Goal: Ask a question: Seek information or help from site administrators or community

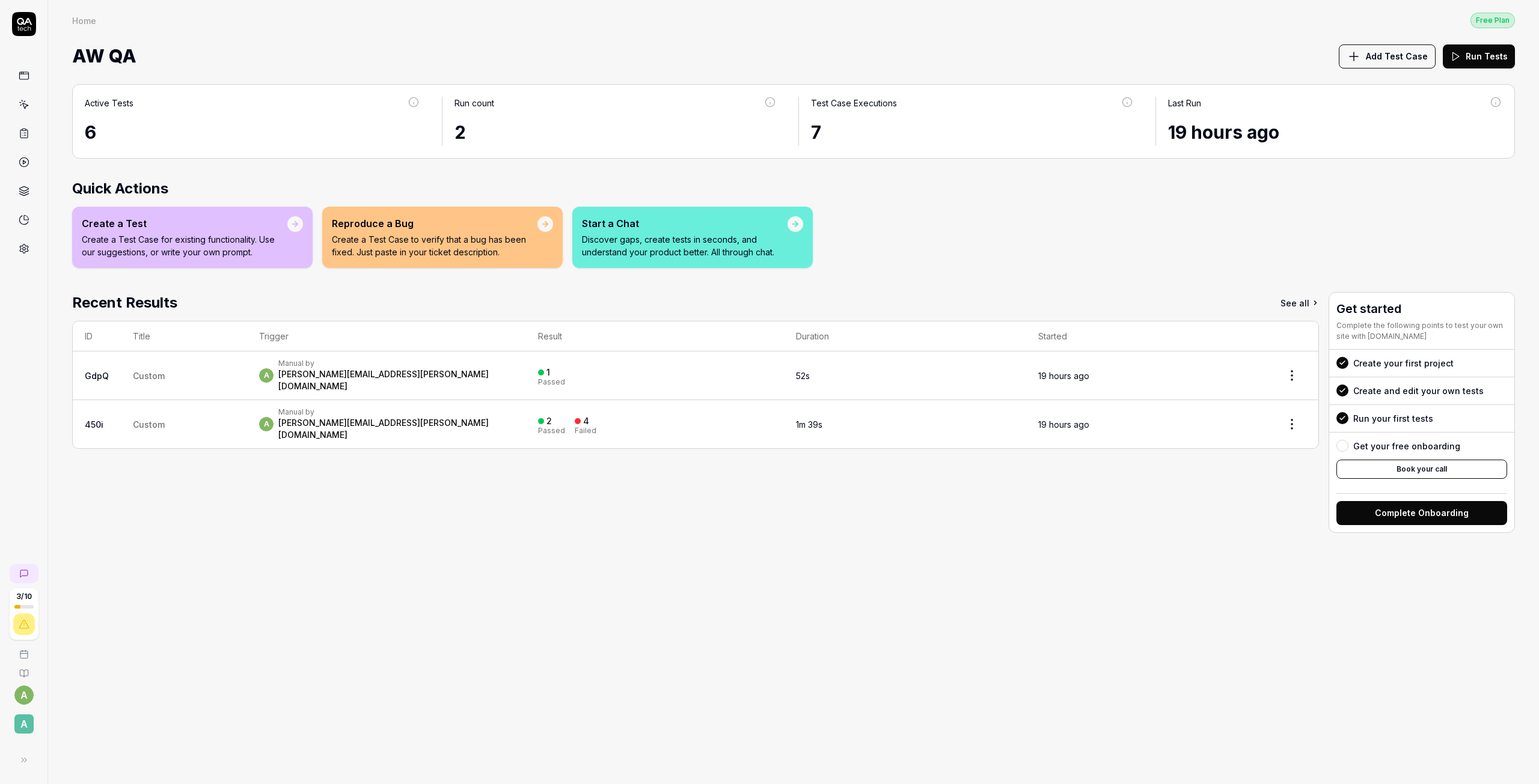
click at [209, 405] on td "Custom" at bounding box center [184, 424] width 126 height 48
click at [90, 419] on link "450i" at bounding box center [94, 424] width 19 height 10
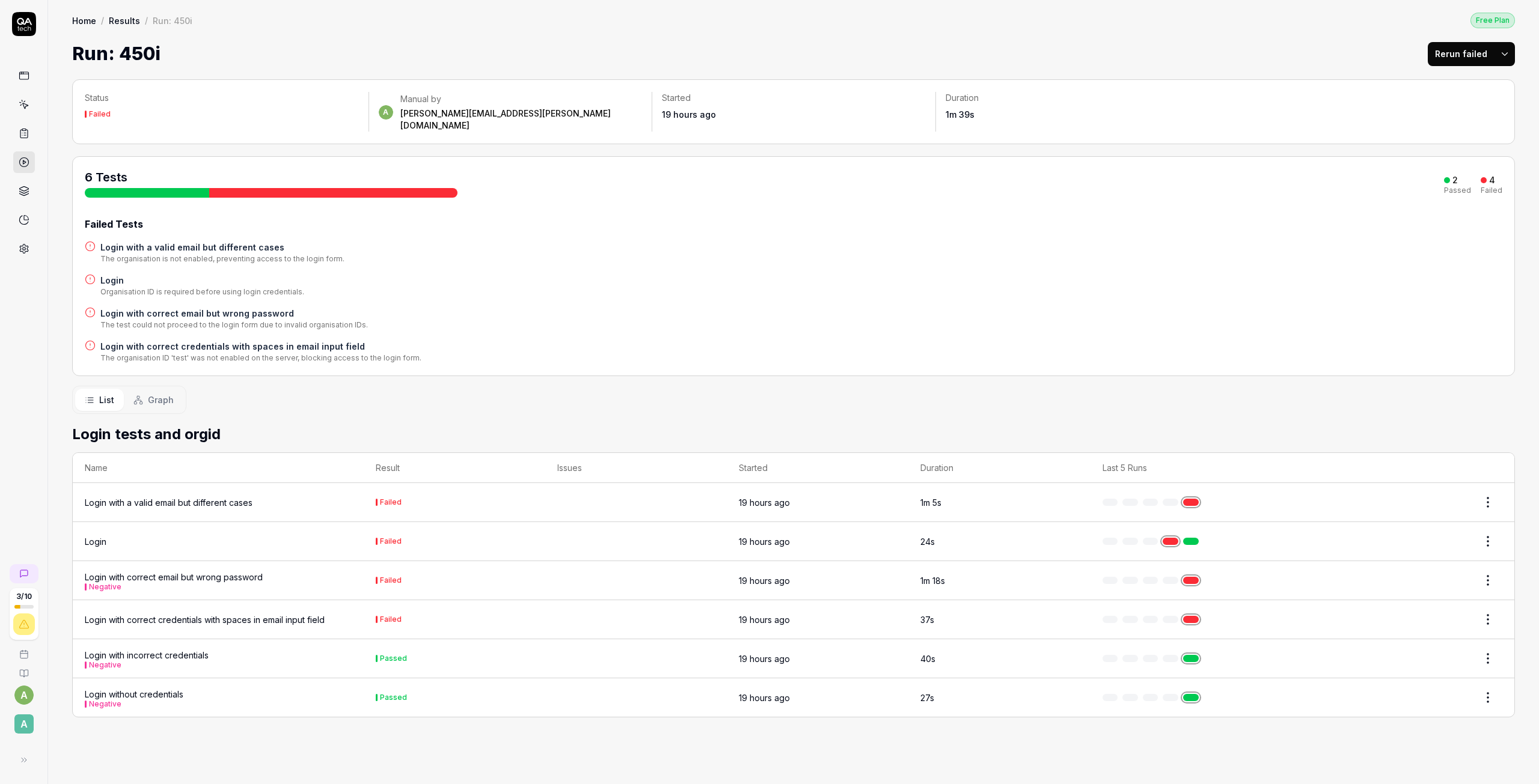
click at [1199, 538] on div at bounding box center [1211, 541] width 218 height 7
click at [1493, 533] on html "3 / 10 a A Home / Results / Run: 450i Free Plan Home / Results / Run: 450i Free…" at bounding box center [769, 392] width 1539 height 784
drag, startPoint x: 1232, startPoint y: 512, endPoint x: 1223, endPoint y: 520, distance: 12.0
click at [1231, 513] on html "3 / 10 a A Home / Results / Run: 450i Free Plan Home / Results / Run: 450i Free…" at bounding box center [769, 392] width 1539 height 784
click at [1216, 525] on td at bounding box center [1212, 541] width 242 height 39
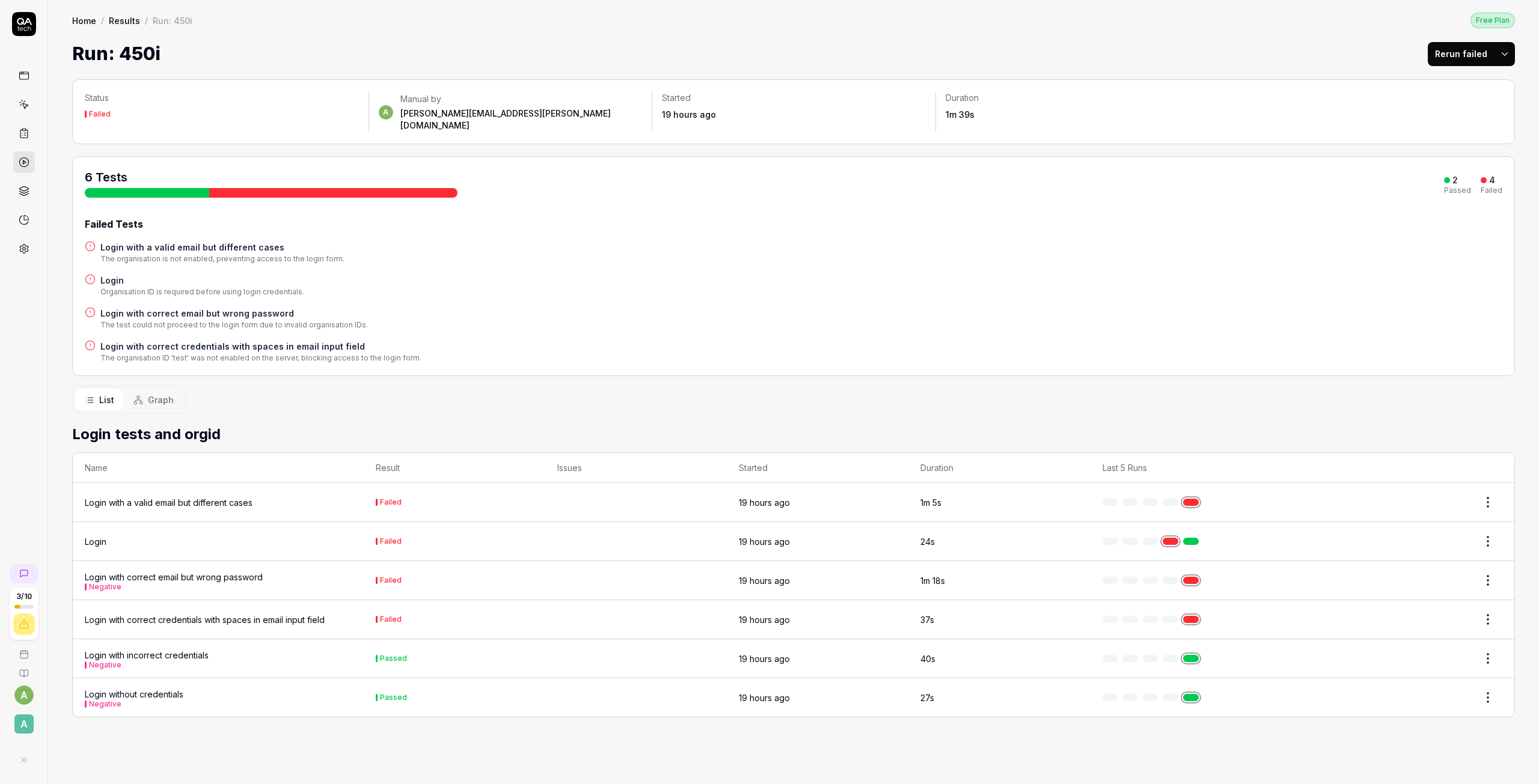
click at [104, 535] on div "Login" at bounding box center [96, 541] width 22 height 12
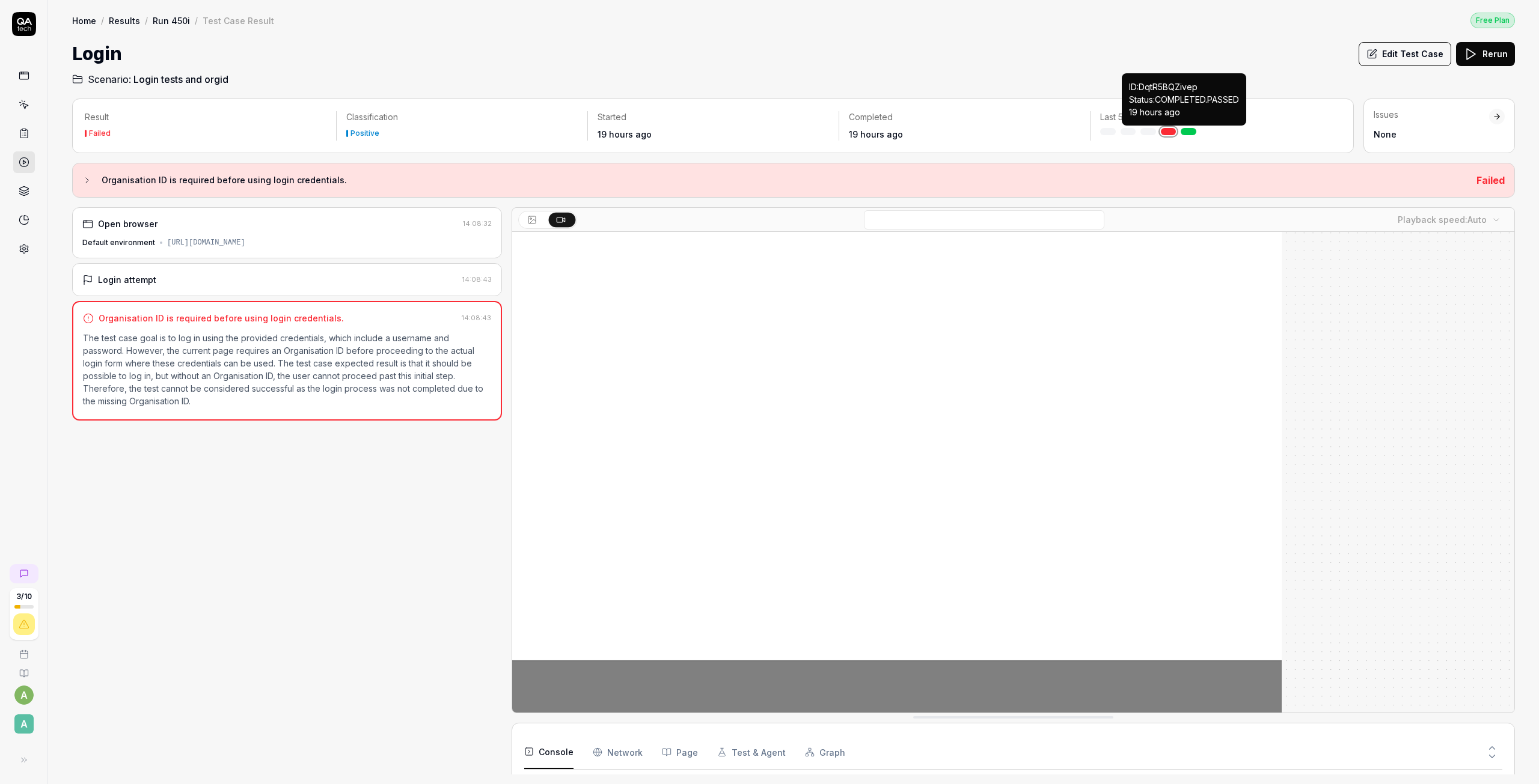
click at [1189, 136] on div "Last 5 Runs" at bounding box center [1215, 126] width 251 height 30
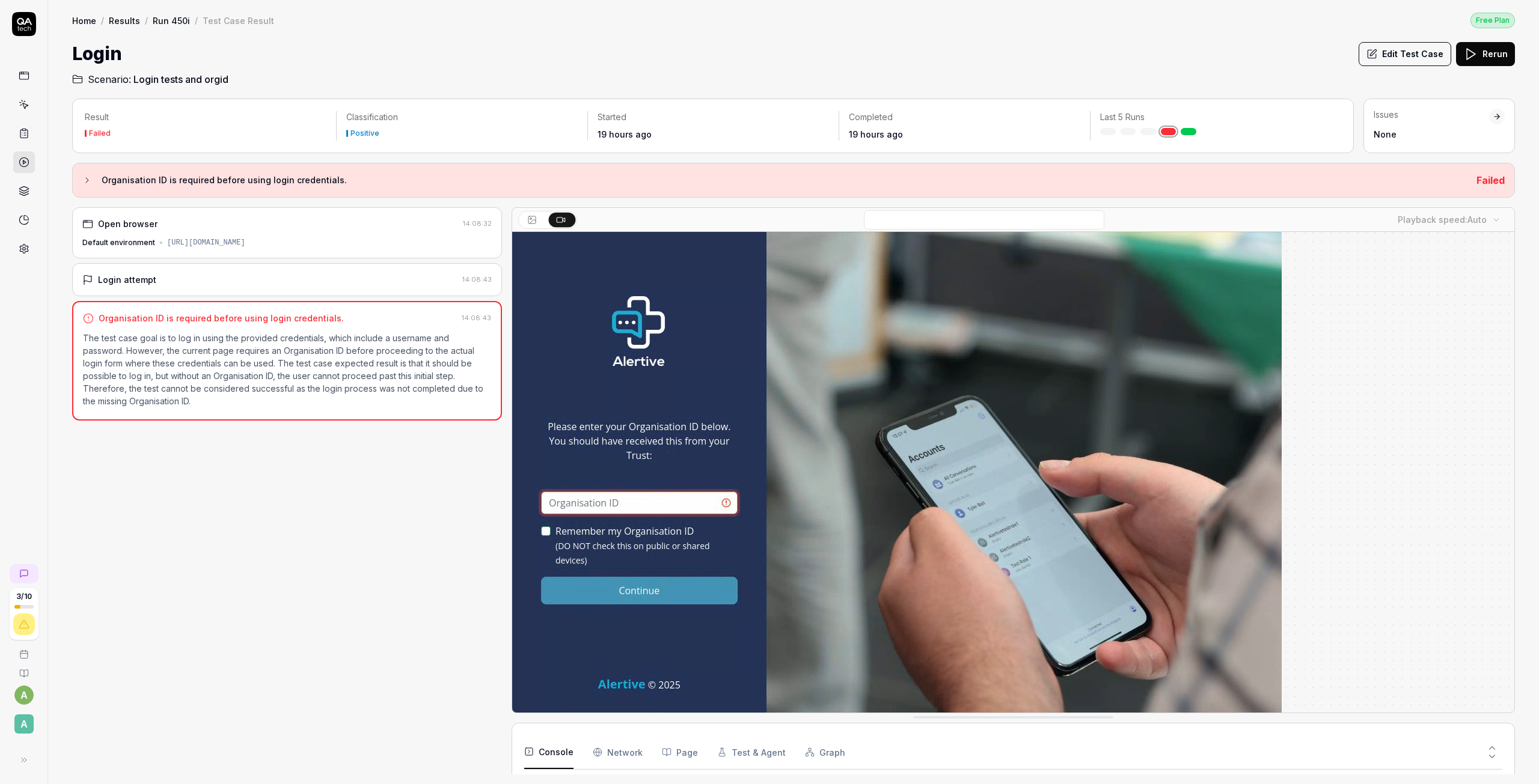
click at [1188, 132] on link at bounding box center [1188, 132] width 16 height 7
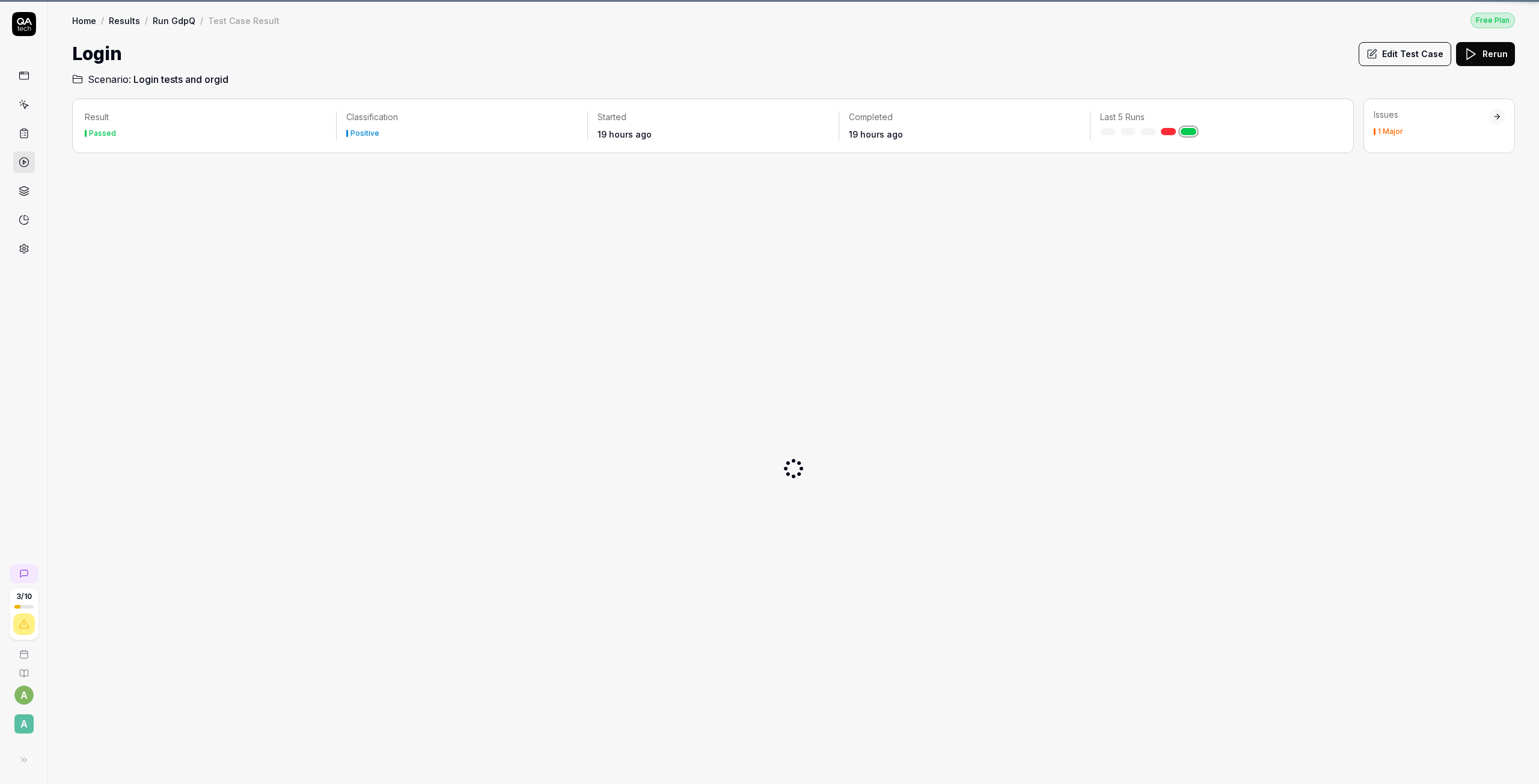
click at [1188, 132] on link at bounding box center [1188, 132] width 16 height 7
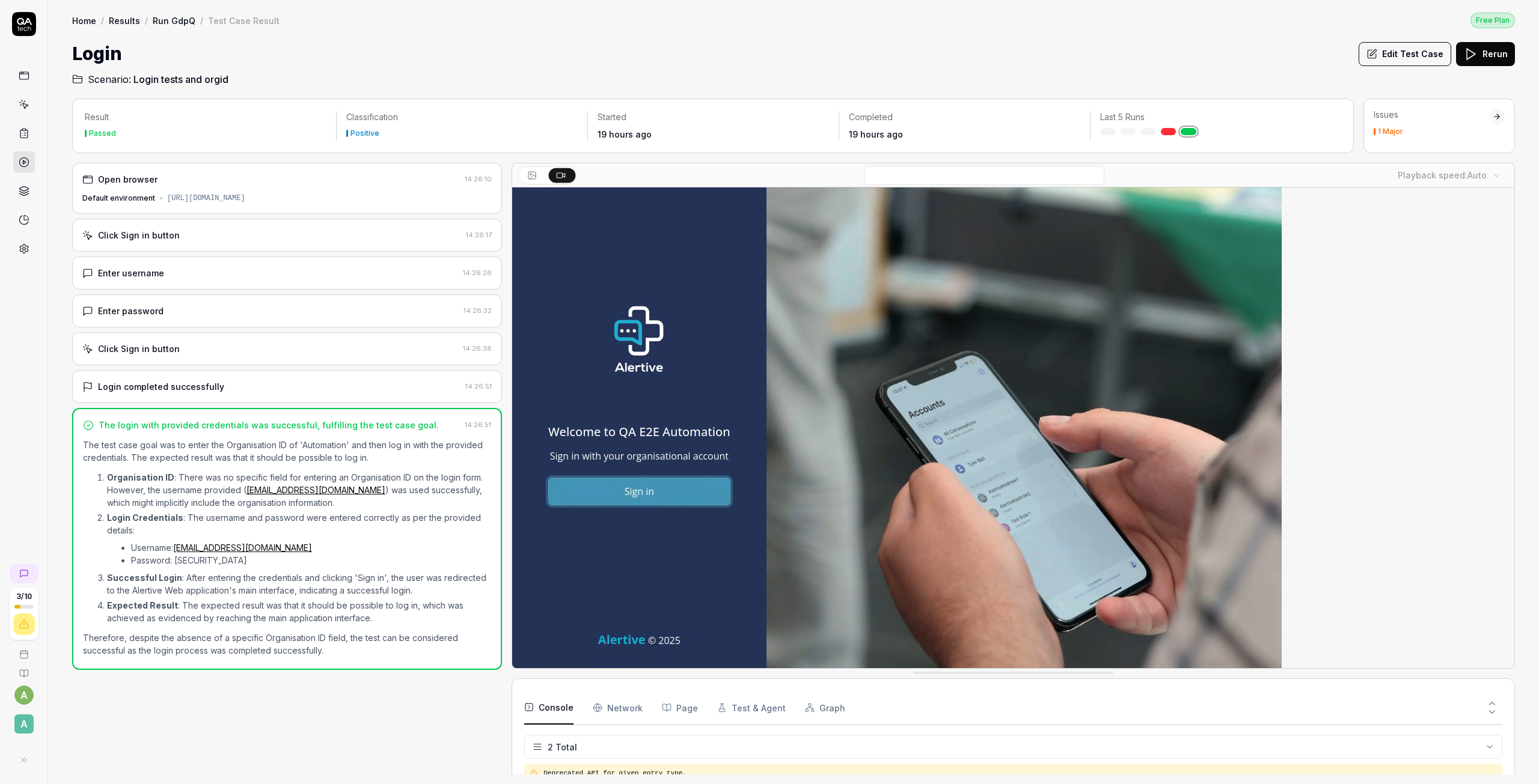
click at [186, 256] on div "Open browser 14:26:10 Default environment [URL][DOMAIN_NAME] Click Sign in butt…" at bounding box center [287, 468] width 429 height 612
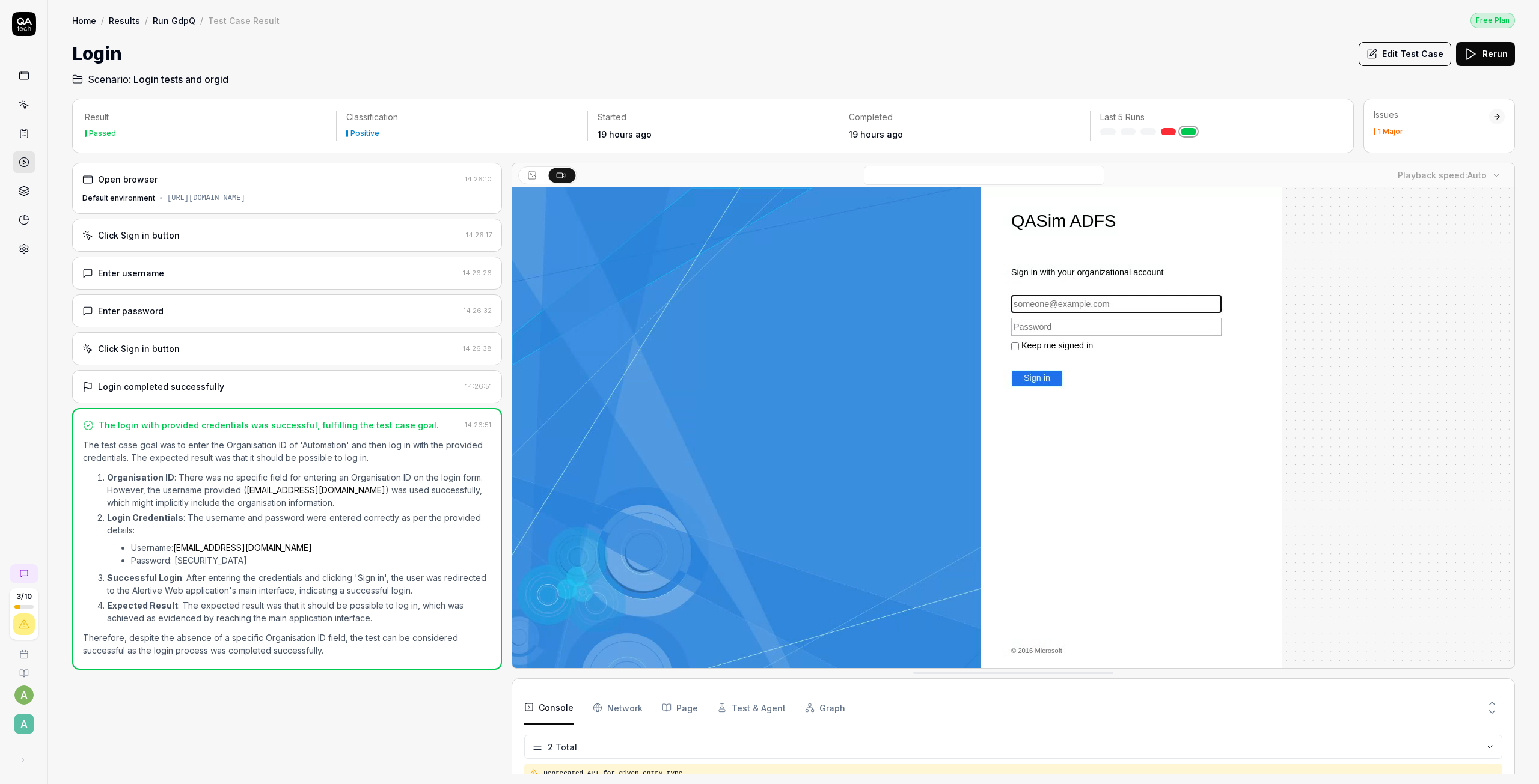
click at [154, 229] on div "Click Sign in button" at bounding box center [138, 235] width 82 height 12
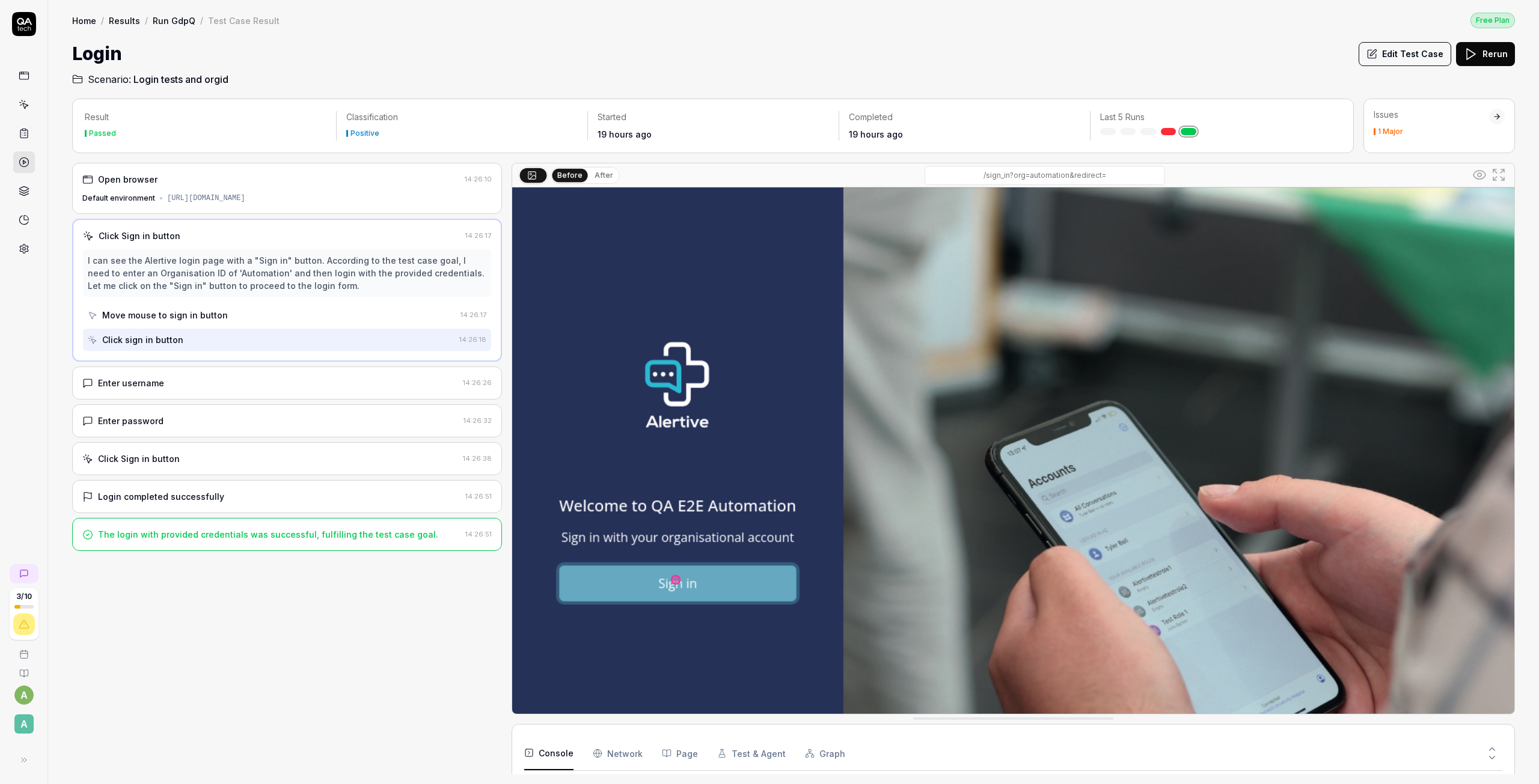
click at [273, 331] on div "Click sign in button" at bounding box center [271, 340] width 366 height 22
click at [1407, 48] on button "Edit Test Case" at bounding box center [1405, 54] width 93 height 24
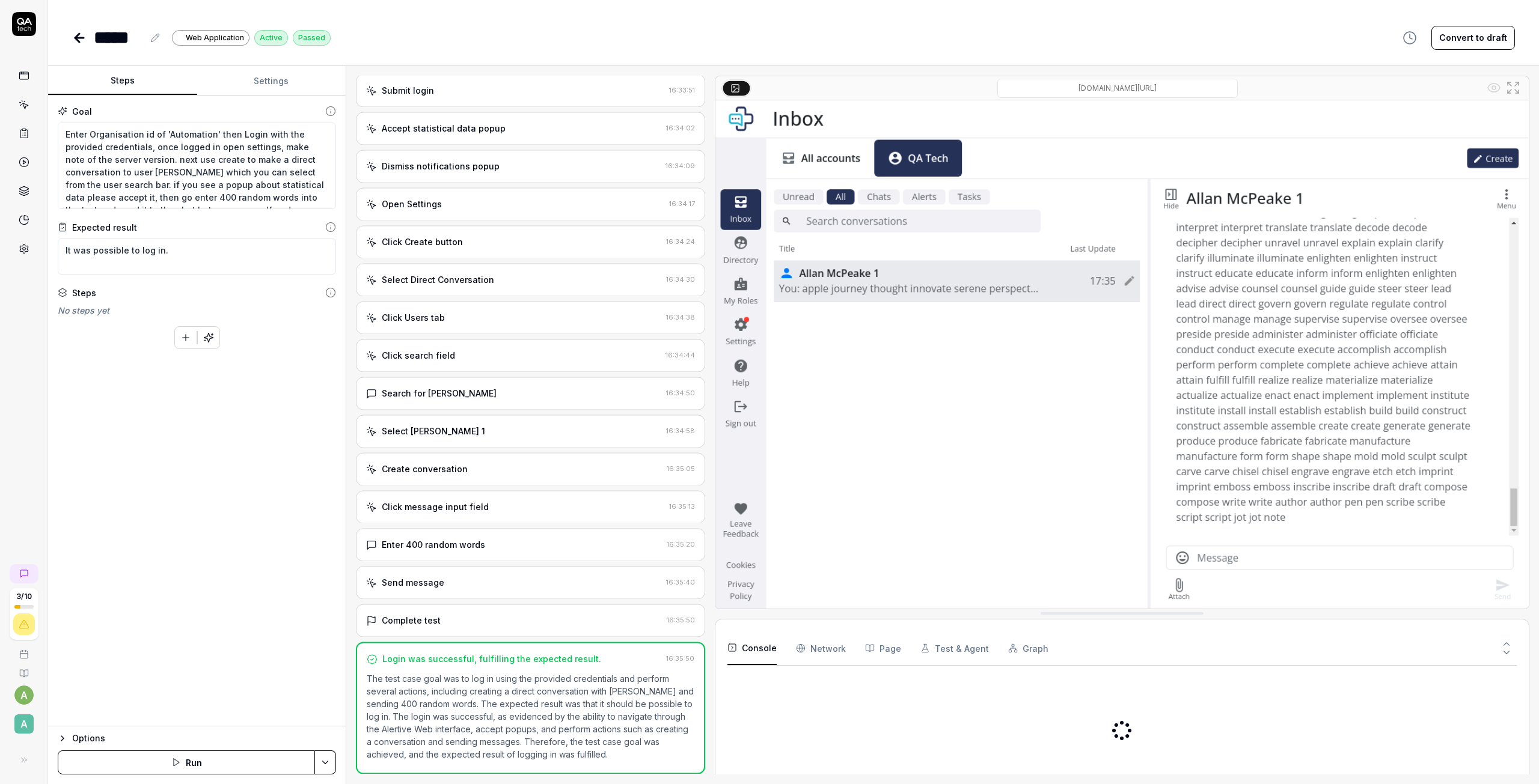
scroll to position [182, 0]
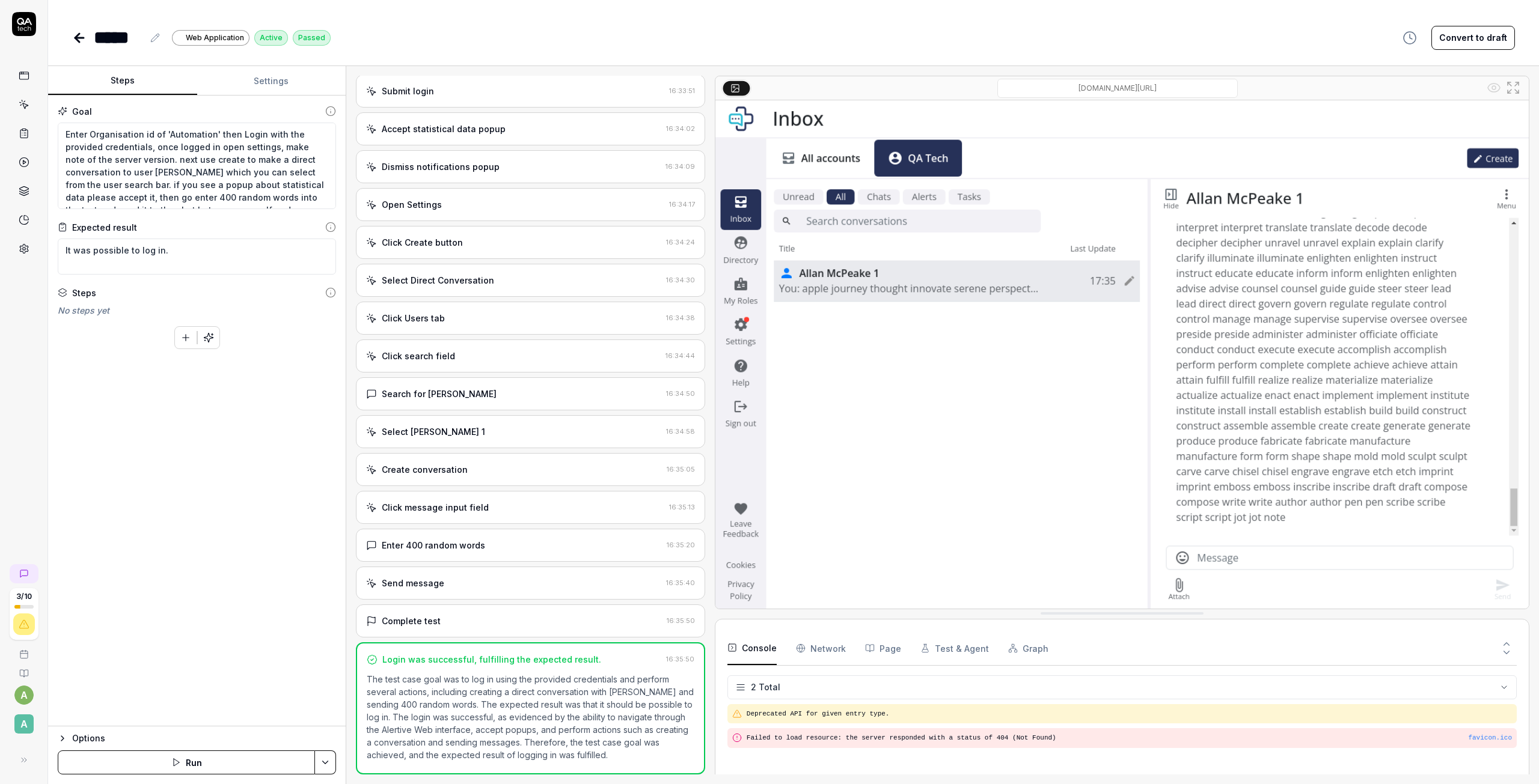
click at [214, 761] on button "Run" at bounding box center [186, 762] width 257 height 24
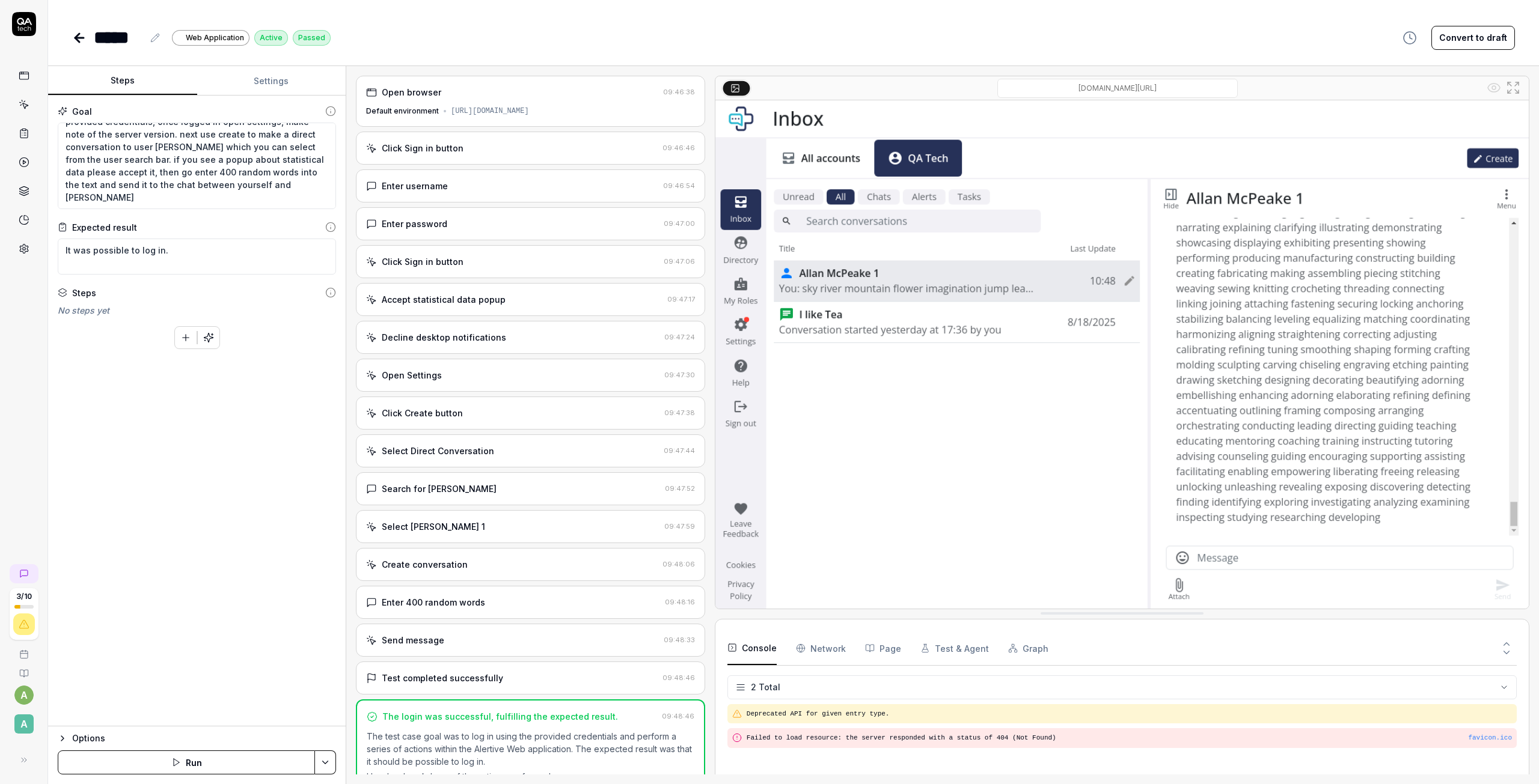
click at [1235, 561] on img at bounding box center [1122, 355] width 813 height 508
drag, startPoint x: 151, startPoint y: 260, endPoint x: 30, endPoint y: 269, distance: 121.3
click at [30, 269] on div "3 / 10 a A ***** Web Application Active Passed Convert to draft Steps Settings …" at bounding box center [769, 392] width 1539 height 784
click at [80, 38] on icon at bounding box center [80, 38] width 9 height 0
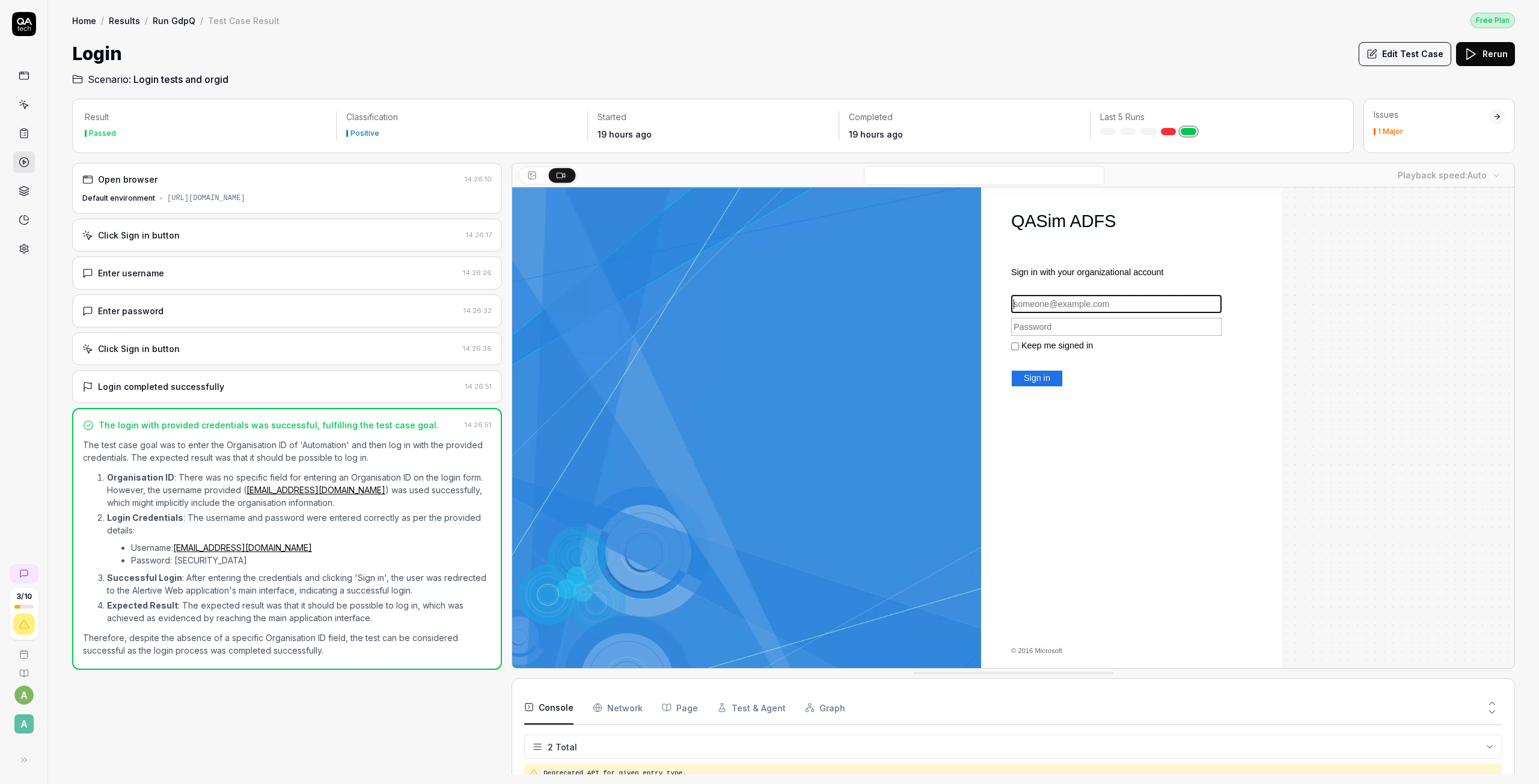
click at [156, 76] on span "Login tests and orgid" at bounding box center [180, 80] width 95 height 14
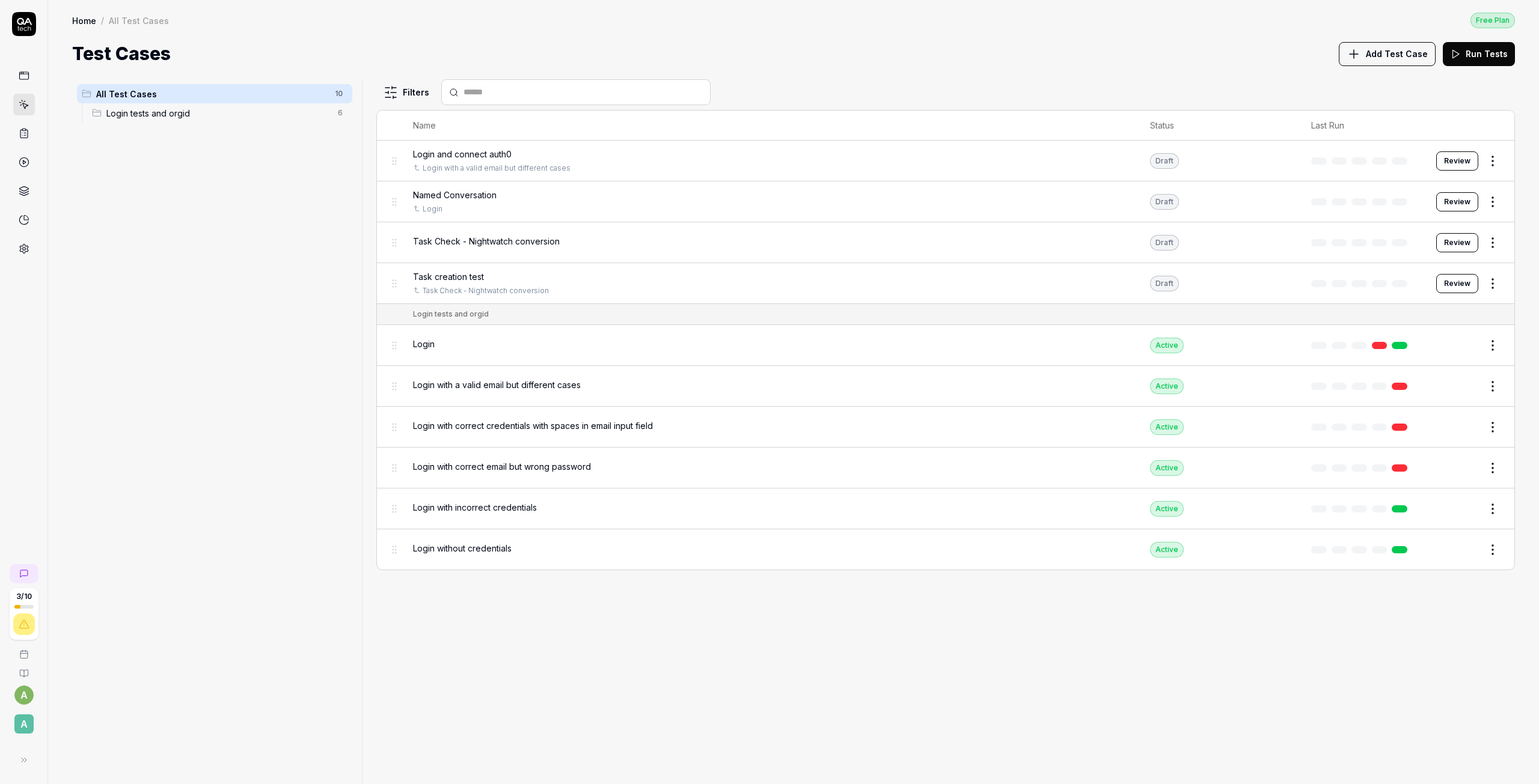
click at [566, 387] on span "Login with a valid email but different cases" at bounding box center [497, 384] width 168 height 12
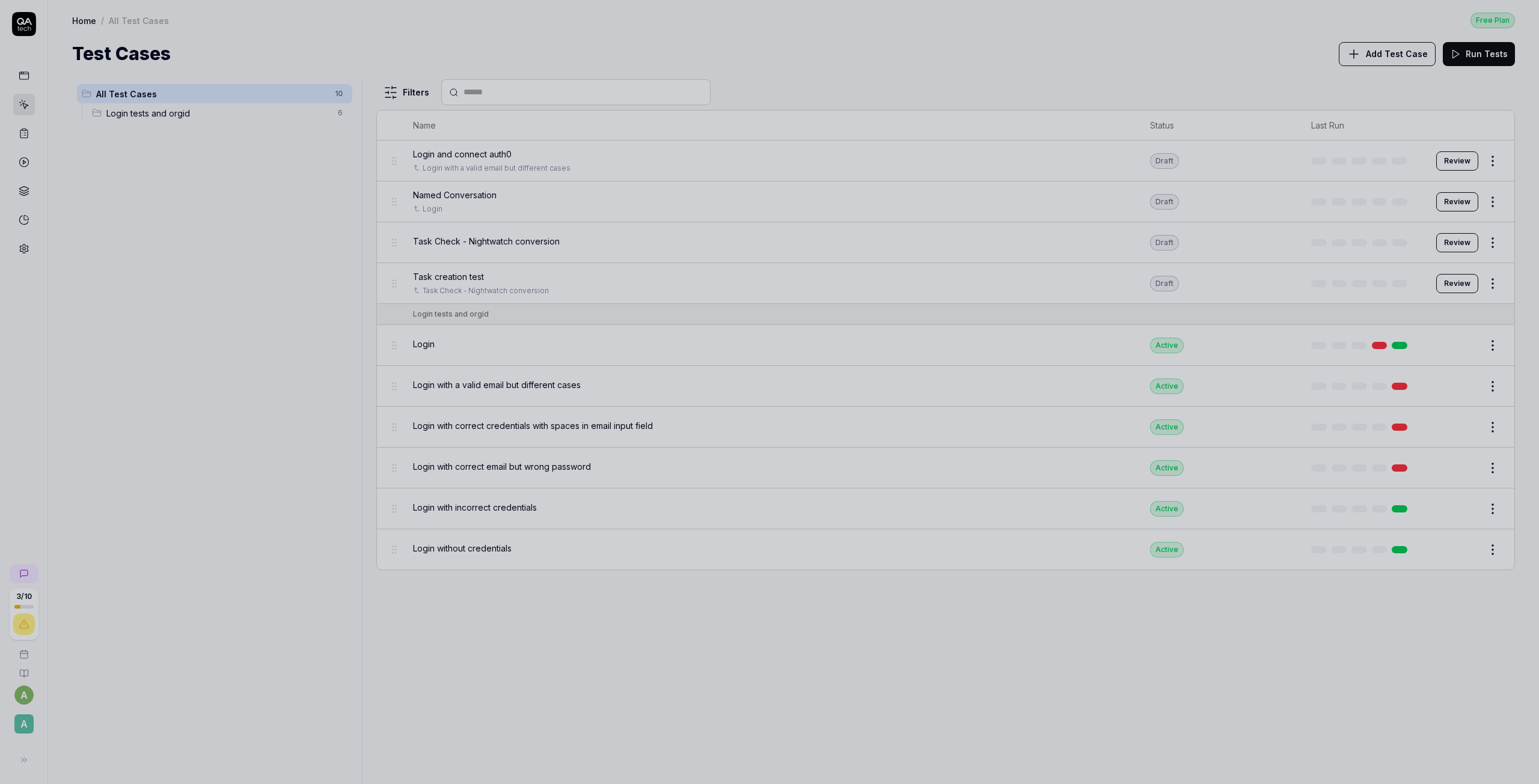
click at [605, 348] on div at bounding box center [769, 392] width 1539 height 784
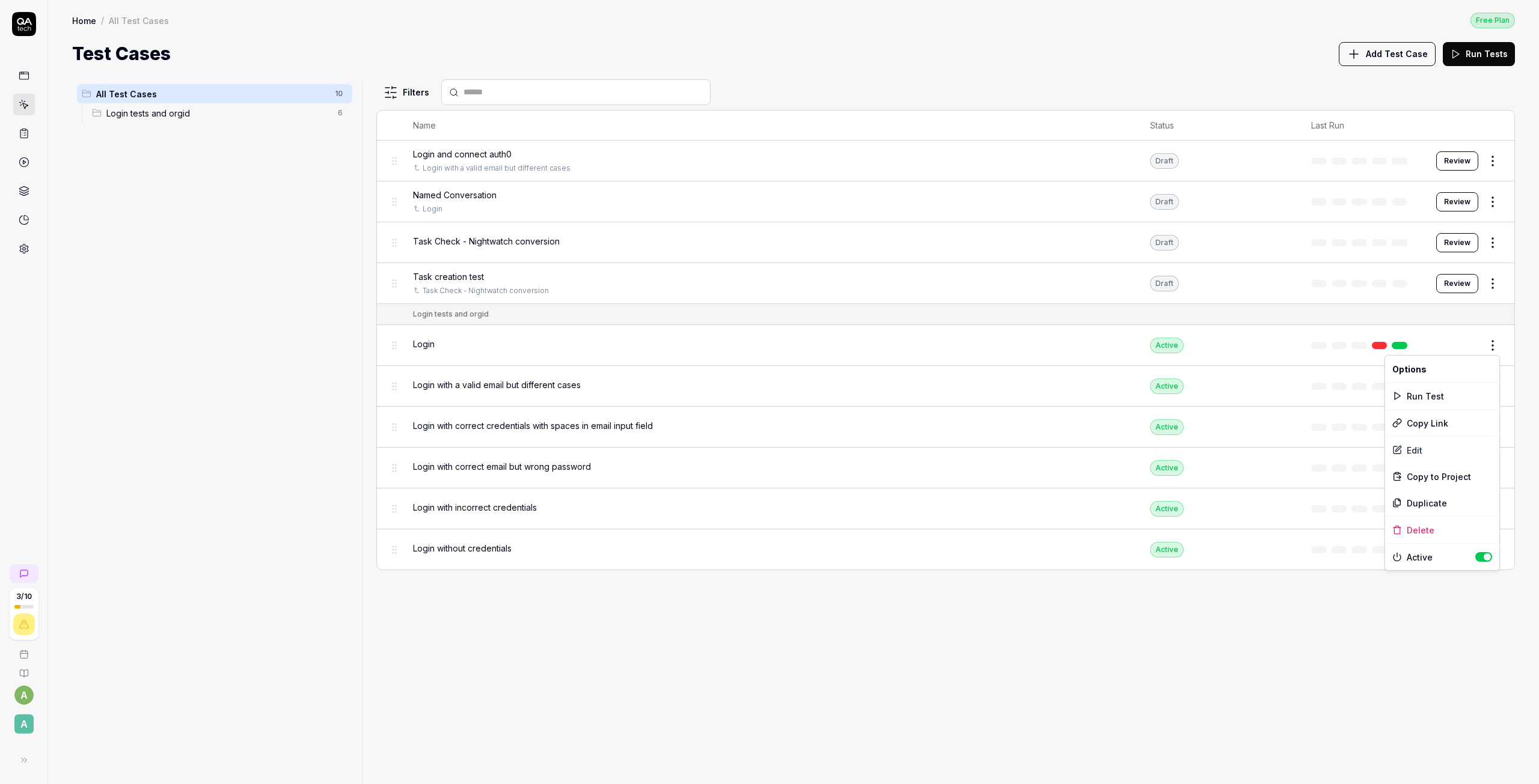
click at [1490, 345] on html "3 / 10 a A Home / All Test Cases Free Plan Home / All Test Cases Free Plan Test…" at bounding box center [769, 392] width 1539 height 784
click at [1307, 341] on html "3 / 10 a A Home / All Test Cases Free Plan Home / All Test Cases Free Plan Test…" at bounding box center [769, 392] width 1539 height 784
click at [1077, 339] on div "Login" at bounding box center [769, 343] width 713 height 12
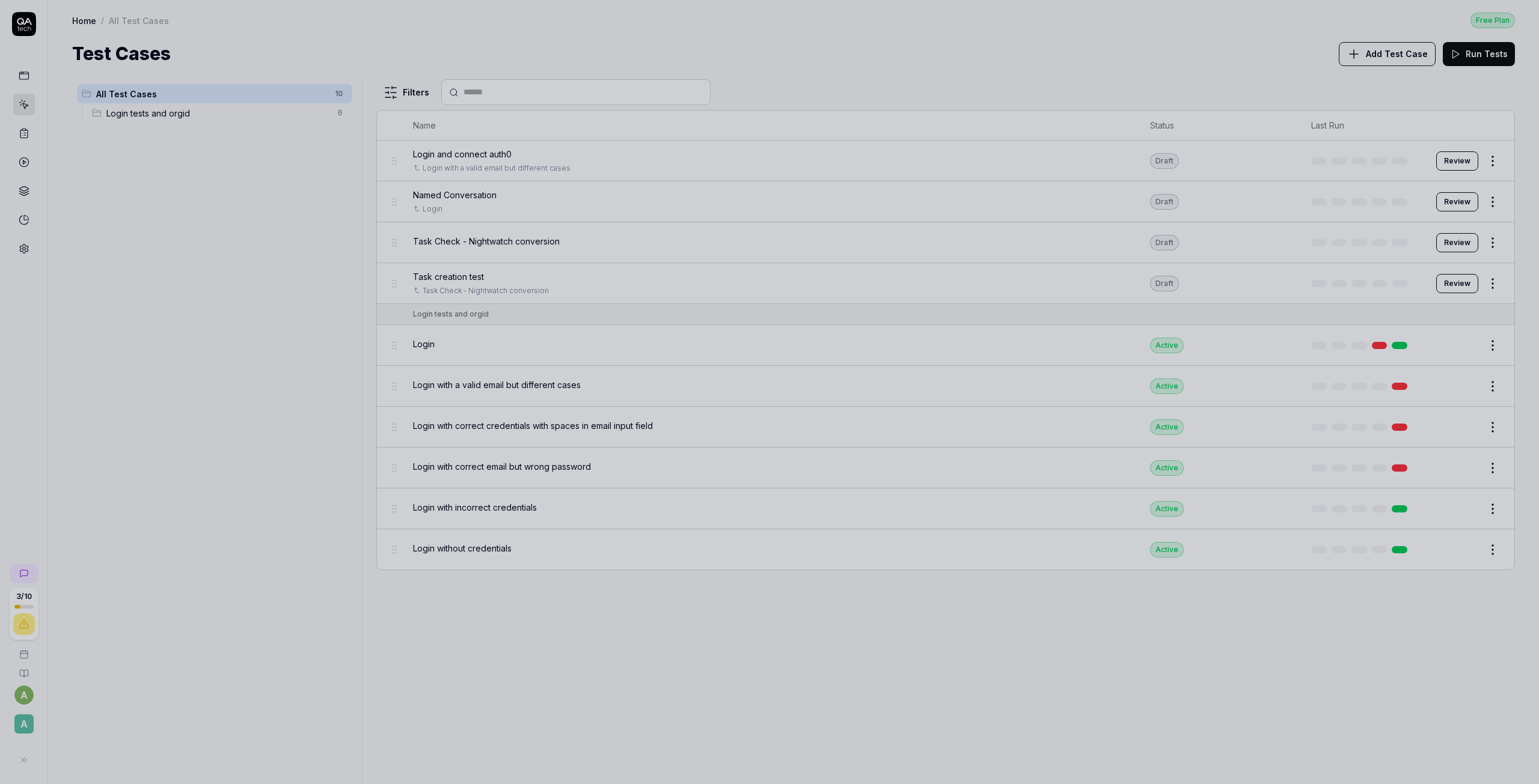
click at [642, 164] on div at bounding box center [769, 392] width 1539 height 784
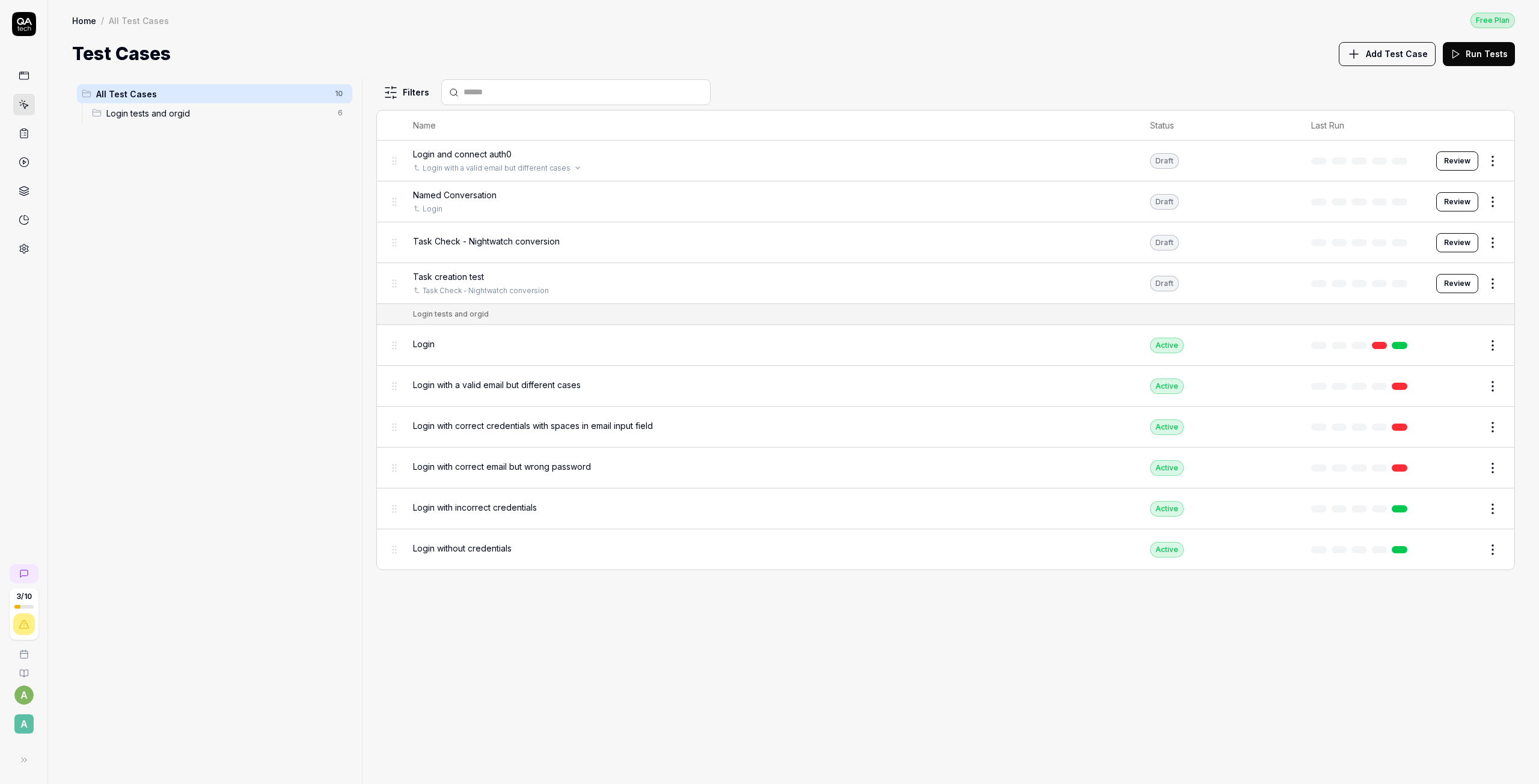
click at [642, 164] on div "Login with a valid email but different cases" at bounding box center [769, 168] width 713 height 11
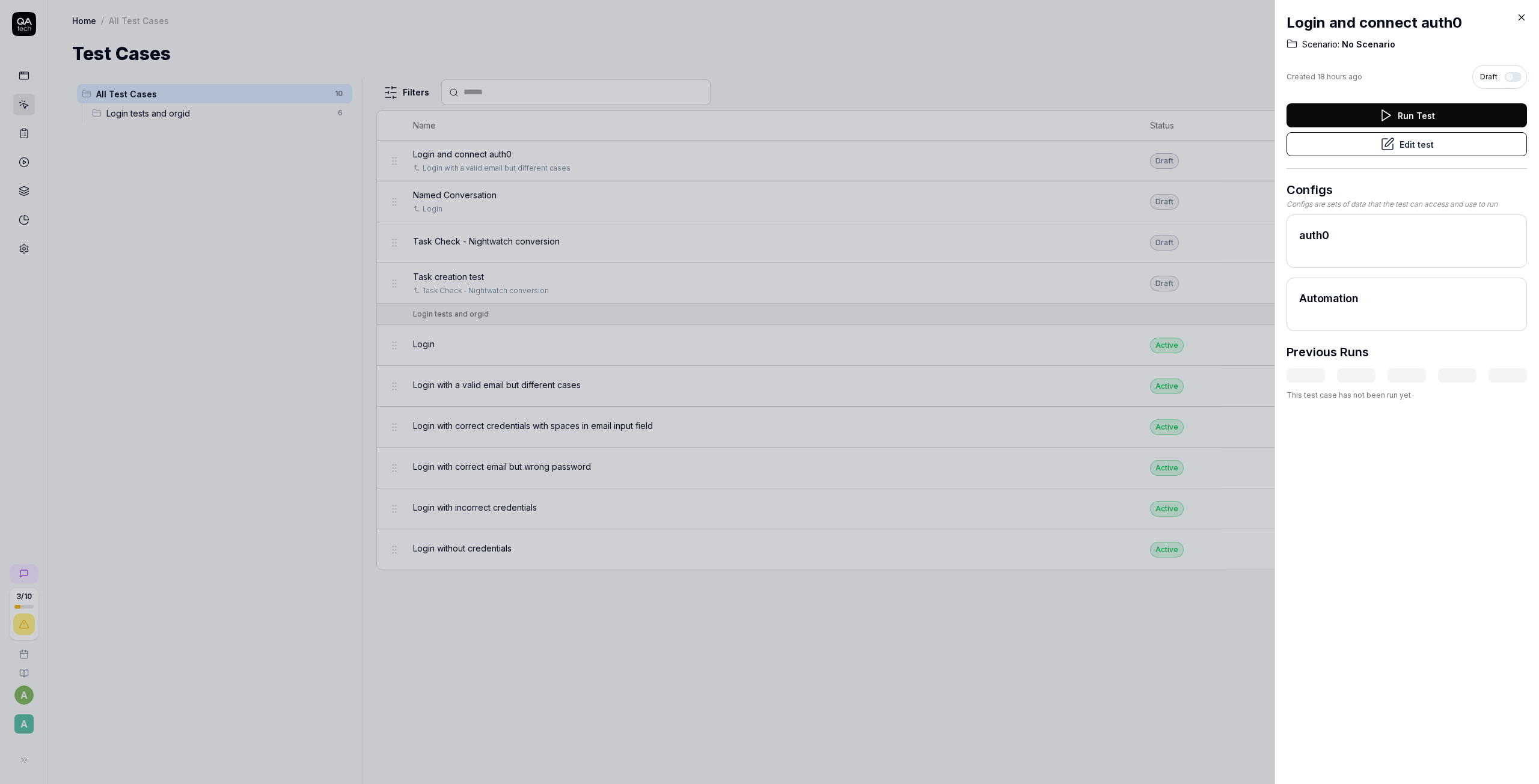
click at [1406, 149] on button "Edit test" at bounding box center [1406, 144] width 240 height 24
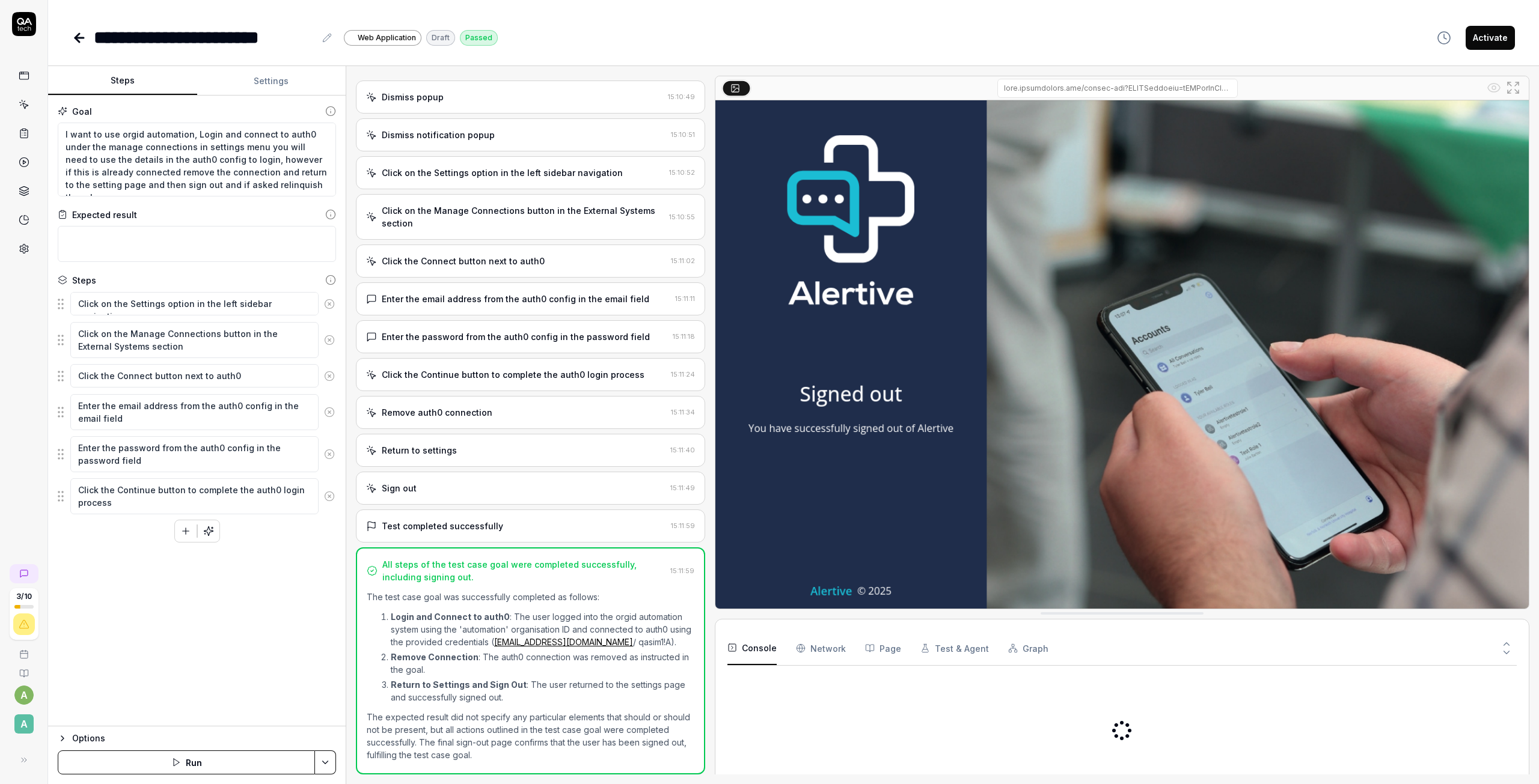
scroll to position [354, 0]
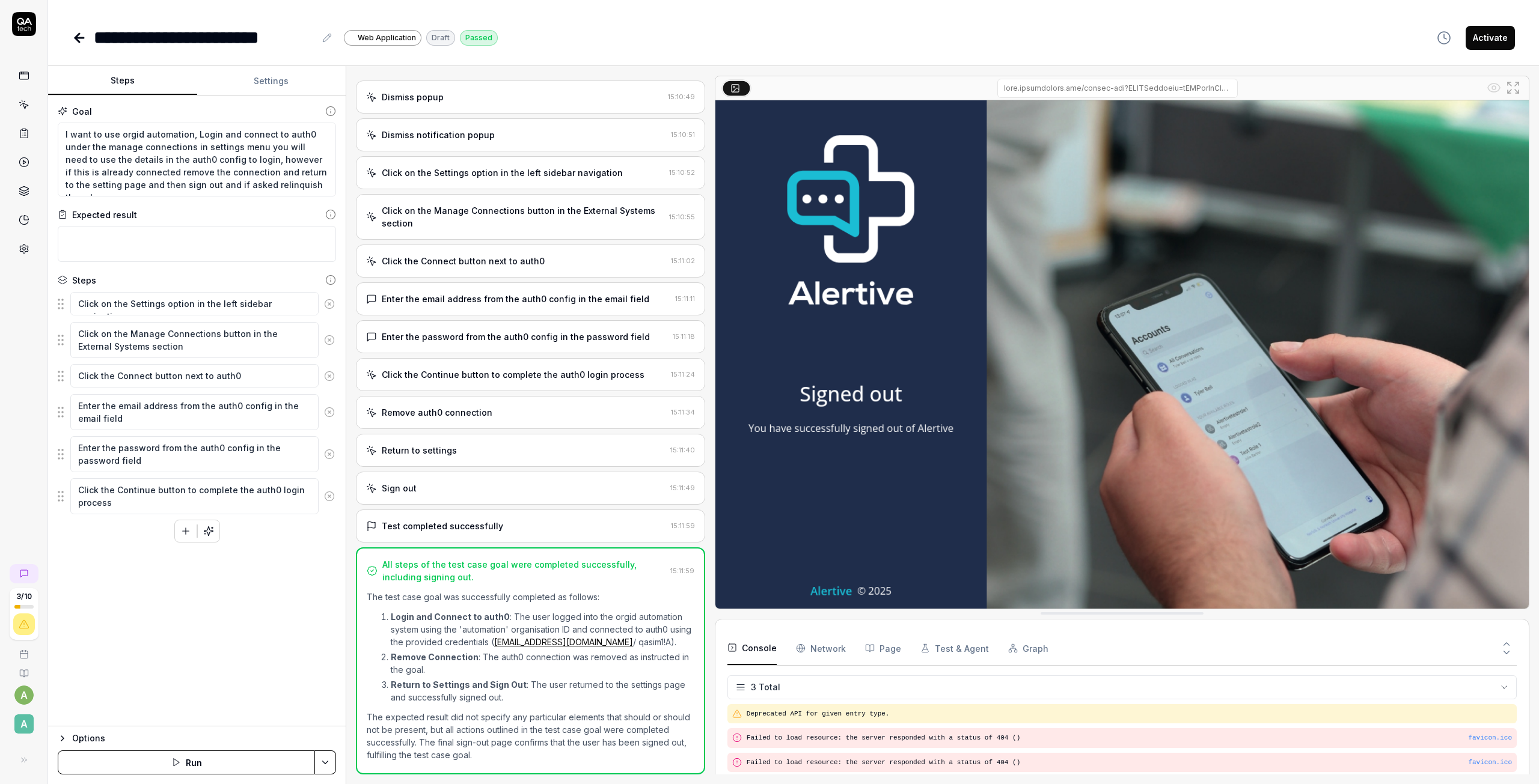
click at [217, 756] on button "Run" at bounding box center [186, 762] width 257 height 24
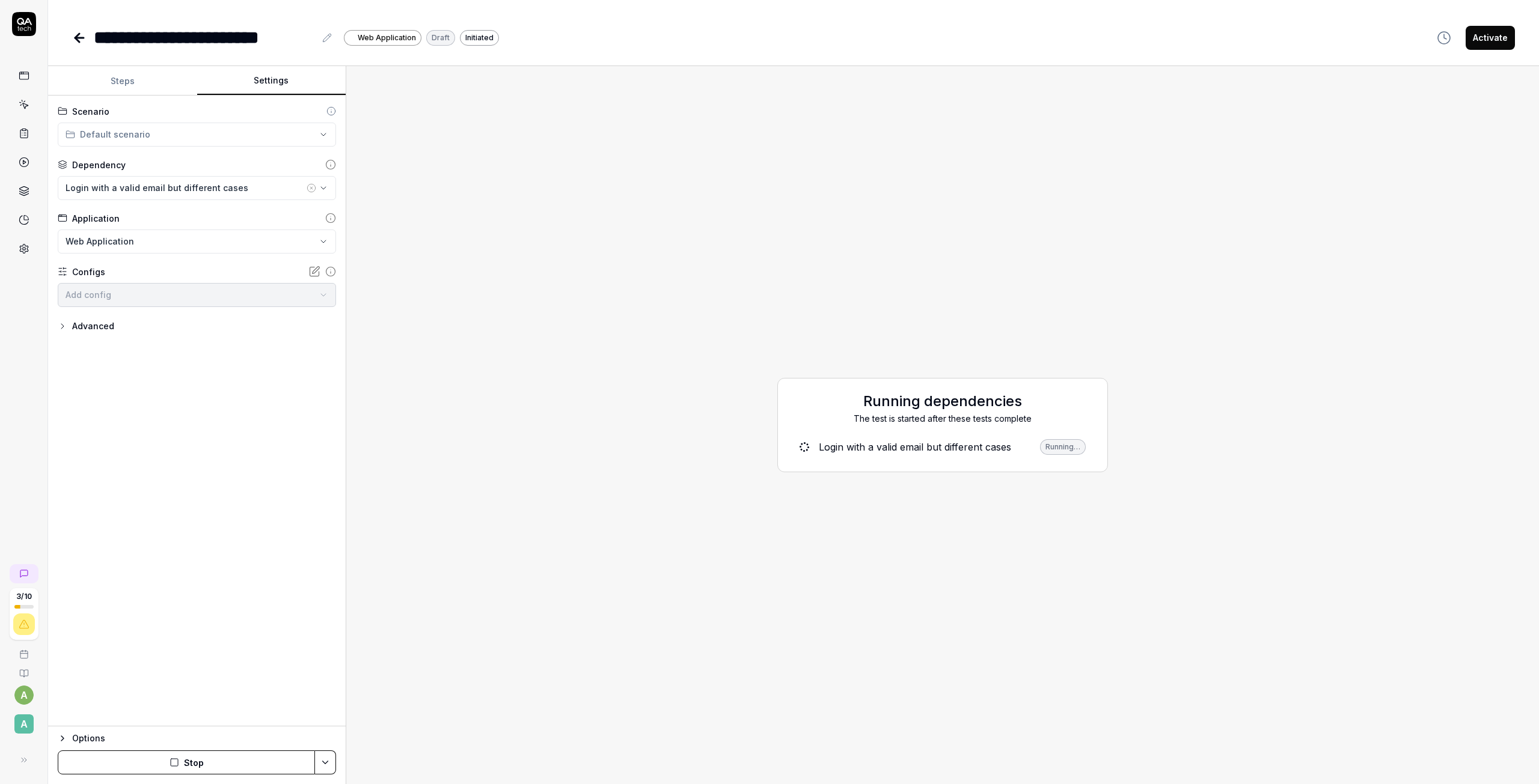
click at [257, 87] on button "Settings" at bounding box center [272, 81] width 149 height 29
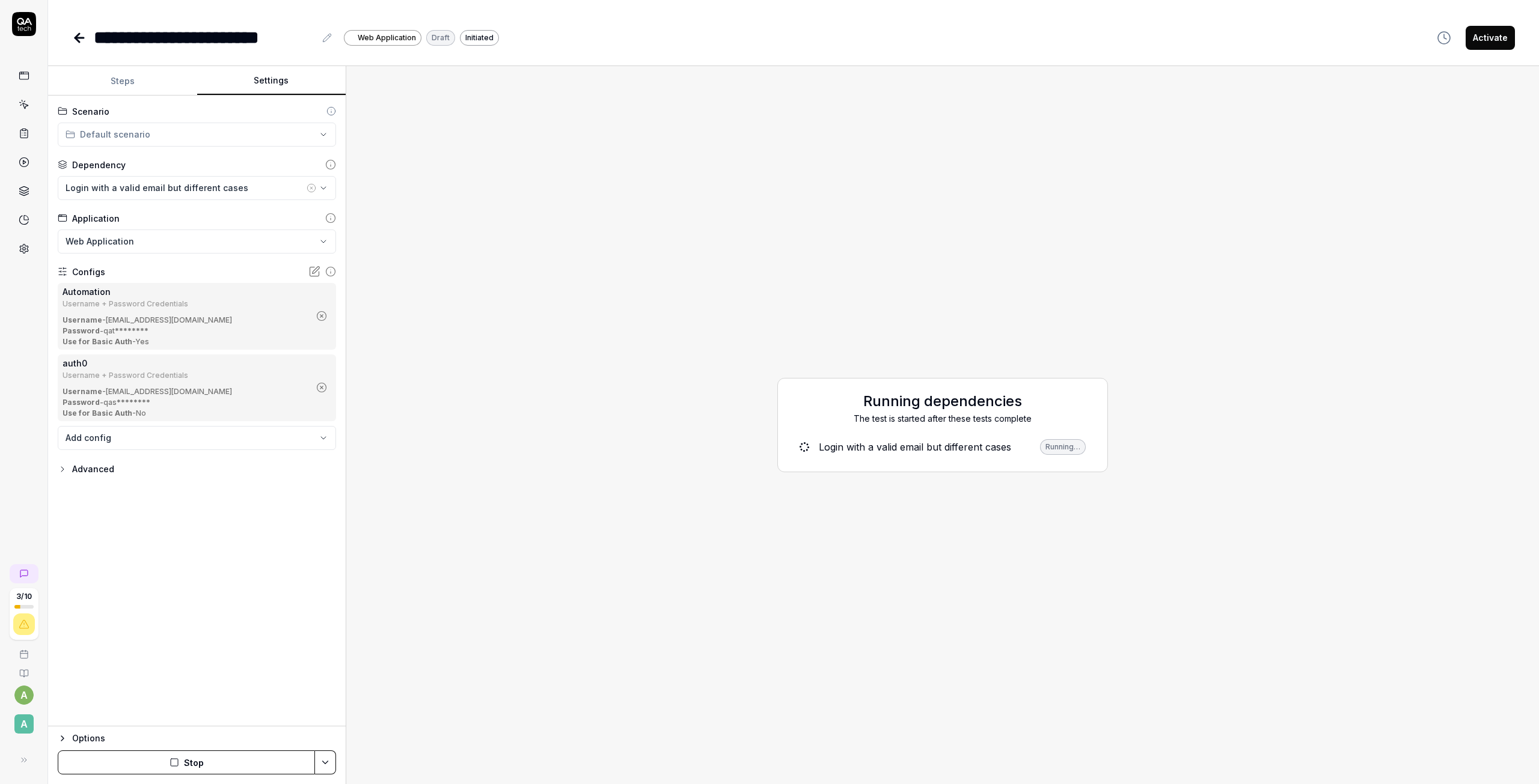
click at [115, 72] on button "Steps" at bounding box center [122, 81] width 149 height 29
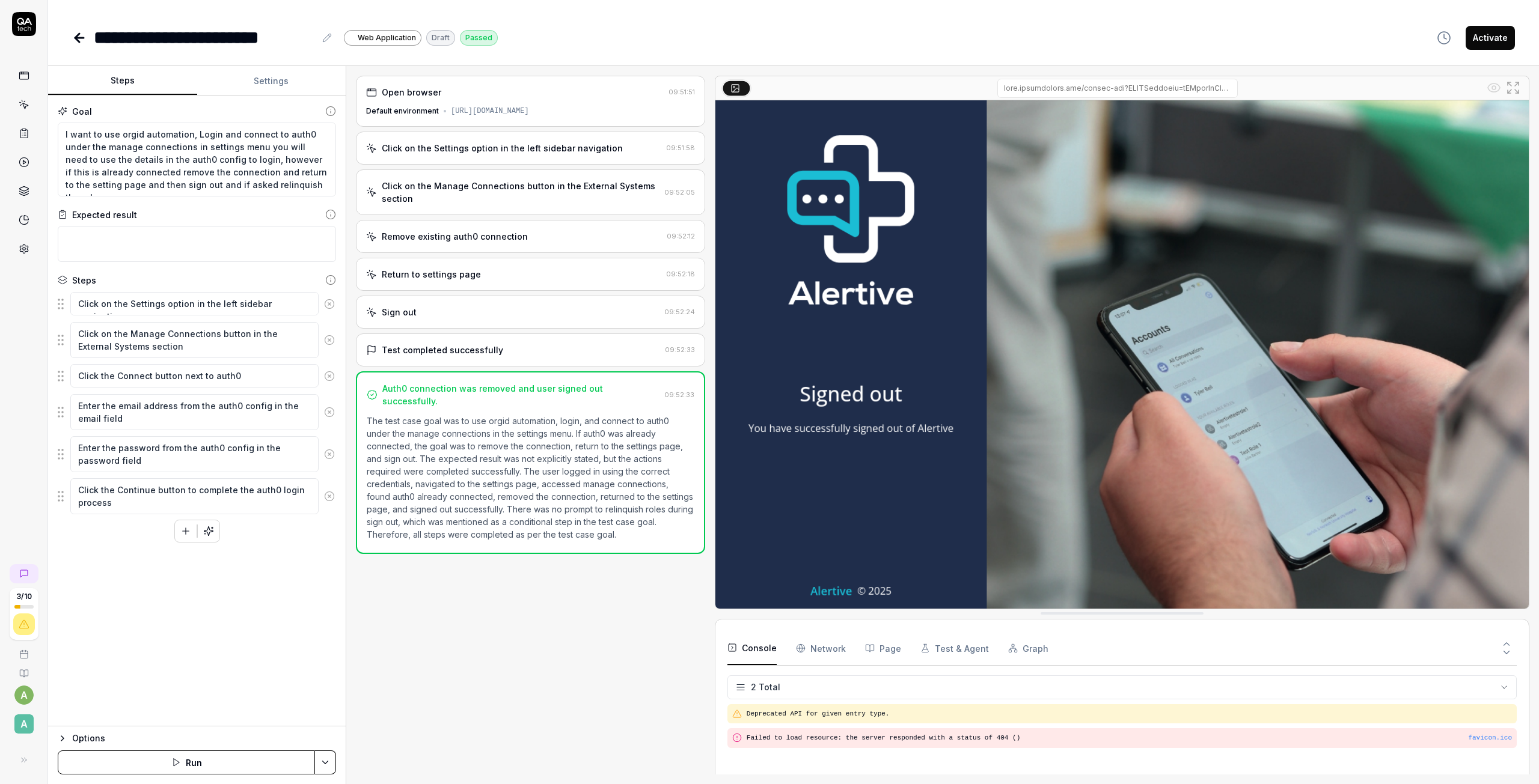
click at [440, 307] on div "Sign out" at bounding box center [512, 311] width 293 height 12
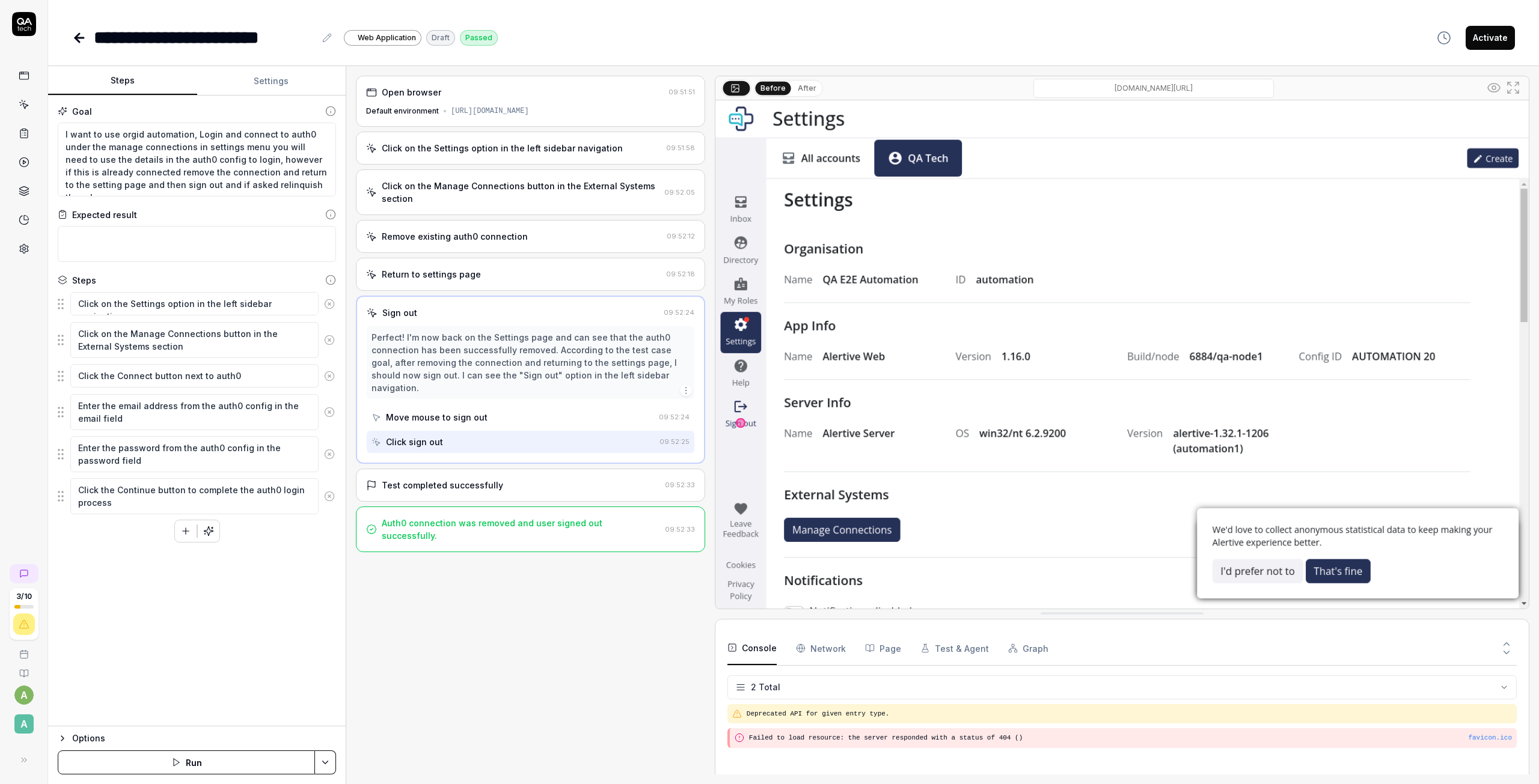
click at [495, 251] on div "Remove existing auth0 connection 09:52:12" at bounding box center [530, 237] width 349 height 33
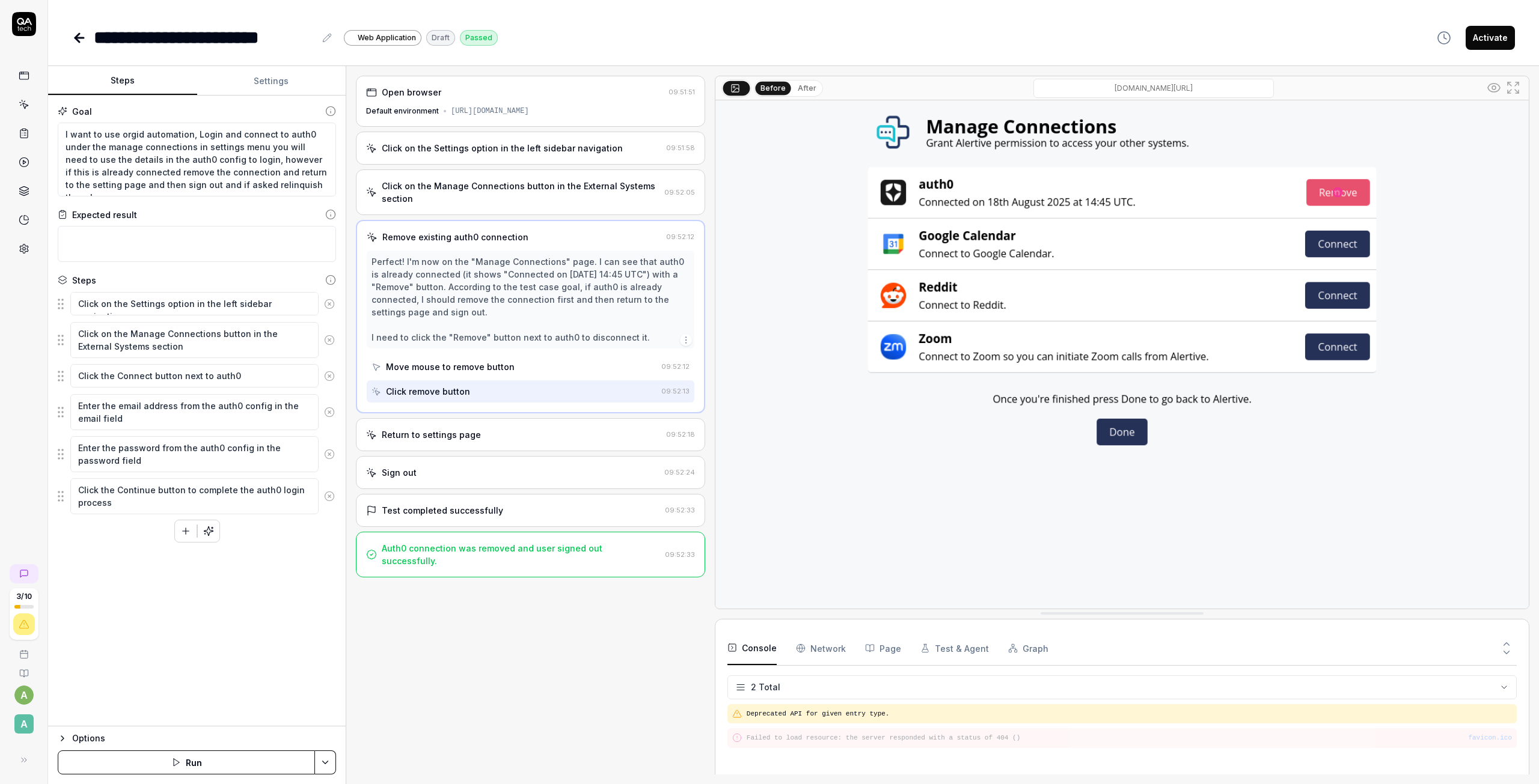
click at [561, 147] on div "Click on the Settings option in the left sidebar navigation" at bounding box center [502, 148] width 241 height 12
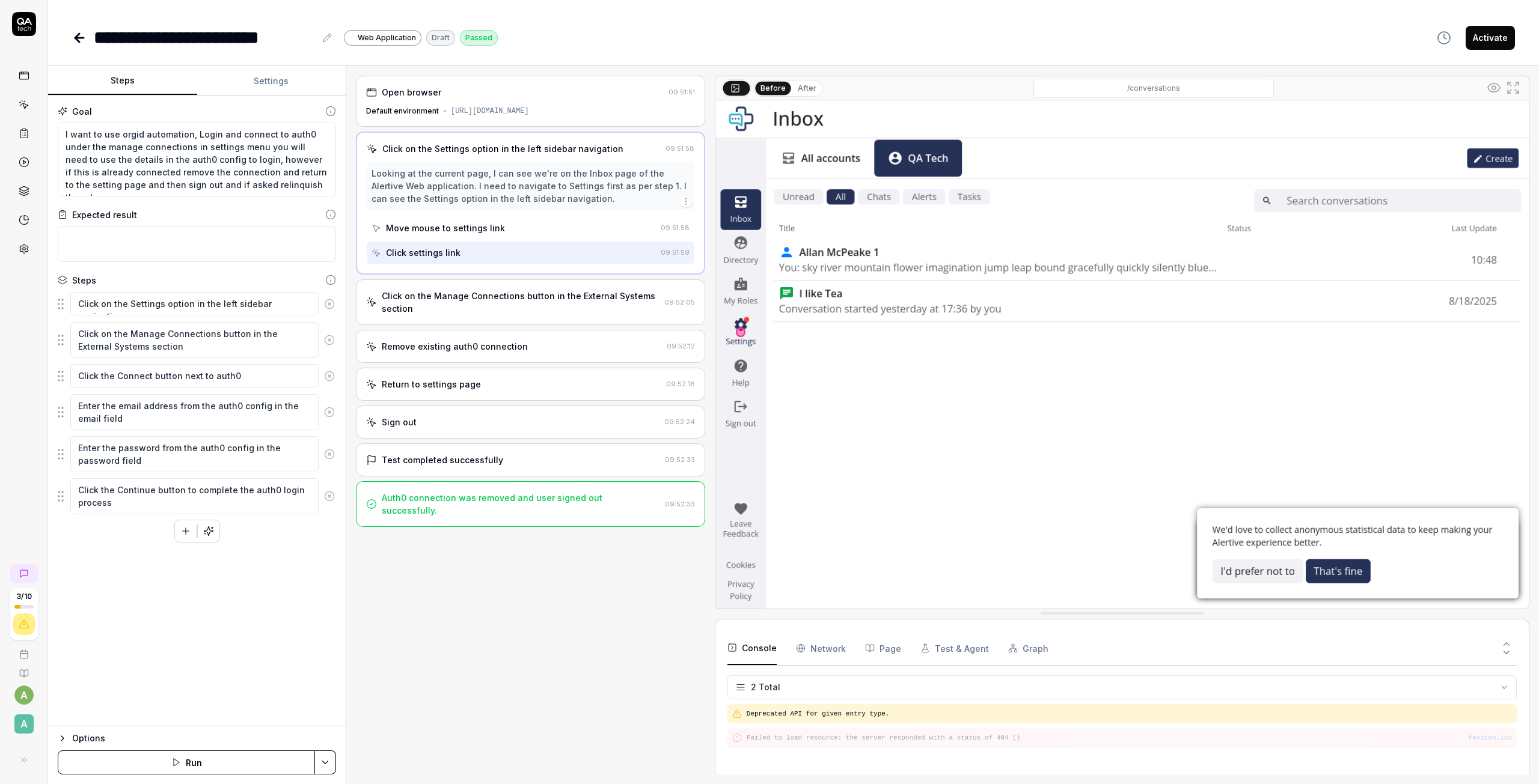
click at [422, 295] on div "Click on the Manage Connections button in the External Systems section" at bounding box center [520, 302] width 277 height 25
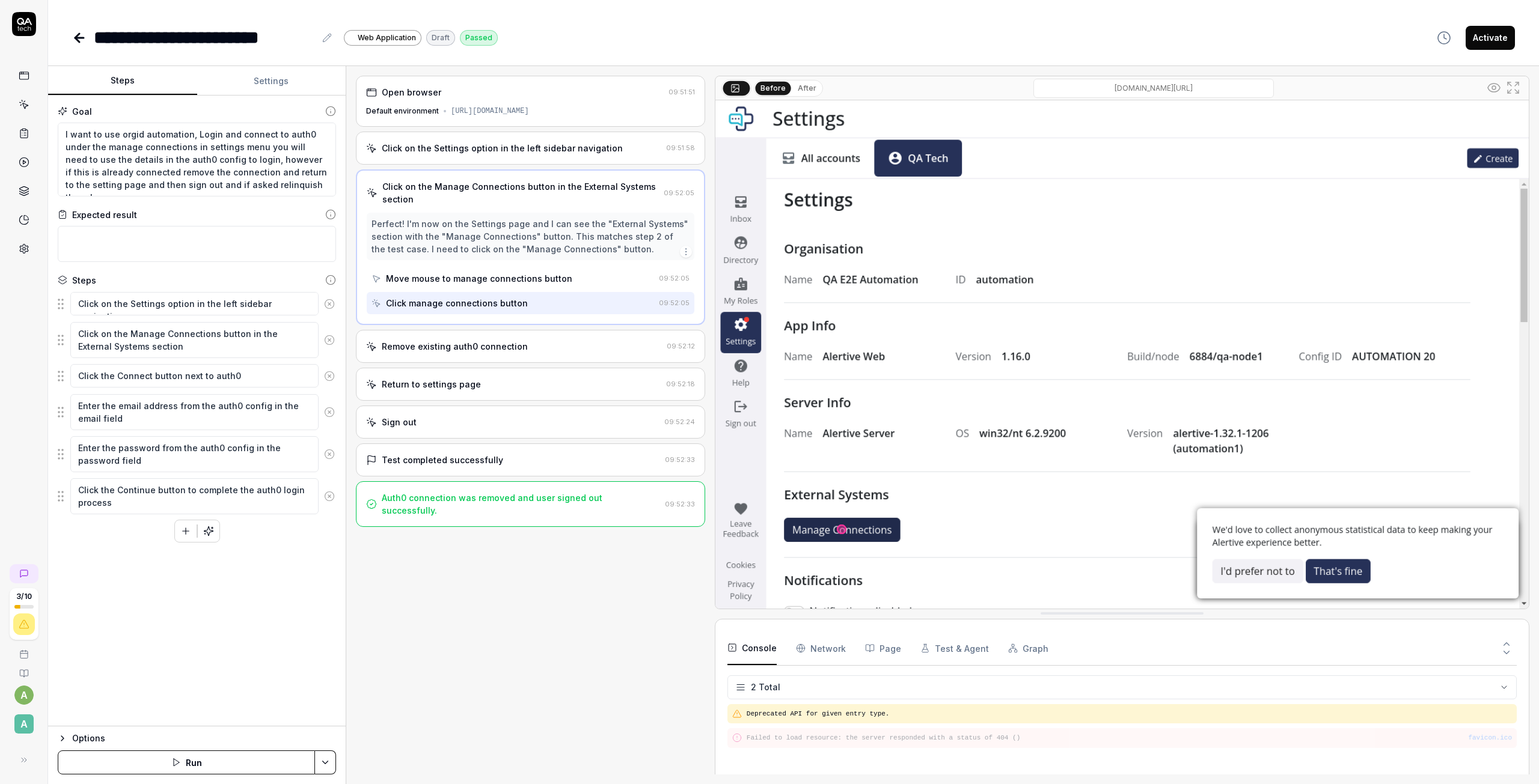
click at [563, 345] on div "Remove existing auth0 connection" at bounding box center [513, 346] width 295 height 12
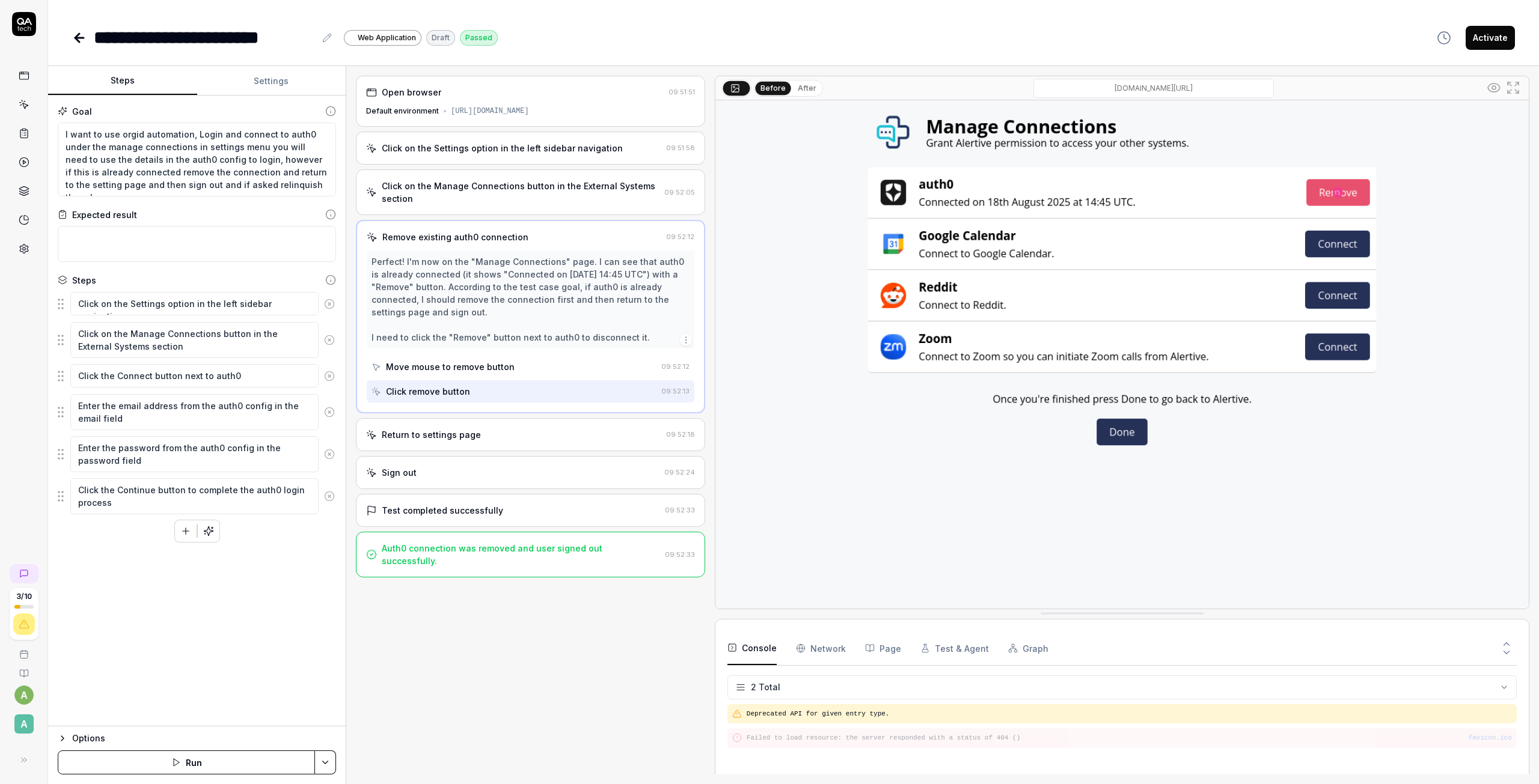
click at [573, 393] on div "Click remove button" at bounding box center [513, 391] width 285 height 22
click at [557, 447] on div "Return to settings page 09:52:18" at bounding box center [530, 435] width 349 height 33
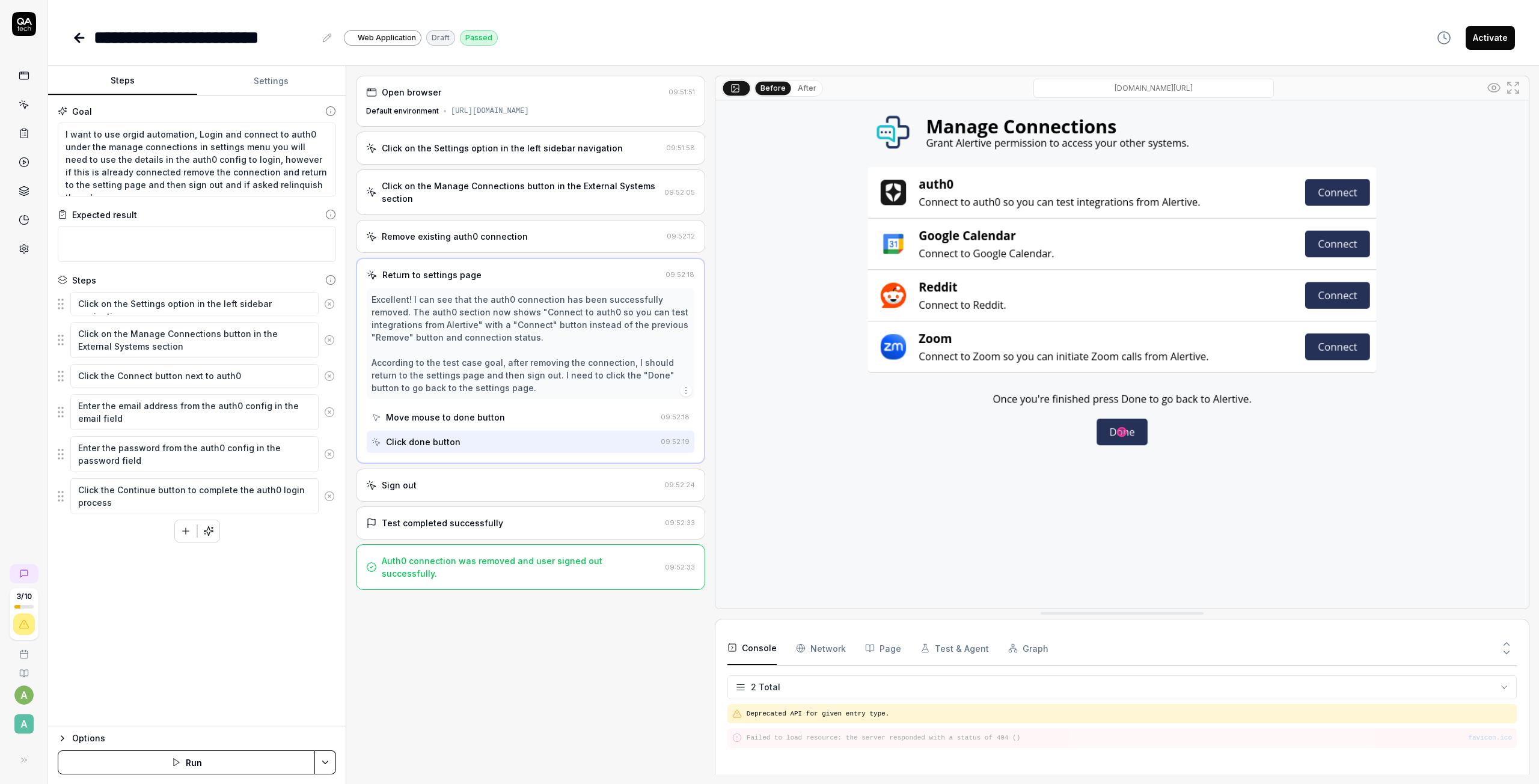
click at [560, 482] on div "Sign out" at bounding box center [512, 484] width 293 height 12
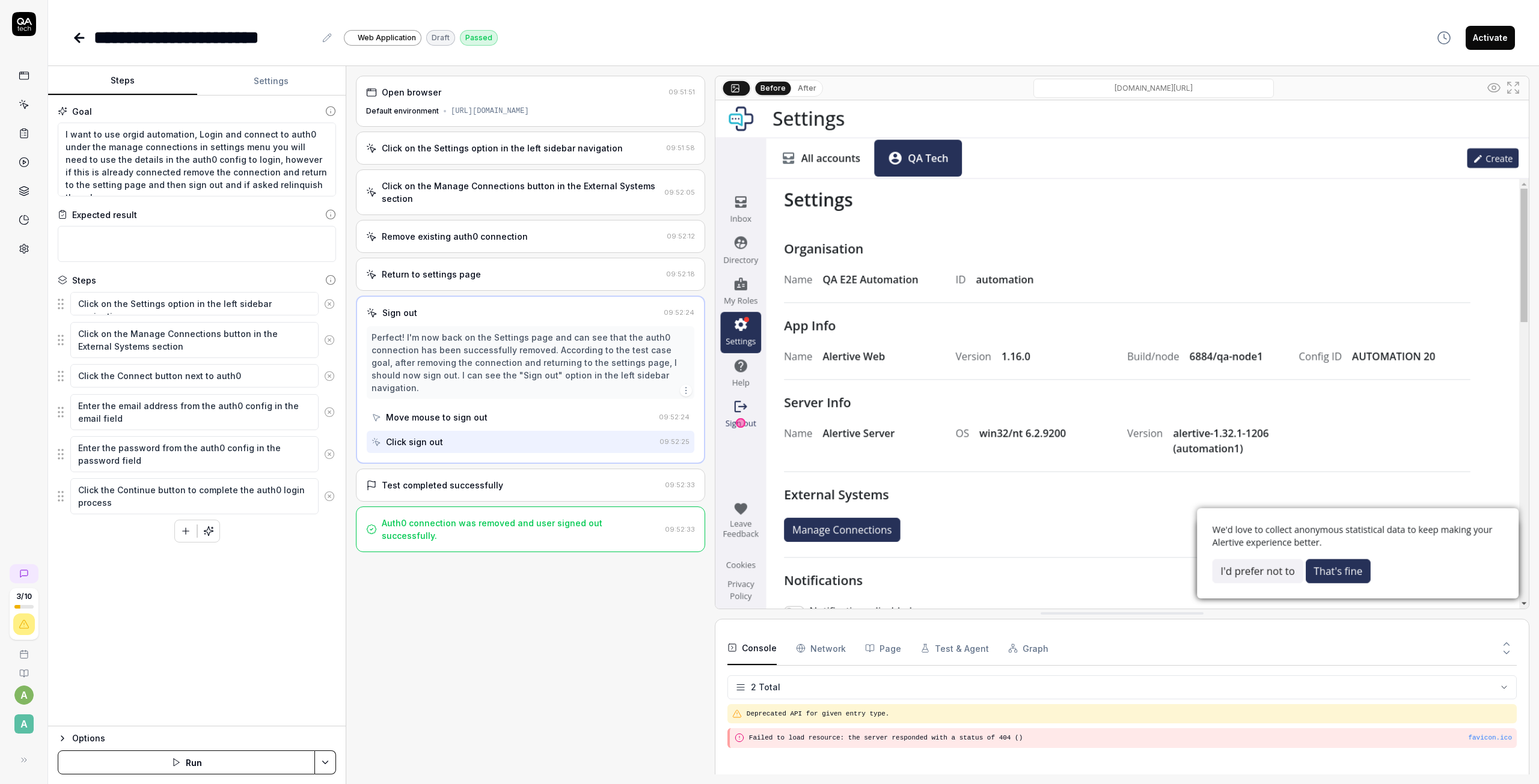
click at [500, 242] on div "Remove existing auth0 connection" at bounding box center [455, 236] width 146 height 12
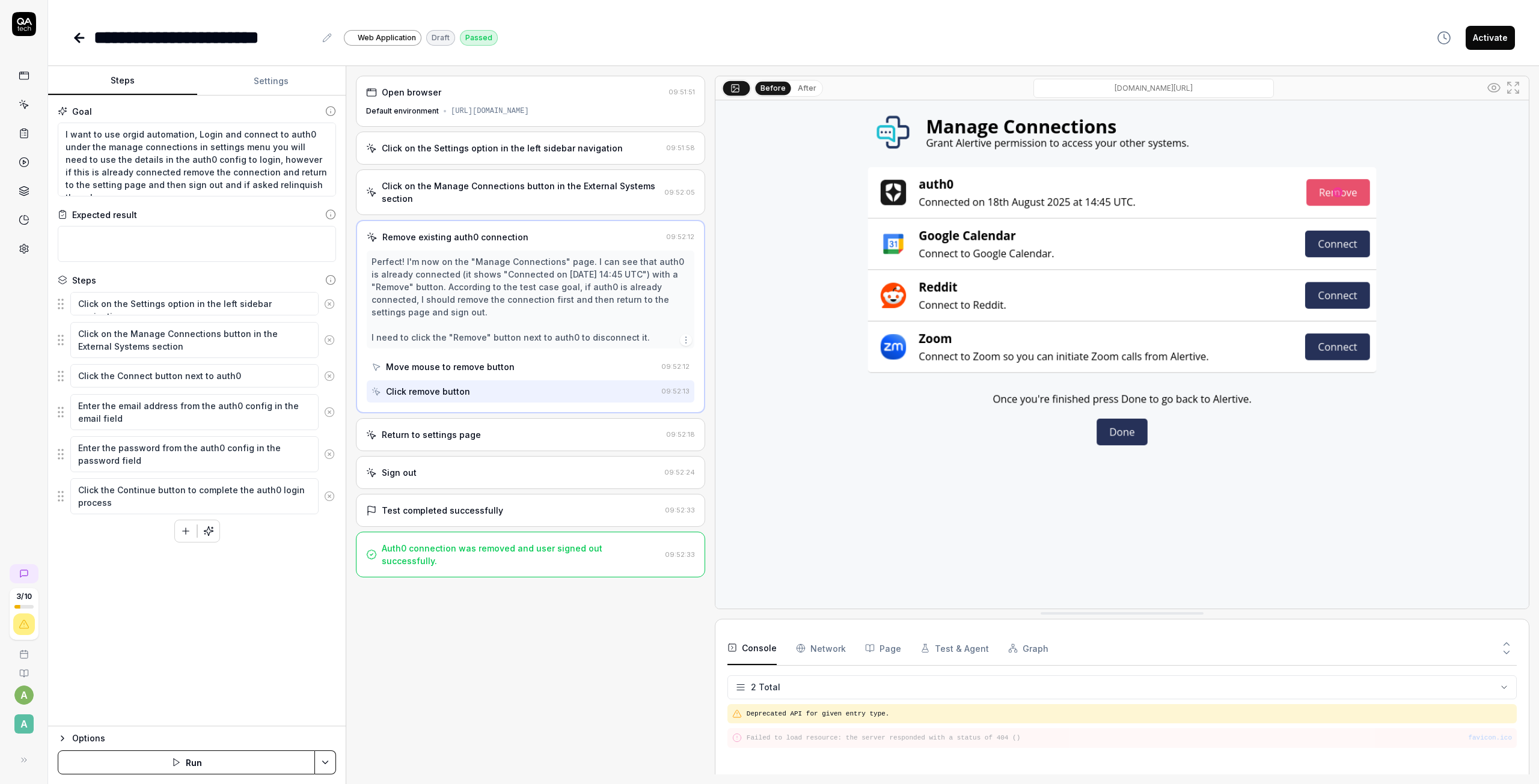
click at [214, 764] on button "Run" at bounding box center [186, 762] width 257 height 24
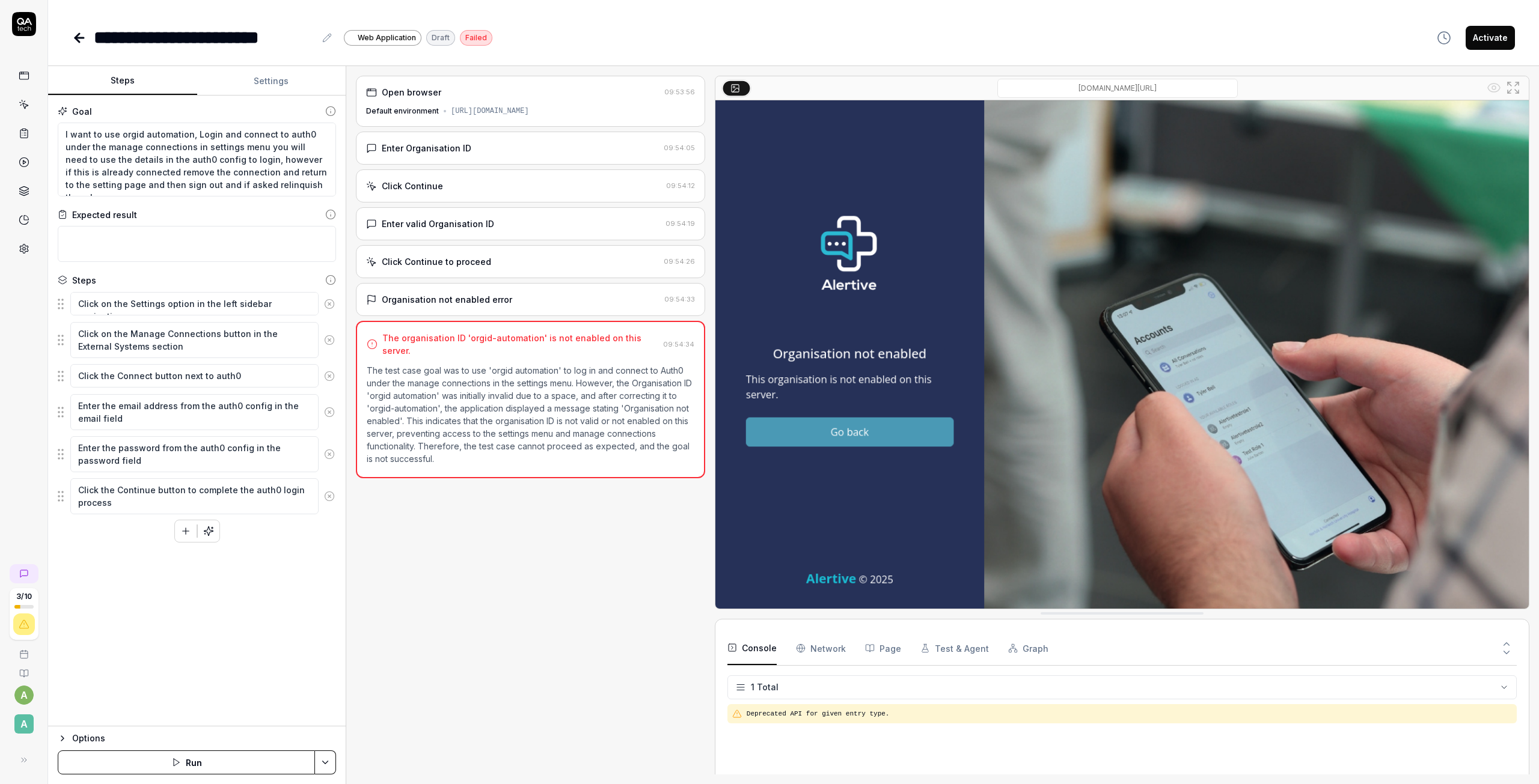
click at [80, 39] on icon at bounding box center [80, 38] width 14 height 14
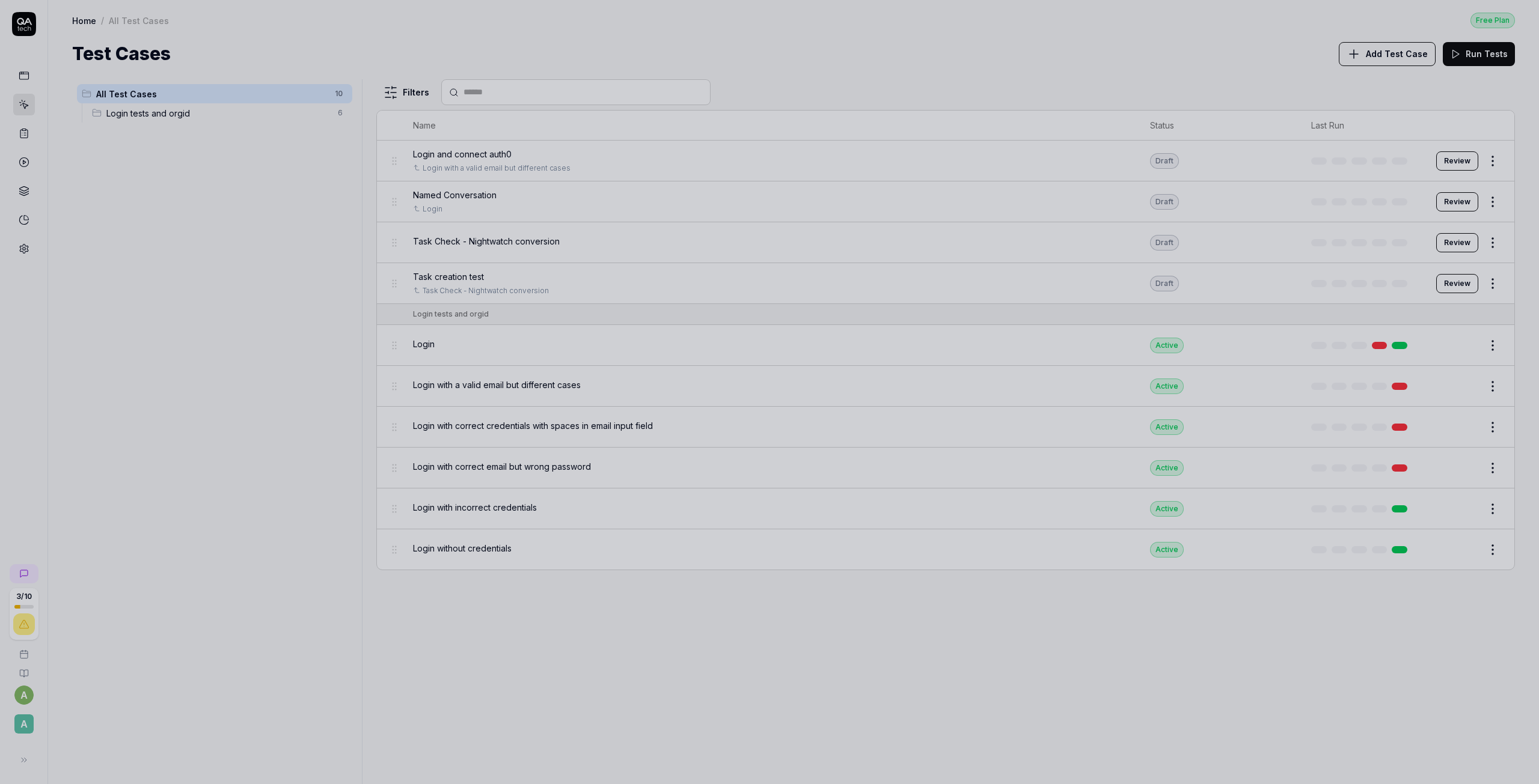
click at [545, 240] on div at bounding box center [769, 392] width 1539 height 784
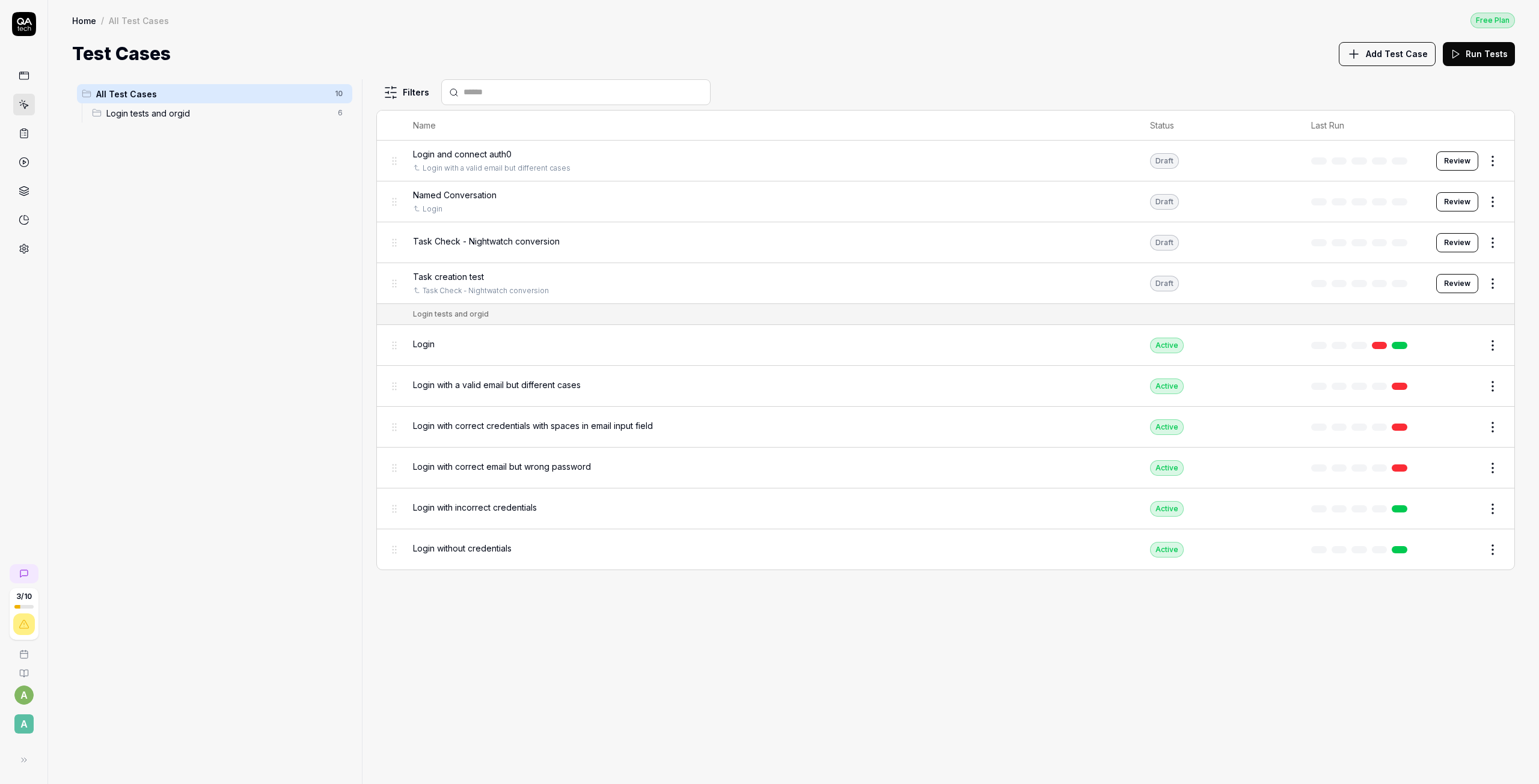
click at [1490, 245] on html "3 / 10 a A Home / All Test Cases Free Plan Home / All Test Cases Free Plan Test…" at bounding box center [769, 392] width 1539 height 784
click at [1464, 244] on html "3 / 10 a A Home / All Test Cases Free Plan Home / All Test Cases Free Plan Test…" at bounding box center [769, 392] width 1539 height 784
click at [1451, 243] on button "Review" at bounding box center [1457, 243] width 42 height 20
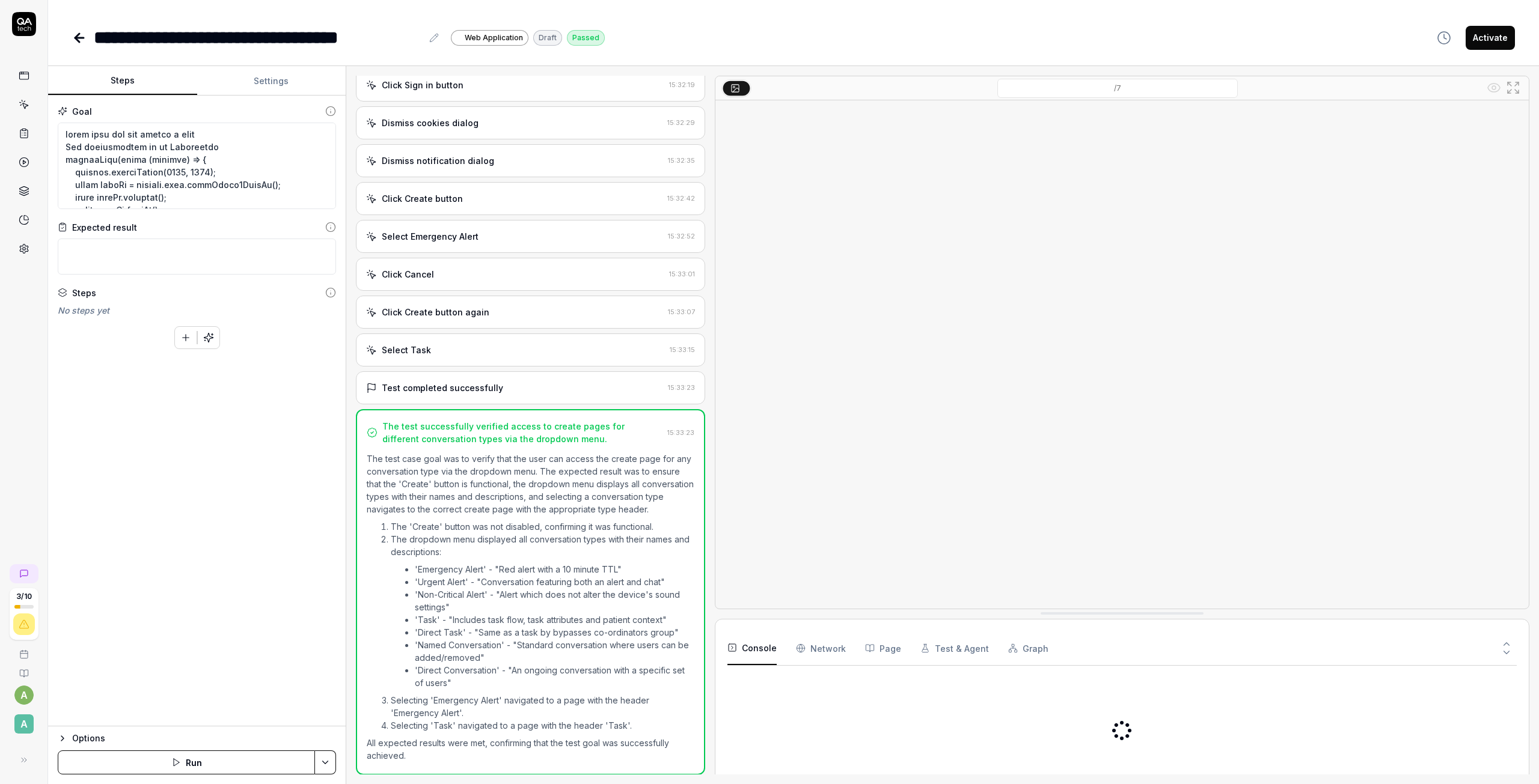
scroll to position [266, 0]
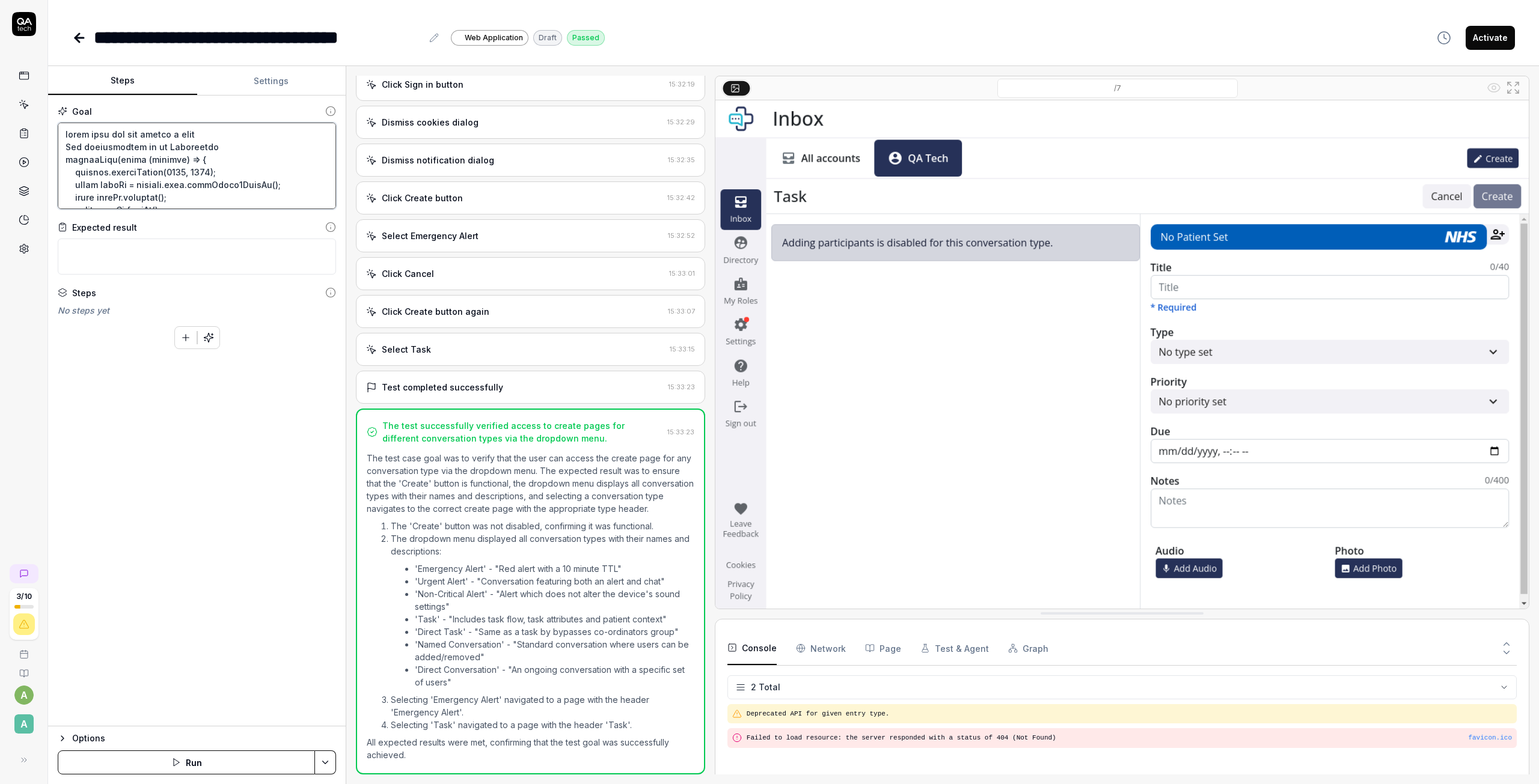
drag, startPoint x: 175, startPoint y: 207, endPoint x: 175, endPoint y: 277, distance: 70.0
click at [175, 280] on div "Goal Expected result Steps No steps yet To pick up a draggable item, press the …" at bounding box center [196, 410] width 298 height 631
drag, startPoint x: 214, startPoint y: 148, endPoint x: 37, endPoint y: 130, distance: 177.9
click at [37, 130] on div "**********" at bounding box center [769, 392] width 1539 height 784
click at [294, 73] on button "Settings" at bounding box center [272, 81] width 149 height 29
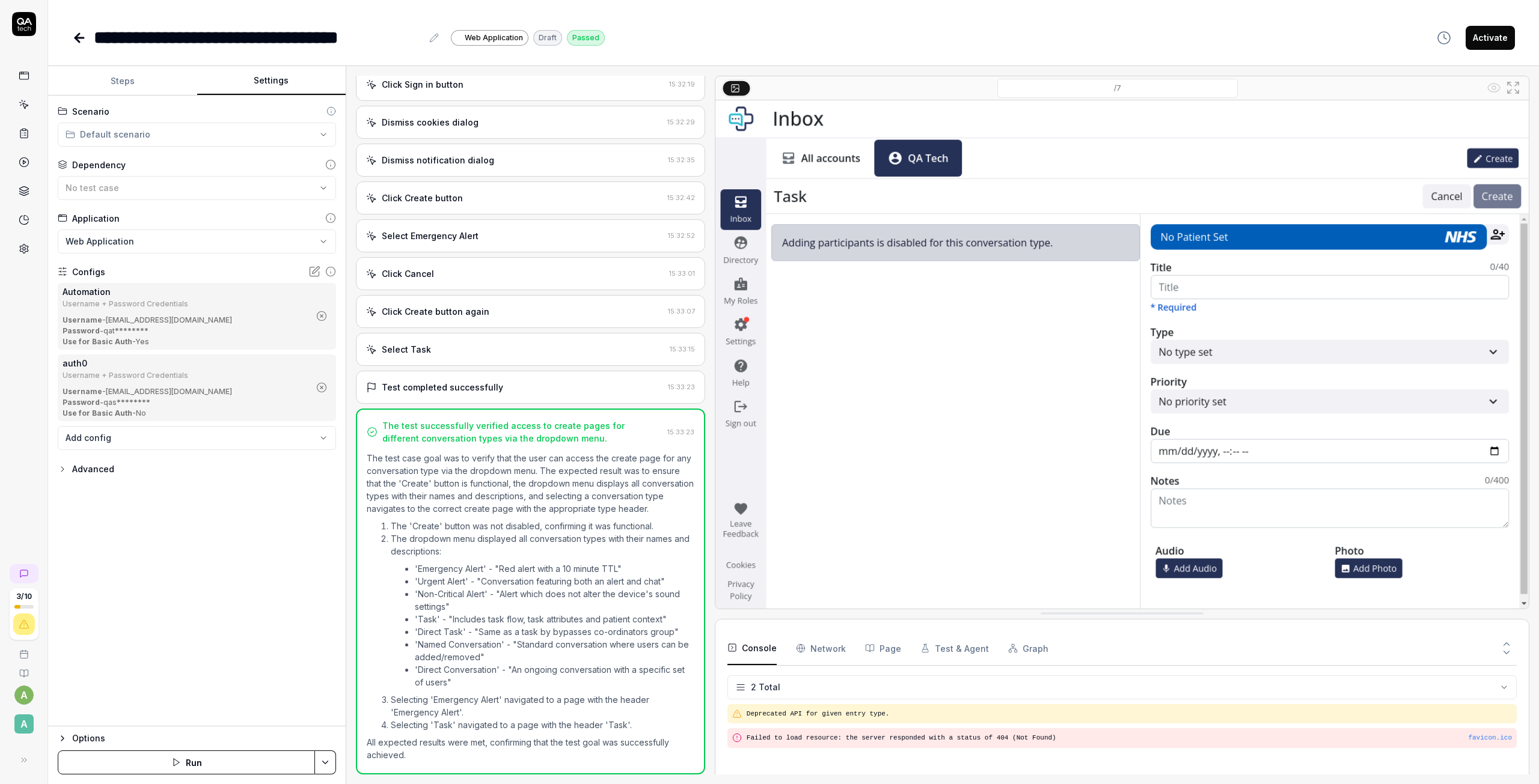
click at [153, 82] on button "Steps" at bounding box center [122, 81] width 149 height 29
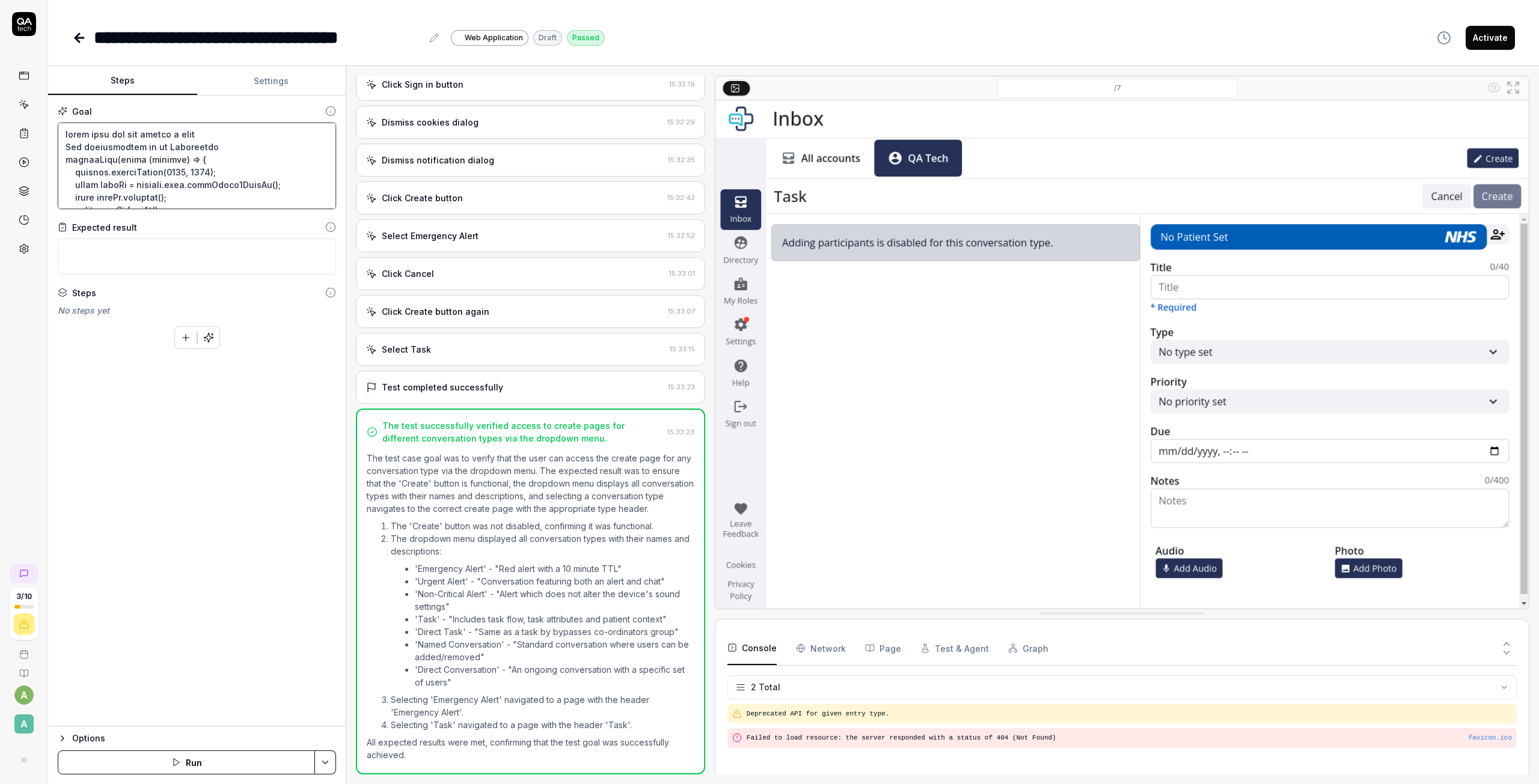
drag, startPoint x: 190, startPoint y: 146, endPoint x: 108, endPoint y: 143, distance: 82.1
click at [108, 143] on textarea at bounding box center [197, 166] width 278 height 87
click at [204, 755] on button "Run" at bounding box center [186, 762] width 257 height 24
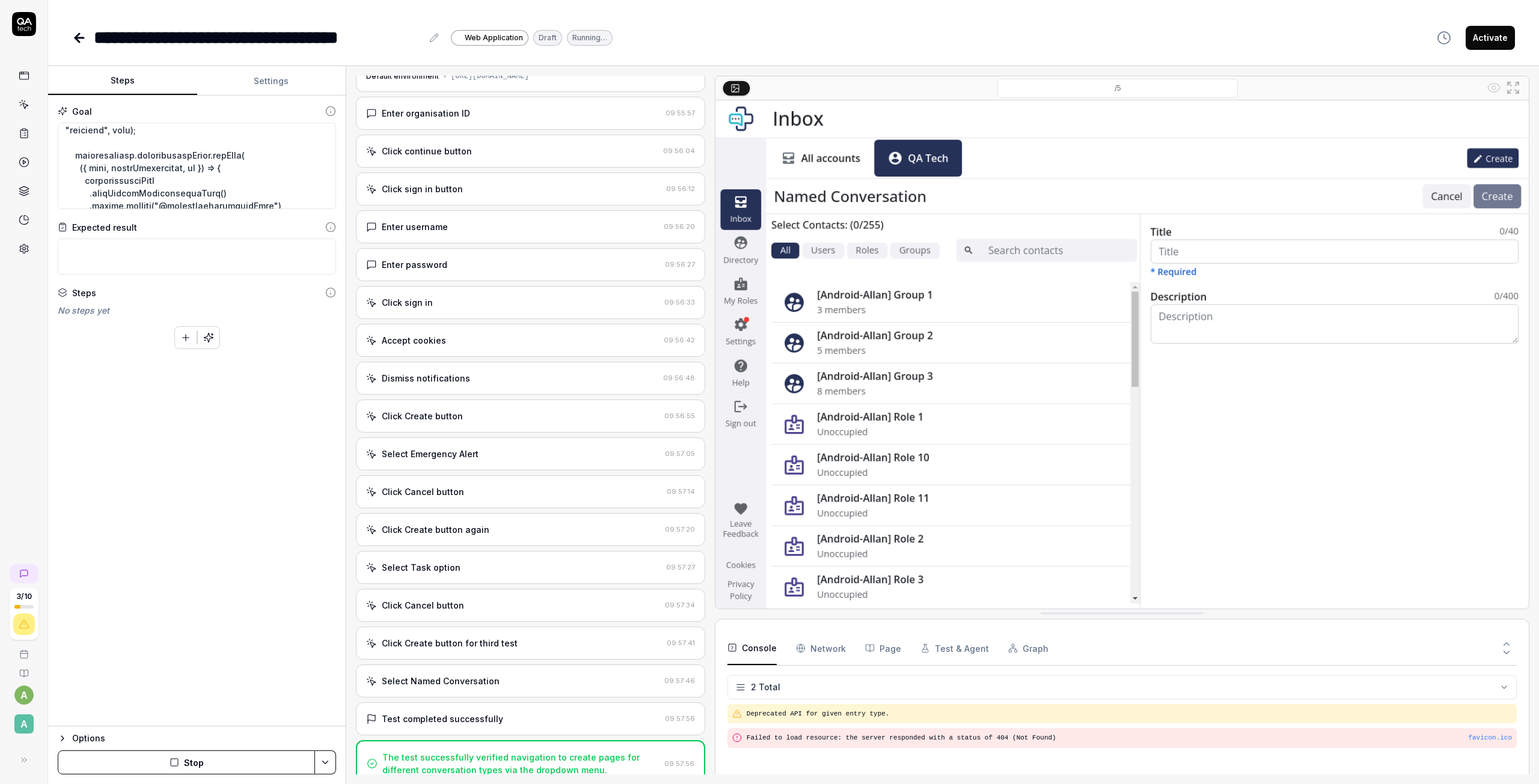
scroll to position [127, 0]
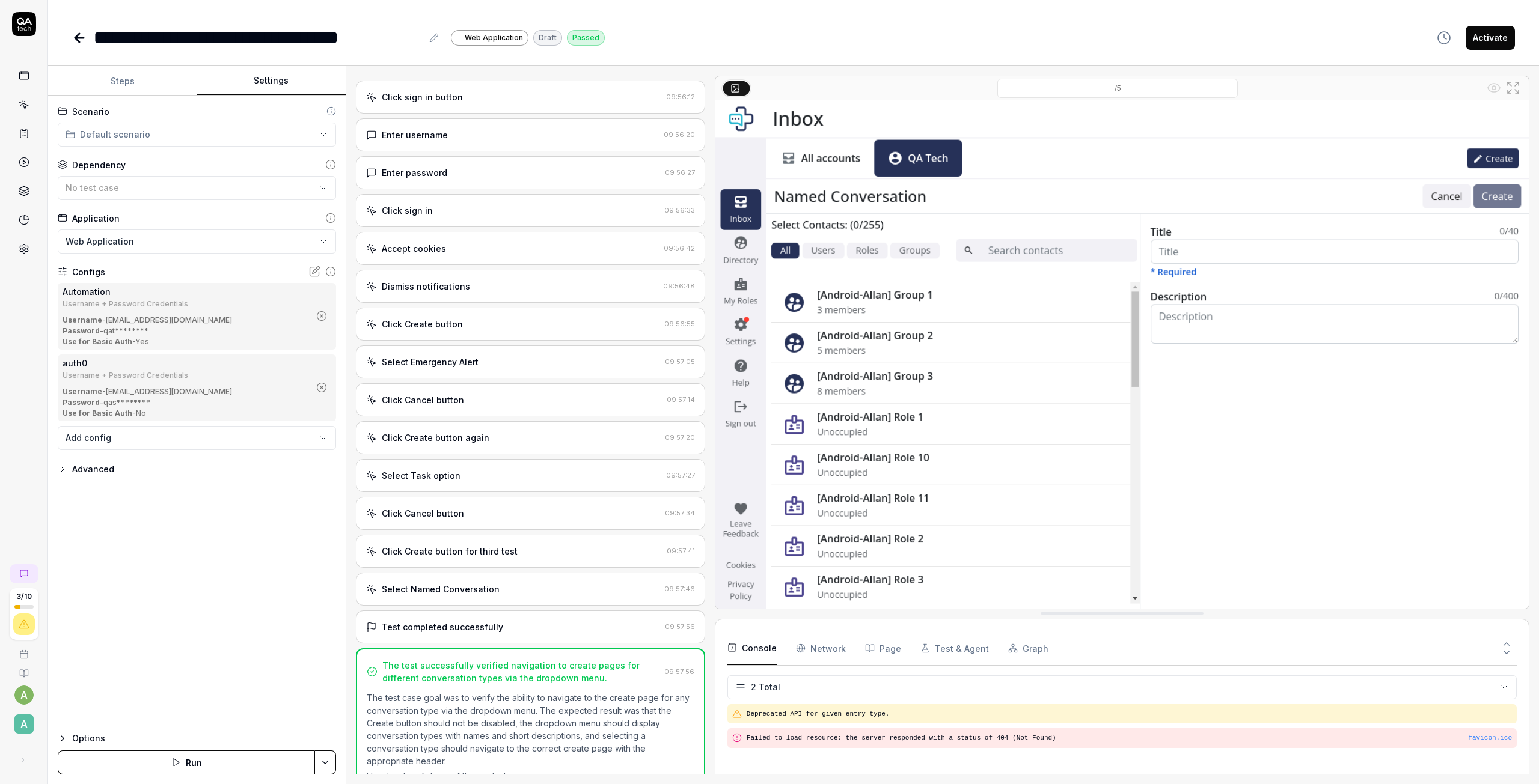
click at [246, 90] on button "Settings" at bounding box center [272, 81] width 149 height 29
click at [66, 465] on icon "button" at bounding box center [62, 469] width 9 height 9
click at [320, 436] on body "**********" at bounding box center [769, 392] width 1539 height 784
click at [225, 51] on html "**********" at bounding box center [769, 392] width 1539 height 784
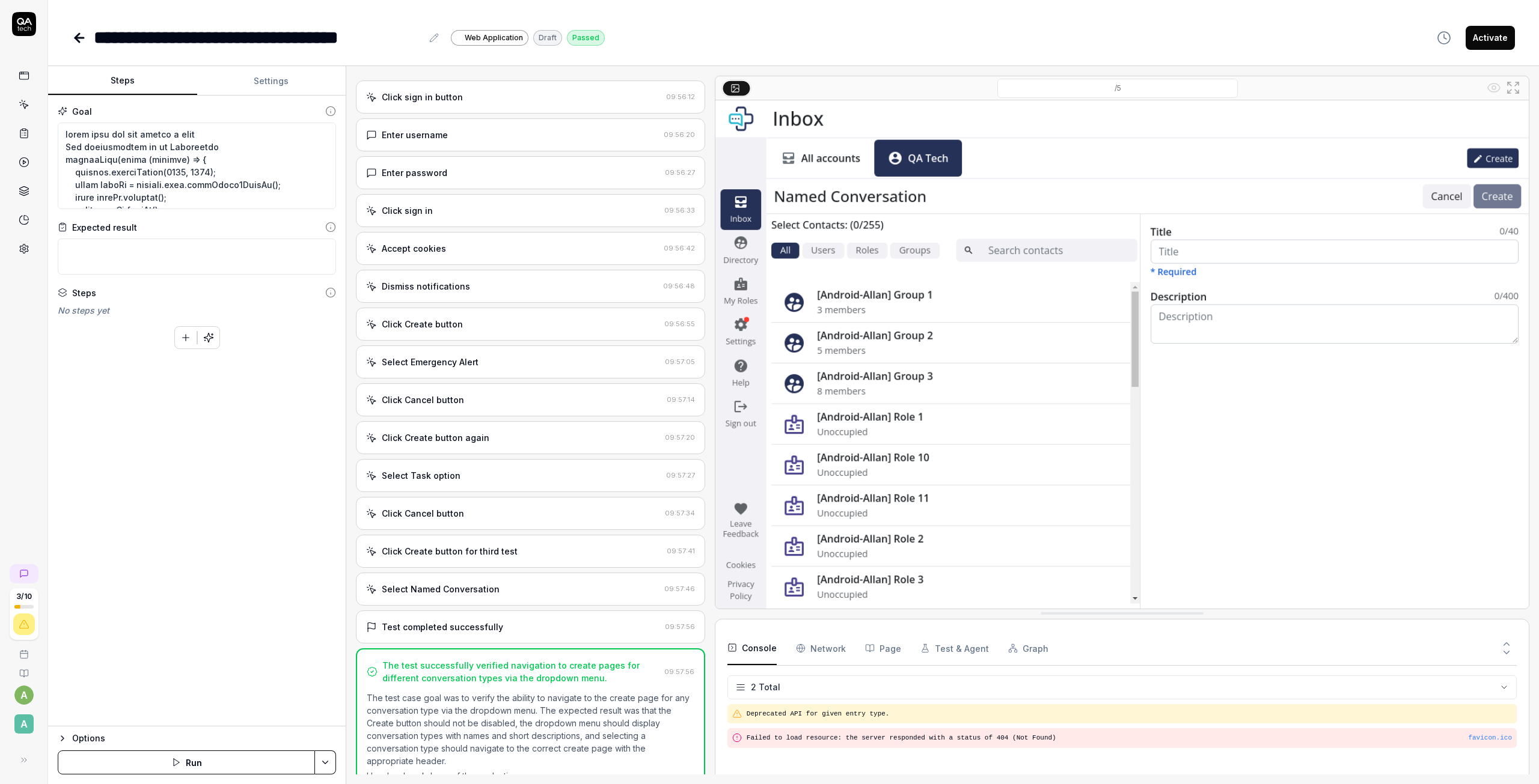
click at [144, 76] on button "Steps" at bounding box center [122, 81] width 149 height 29
drag, startPoint x: 139, startPoint y: 141, endPoint x: 175, endPoint y: 136, distance: 36.3
click at [139, 141] on textarea at bounding box center [197, 166] width 278 height 87
type textarea "*"
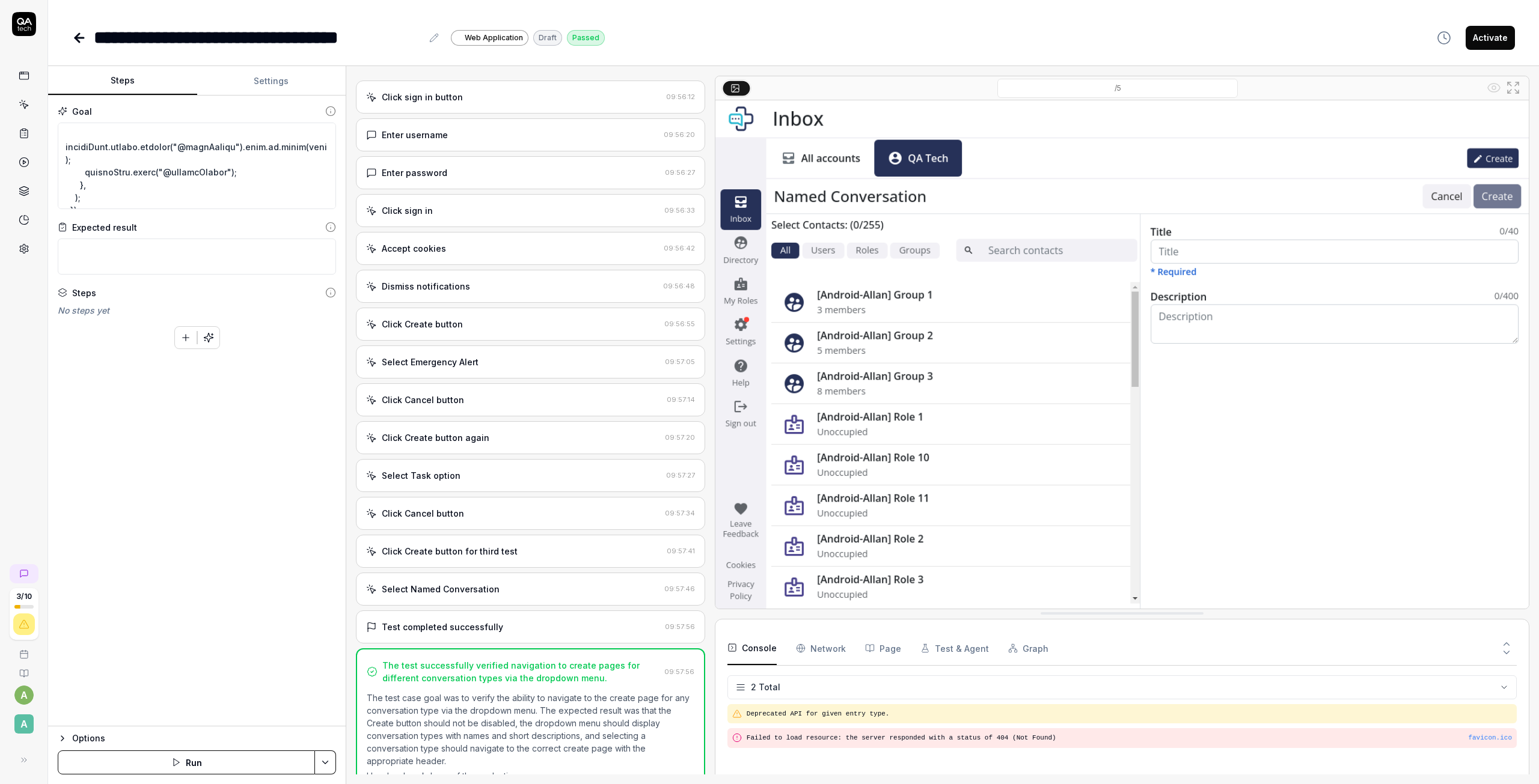
click at [736, 332] on img at bounding box center [1122, 355] width 813 height 508
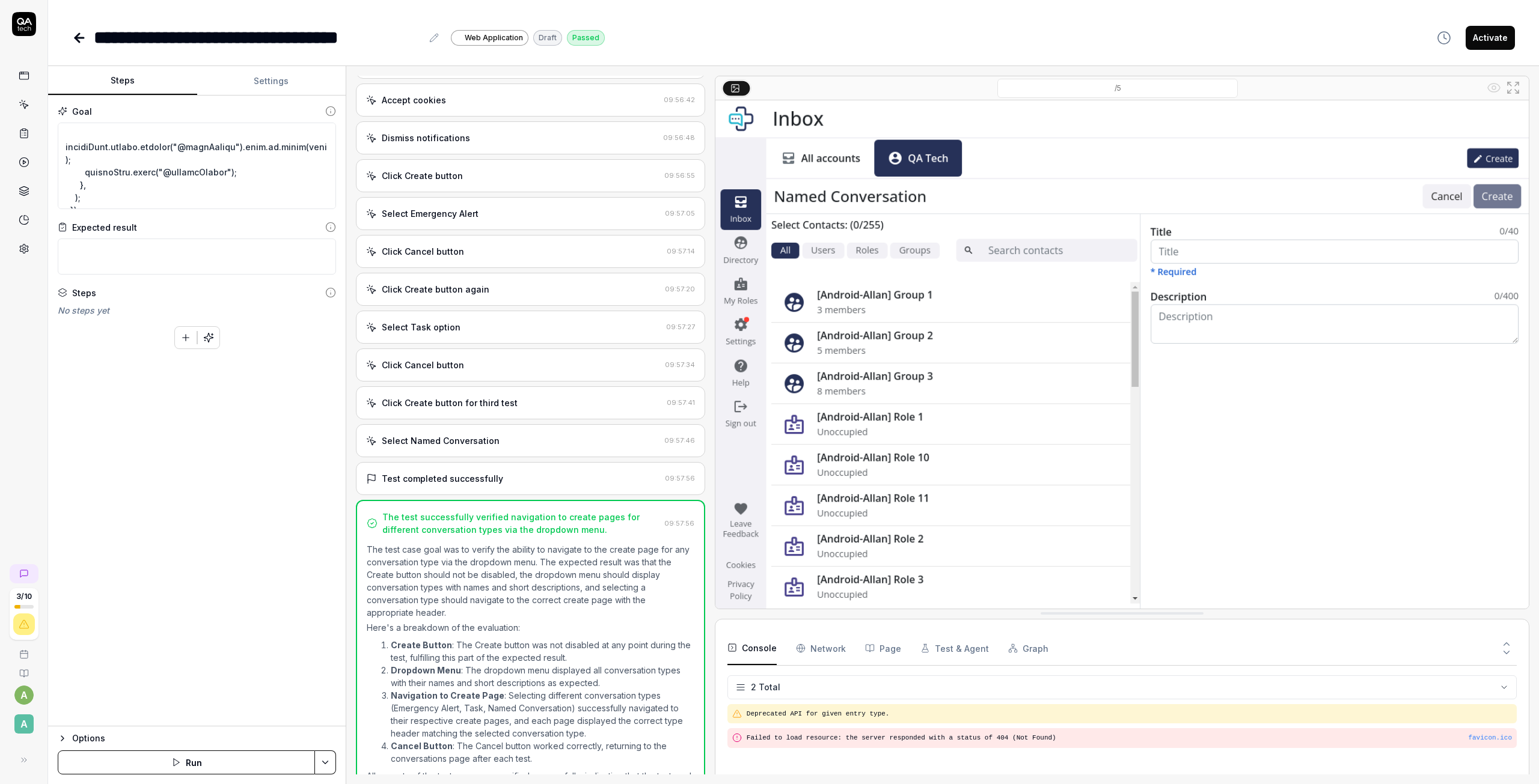
scroll to position [309, 0]
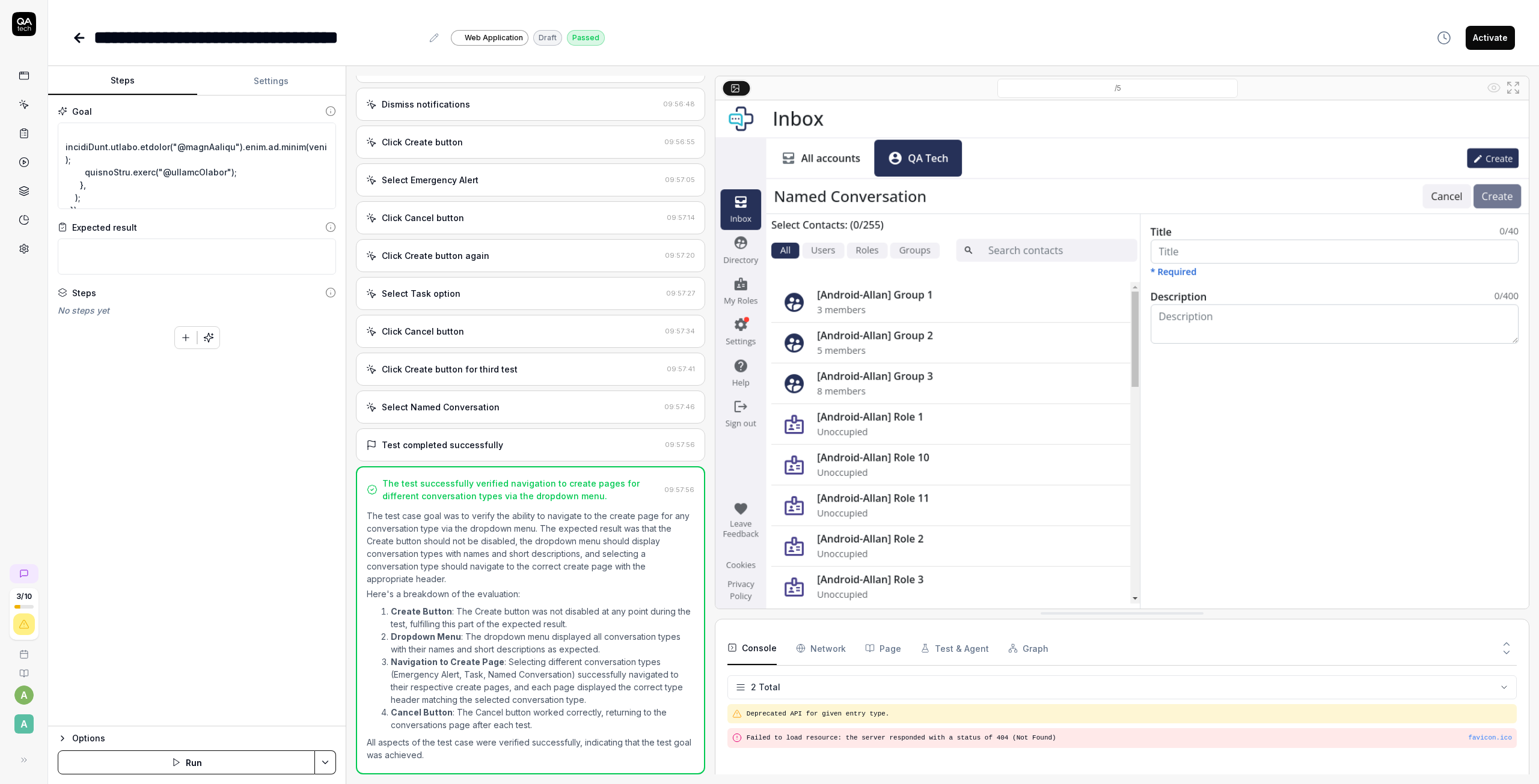
click at [17, 22] on icon at bounding box center [24, 22] width 15 height 7
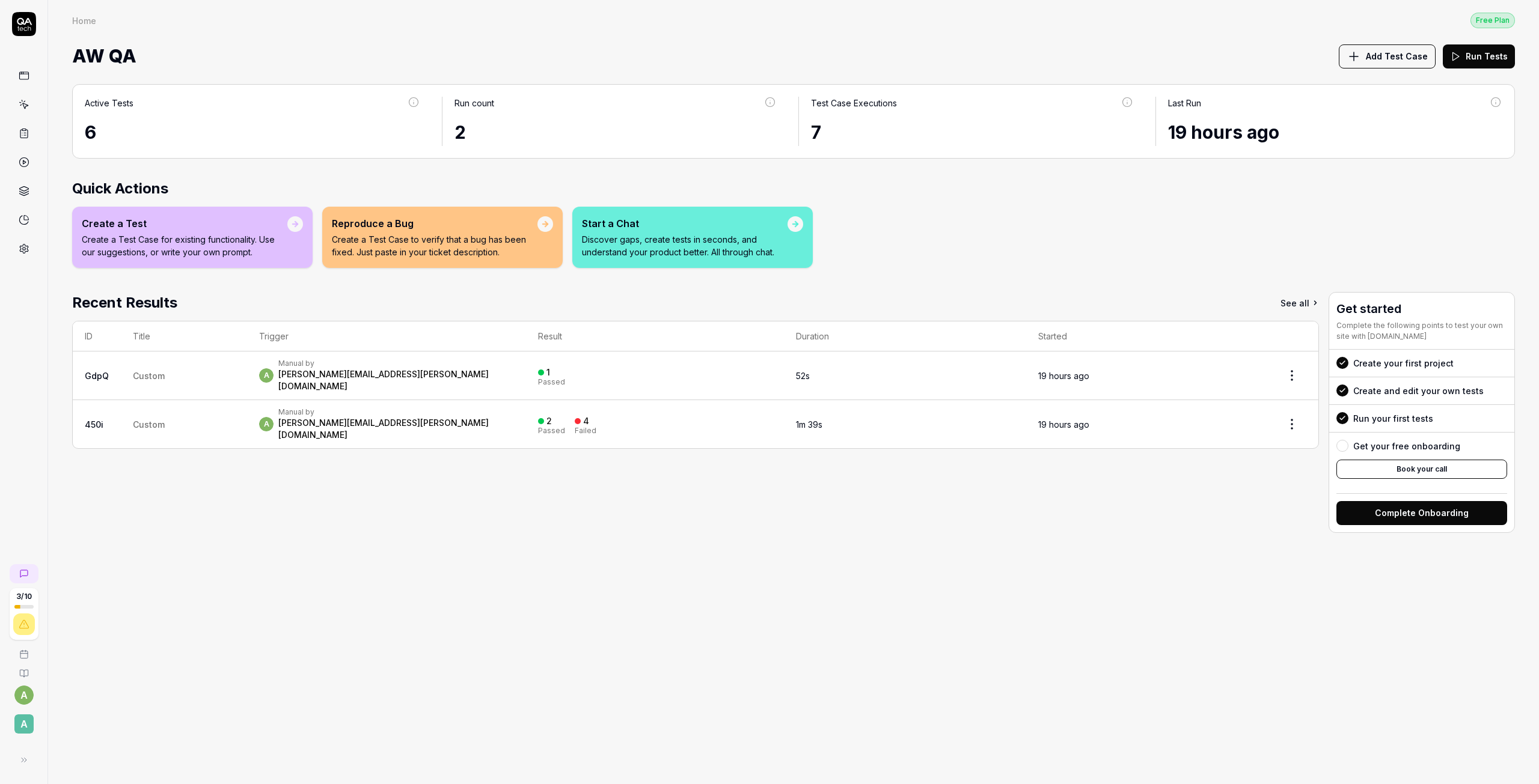
click at [173, 423] on td "Custom" at bounding box center [184, 424] width 126 height 48
click at [156, 419] on span "Custom" at bounding box center [148, 424] width 32 height 10
click at [355, 408] on div "Manual by" at bounding box center [395, 412] width 235 height 9
click at [103, 419] on link "450i" at bounding box center [94, 424] width 19 height 10
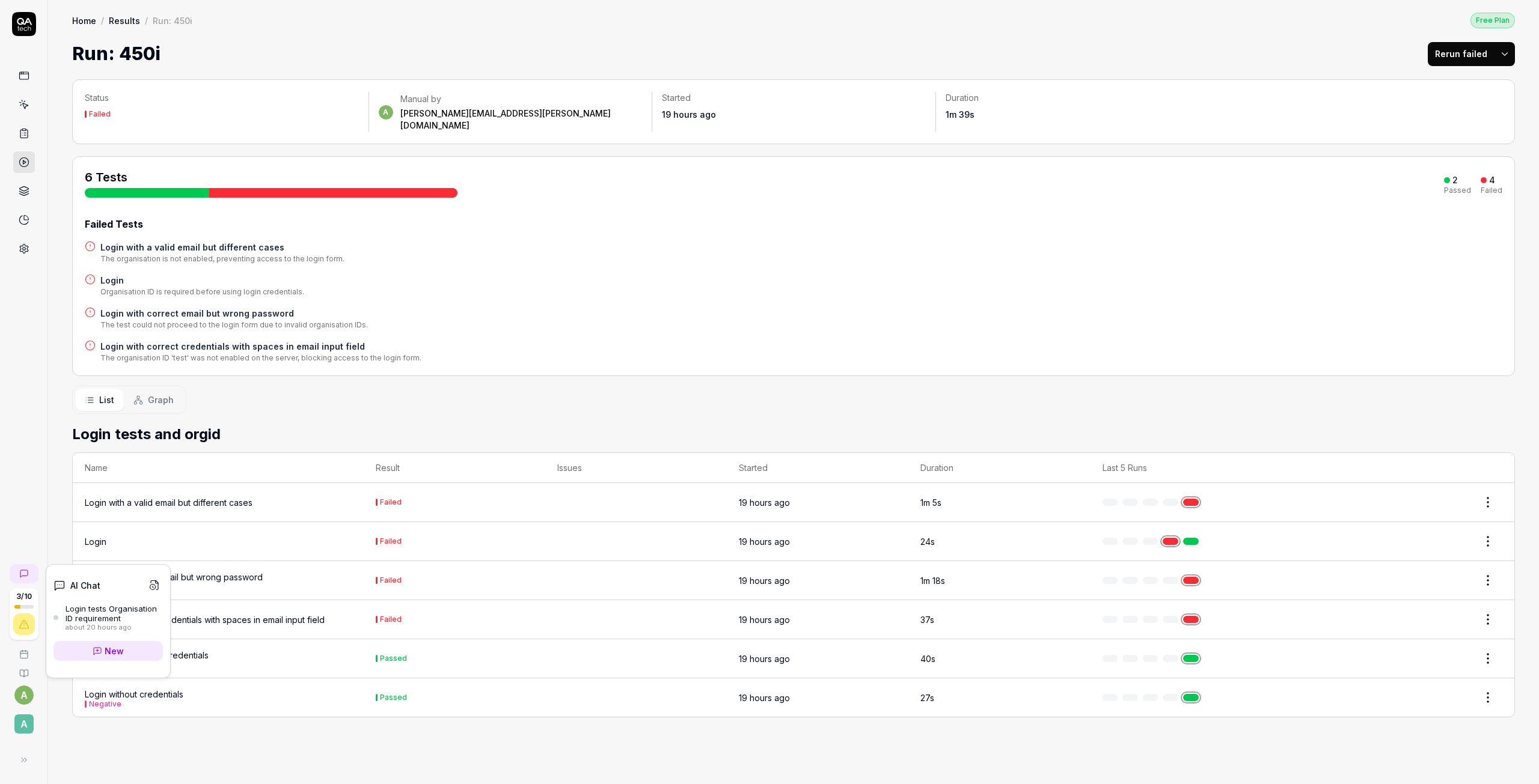
click at [135, 652] on link "New" at bounding box center [108, 651] width 109 height 20
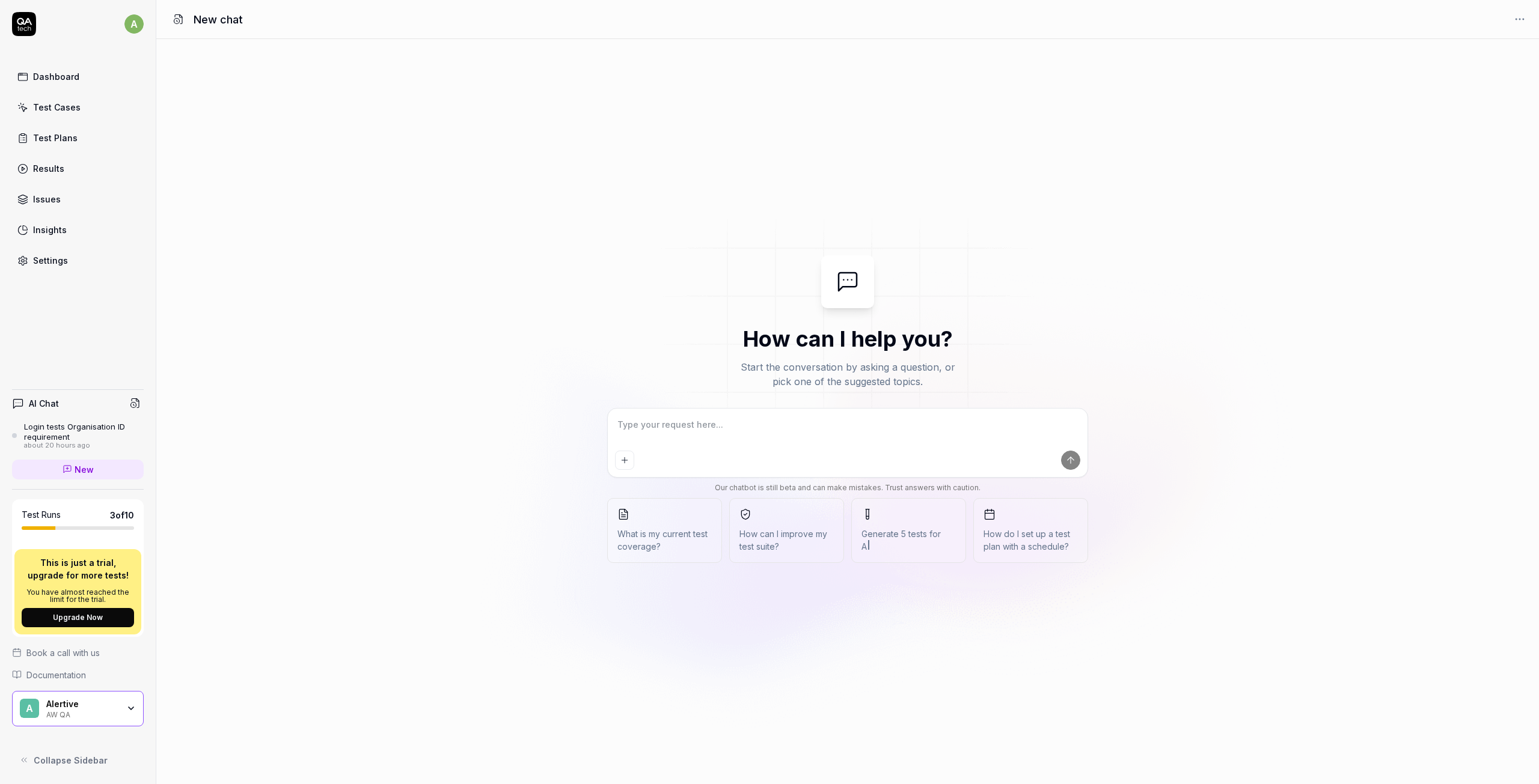
type textarea "*"
type textarea "c"
type textarea "*"
type textarea "ca"
type textarea "*"
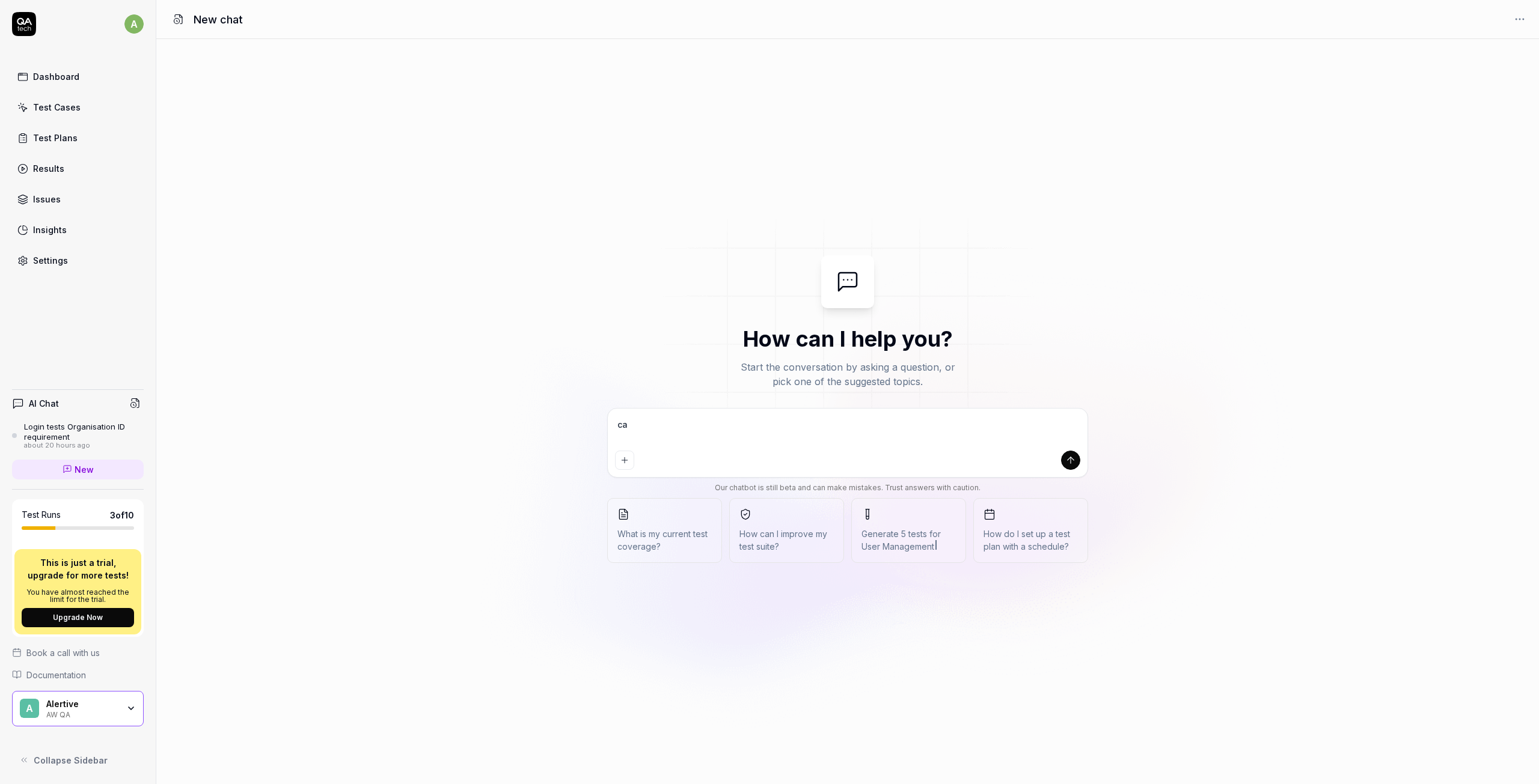
type textarea "can"
type textarea "*"
type textarea "can"
type textarea "*"
type textarea "can y"
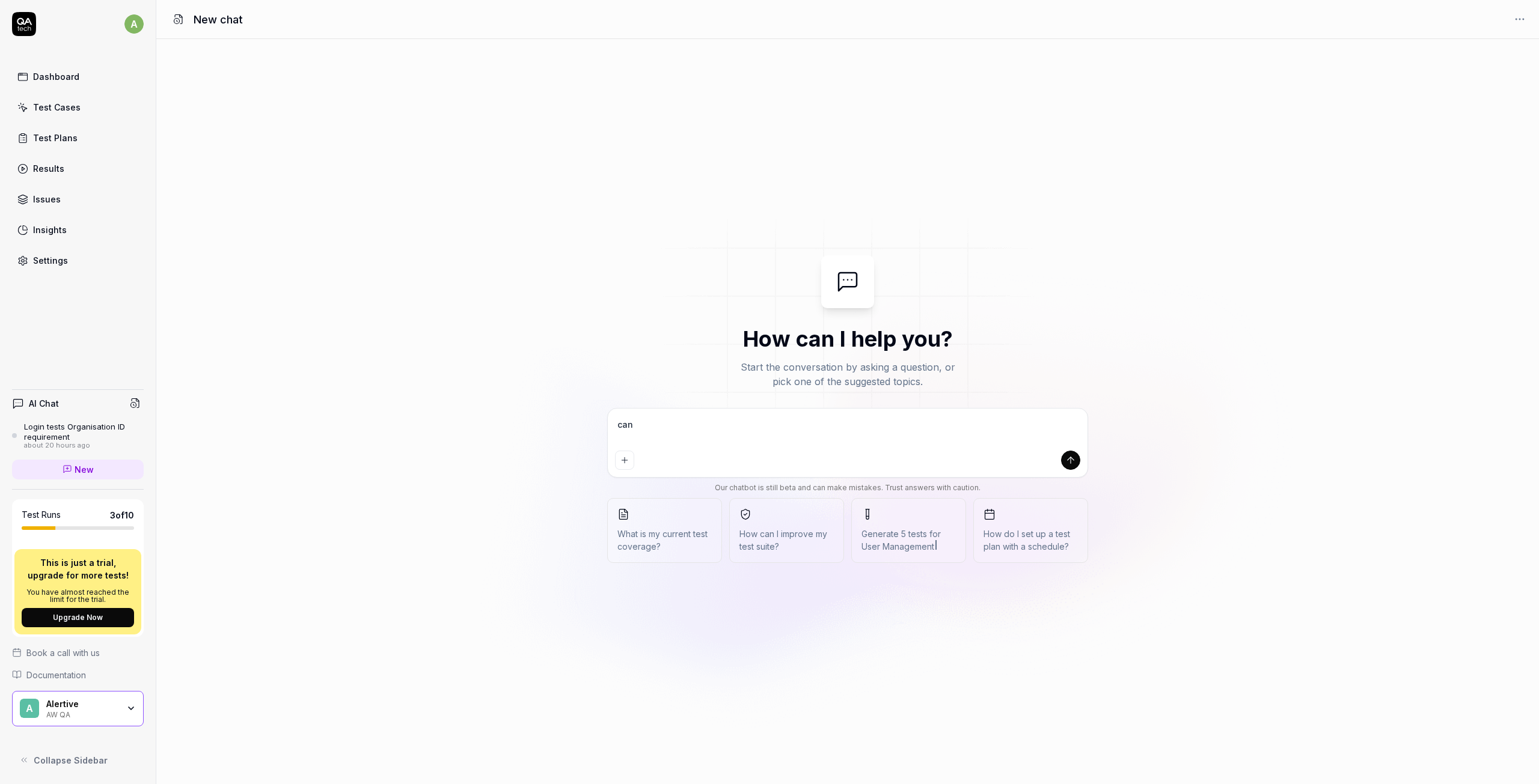
type textarea "*"
type textarea "can yo"
type textarea "*"
type textarea "can you"
type textarea "*"
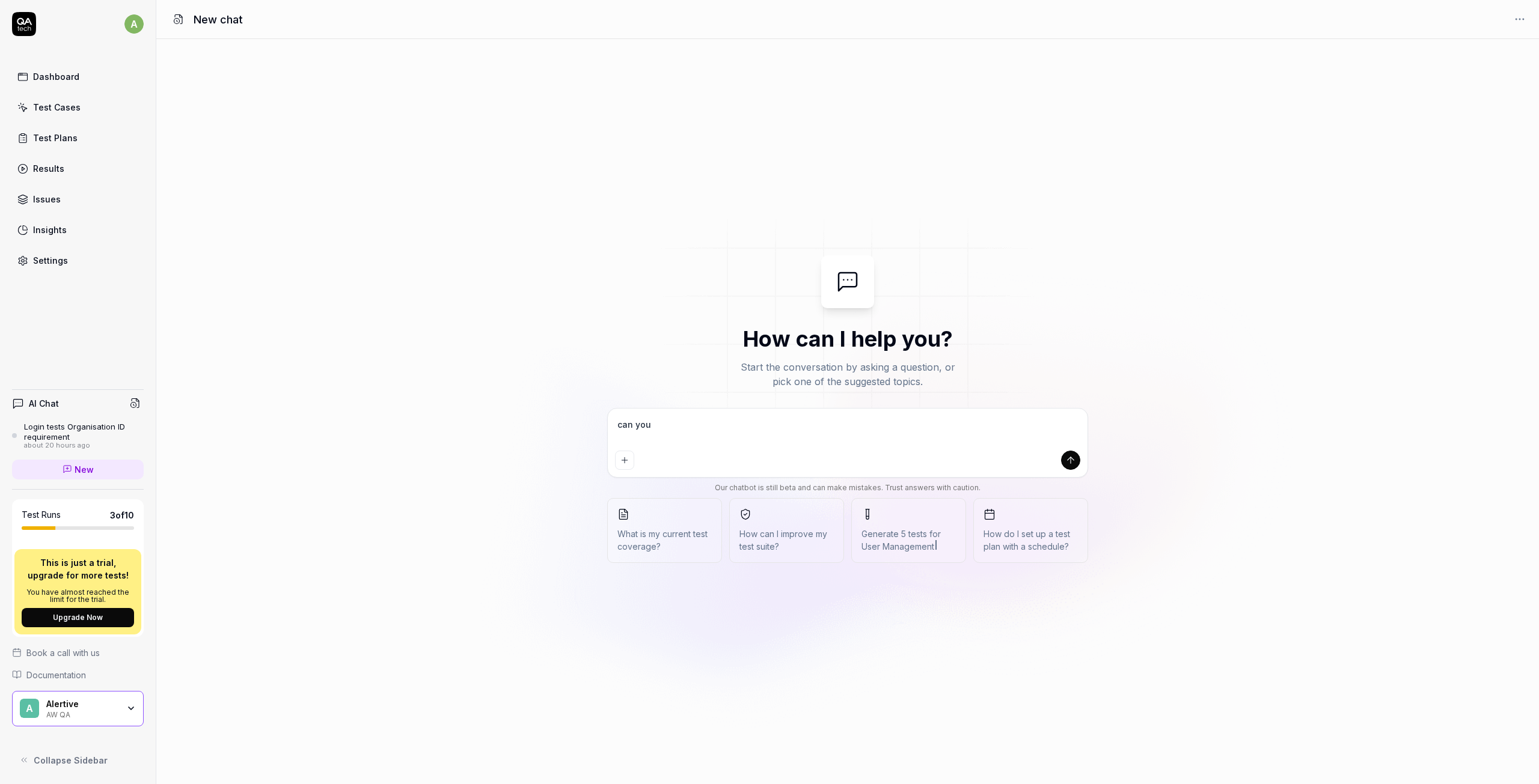
type textarea "can you"
type textarea "*"
type textarea "can you c"
type textarea "*"
type textarea "can you ca"
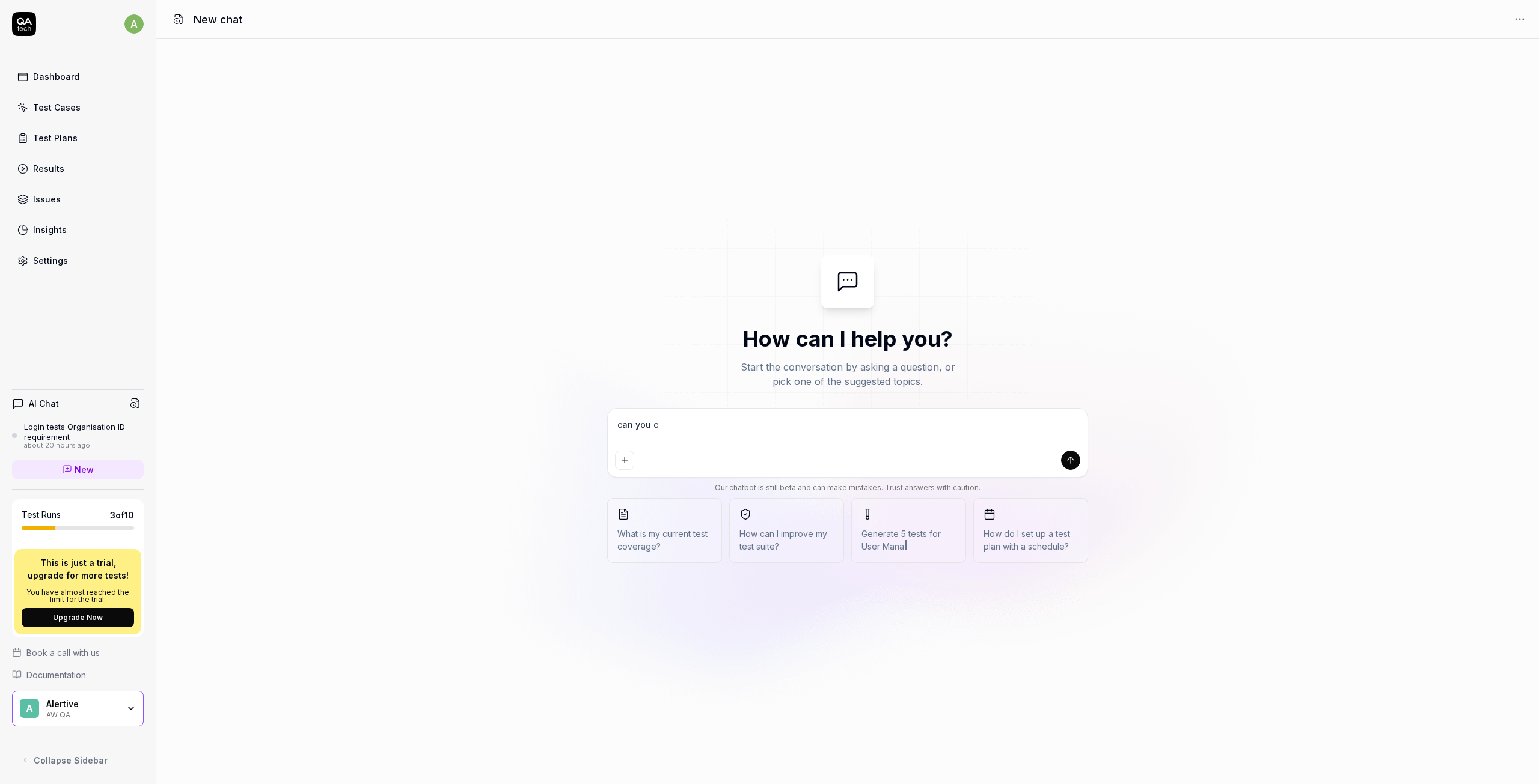
type textarea "*"
type textarea "can you cal"
type textarea "*"
type textarea "can you call"
type textarea "*"
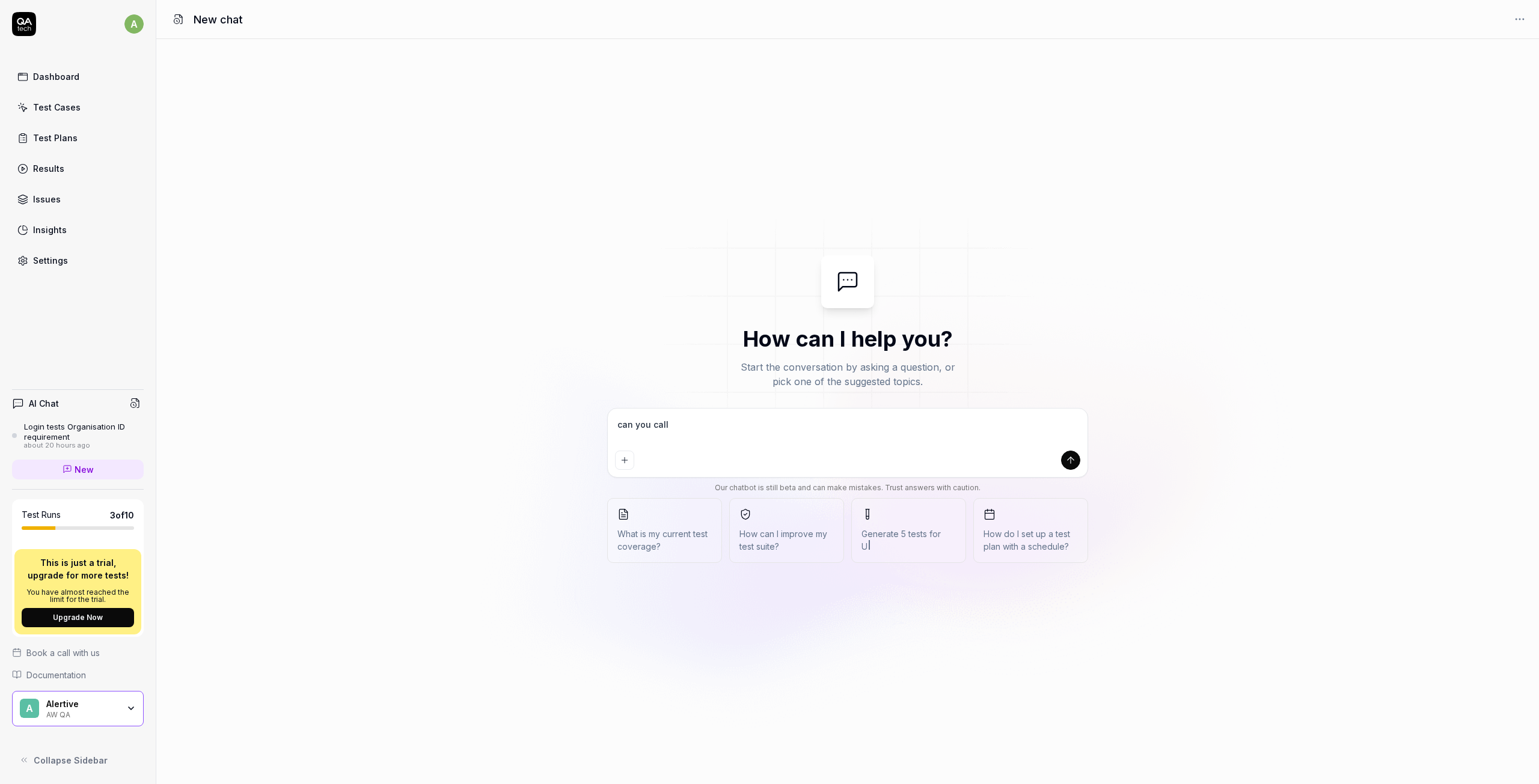
type textarea "can you call"
type textarea "*"
type textarea "can you call a"
type textarea "*"
type textarea "can you call an"
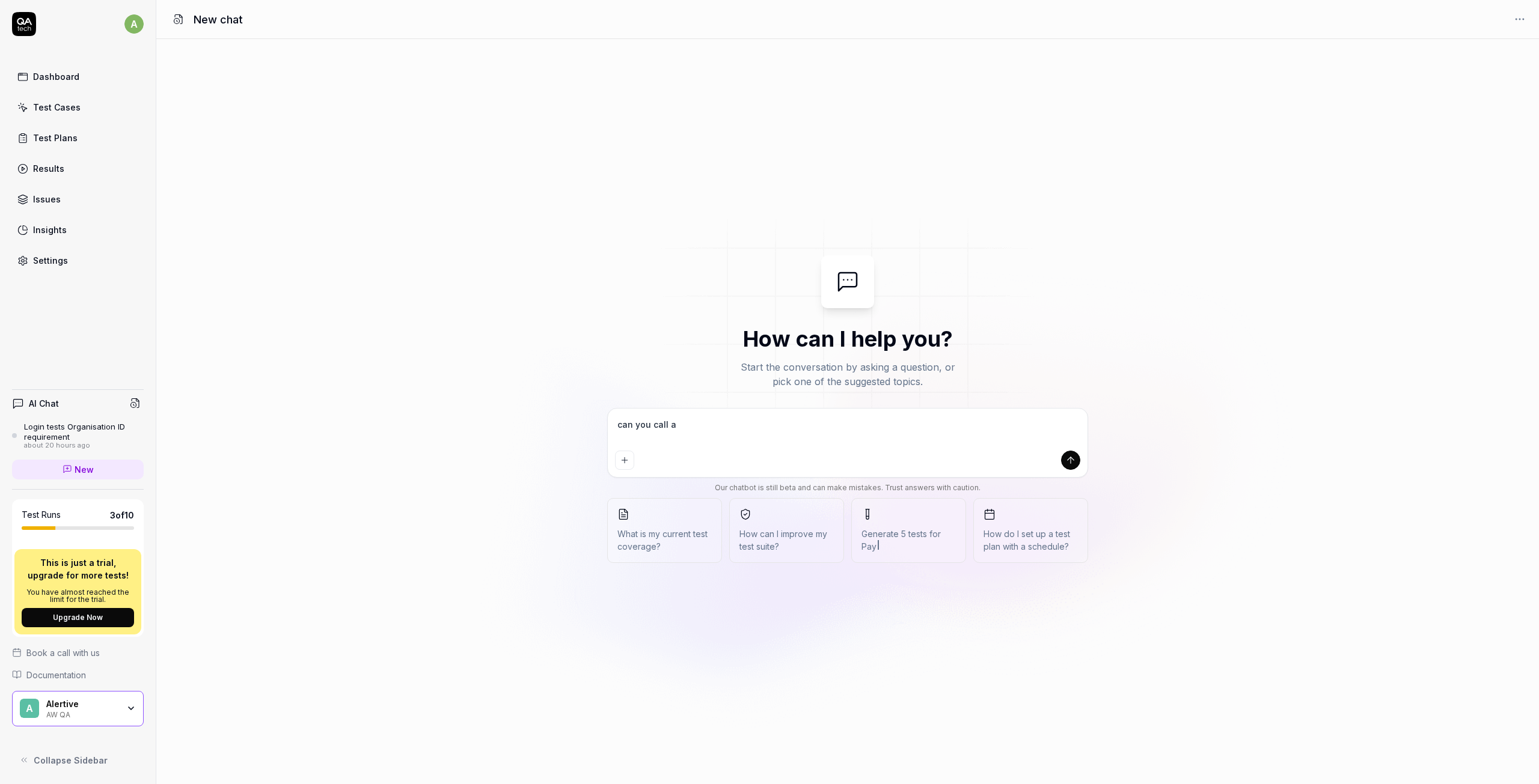
type textarea "*"
type textarea "can you call an"
type textarea "*"
type textarea "can you call an e"
type textarea "*"
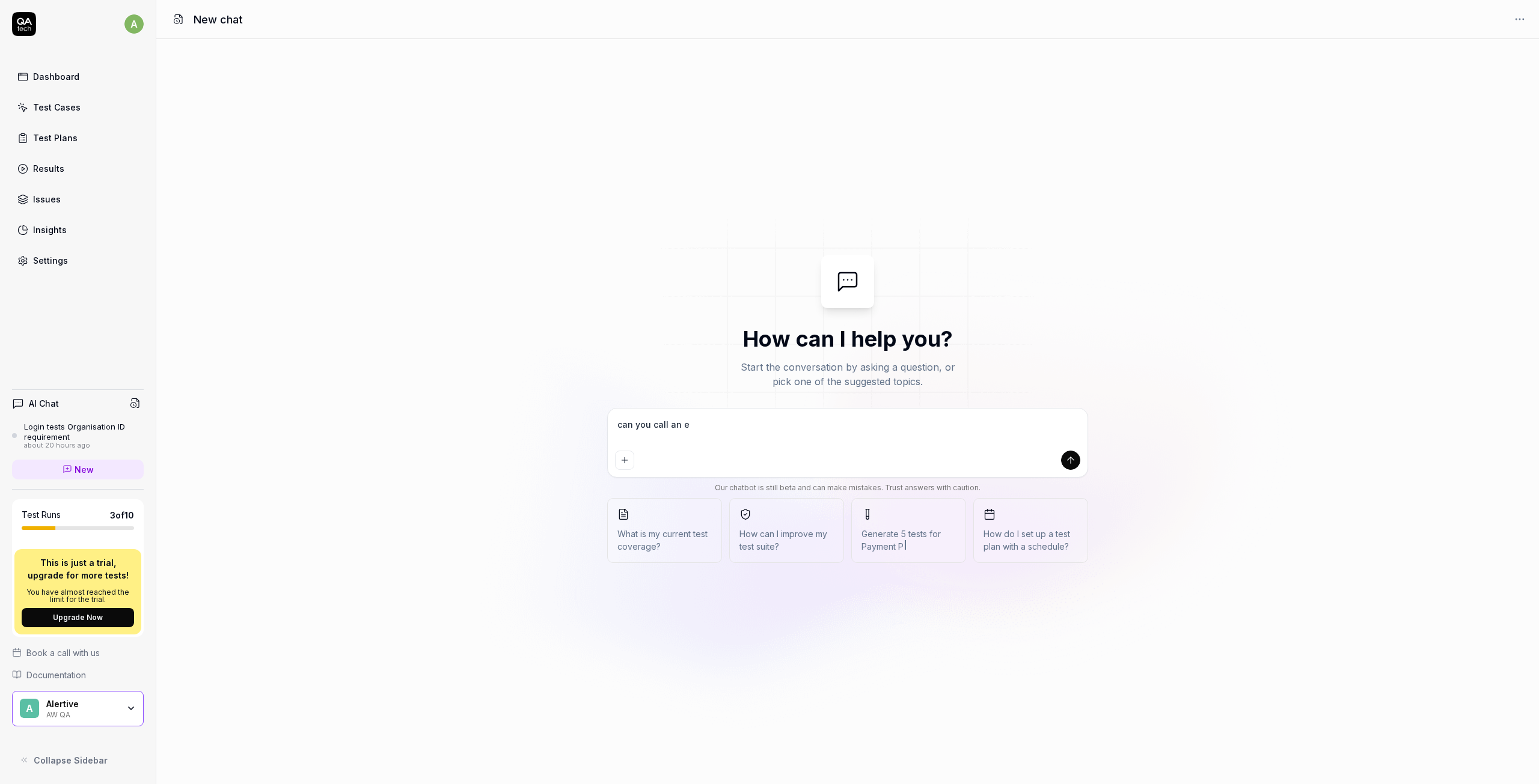
type textarea "can you call an ex"
type textarea "*"
type textarea "can you call an ext"
type textarea "*"
type textarea "can you call an exte"
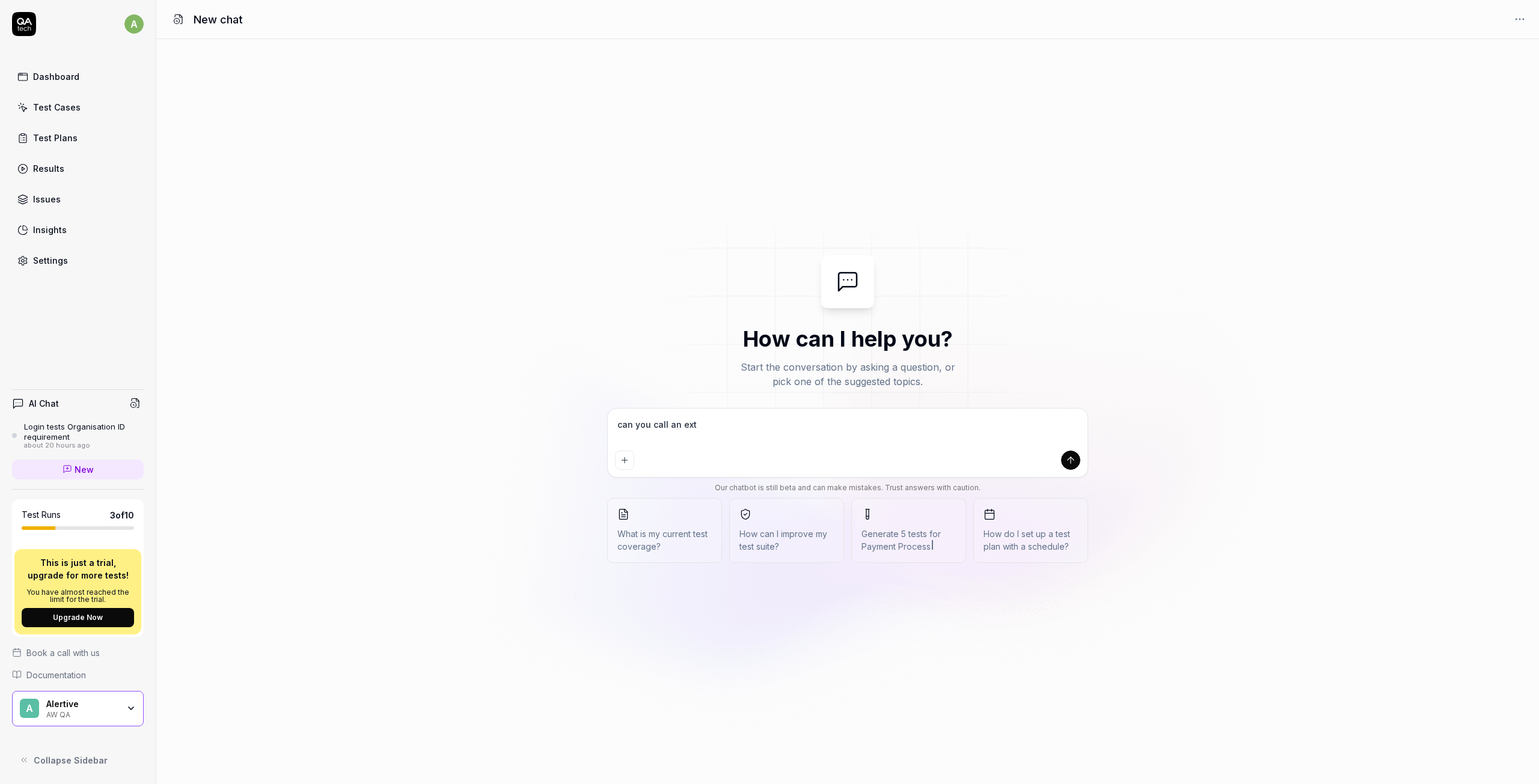
type textarea "*"
type textarea "can you call an exter"
type textarea "*"
type textarea "can you call an exterl"
type textarea "*"
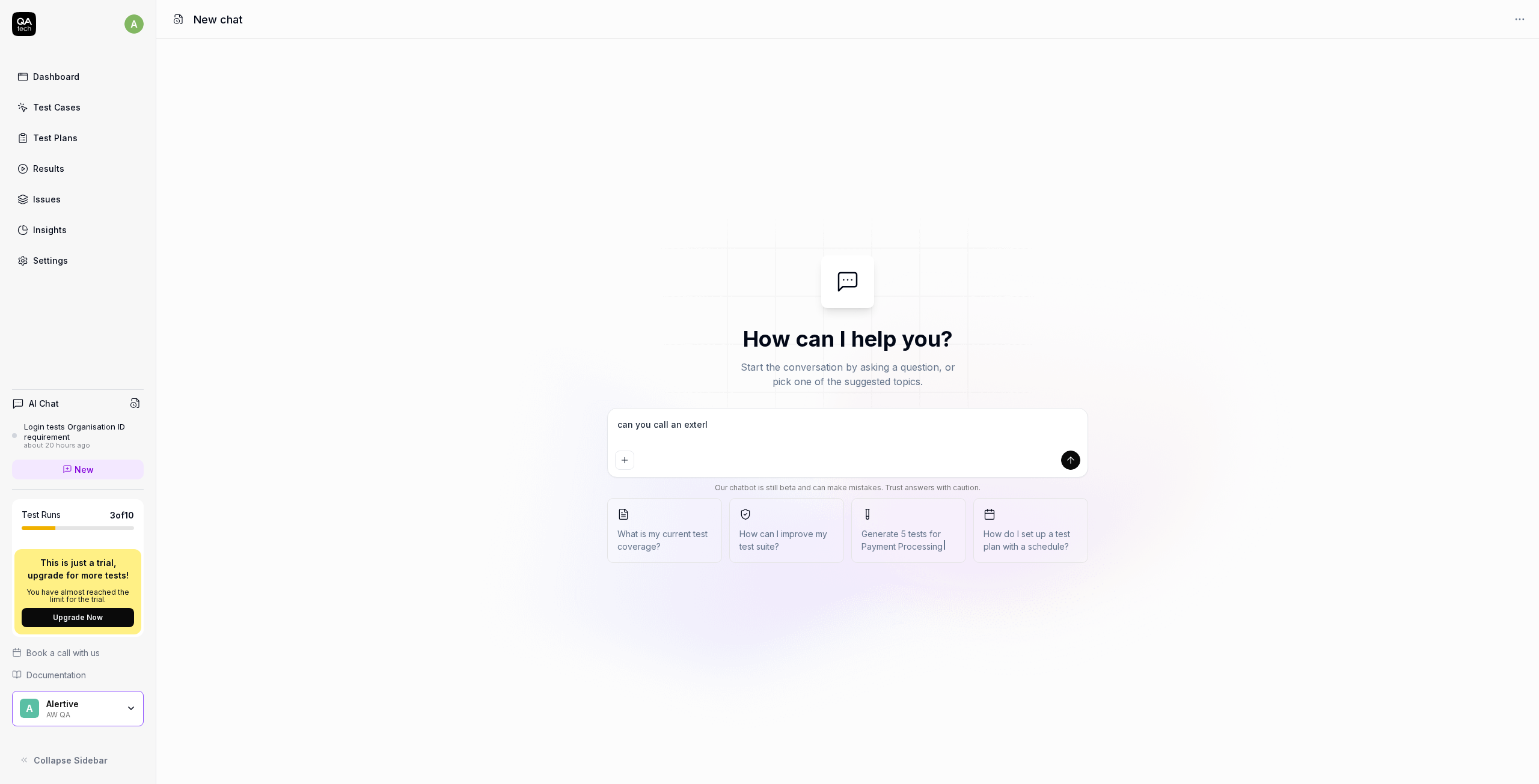
type textarea "can you call an exter"
type textarea "*"
type textarea "can you call an extera"
type textarea "*"
type textarea "can you call an exteral"
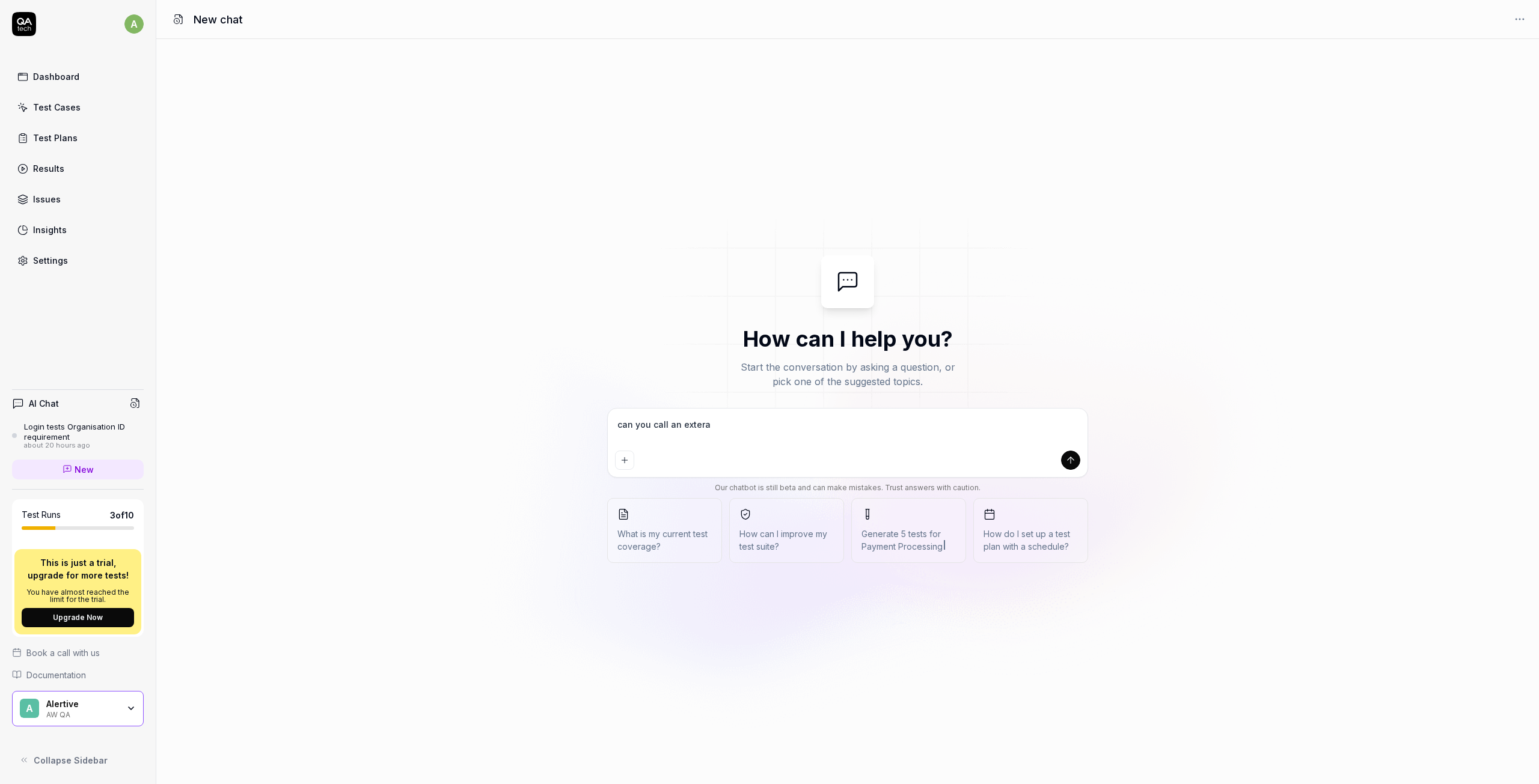
type textarea "*"
type textarea "can you call an exteral"
type textarea "*"
type textarea "can you call an exteral"
type textarea "*"
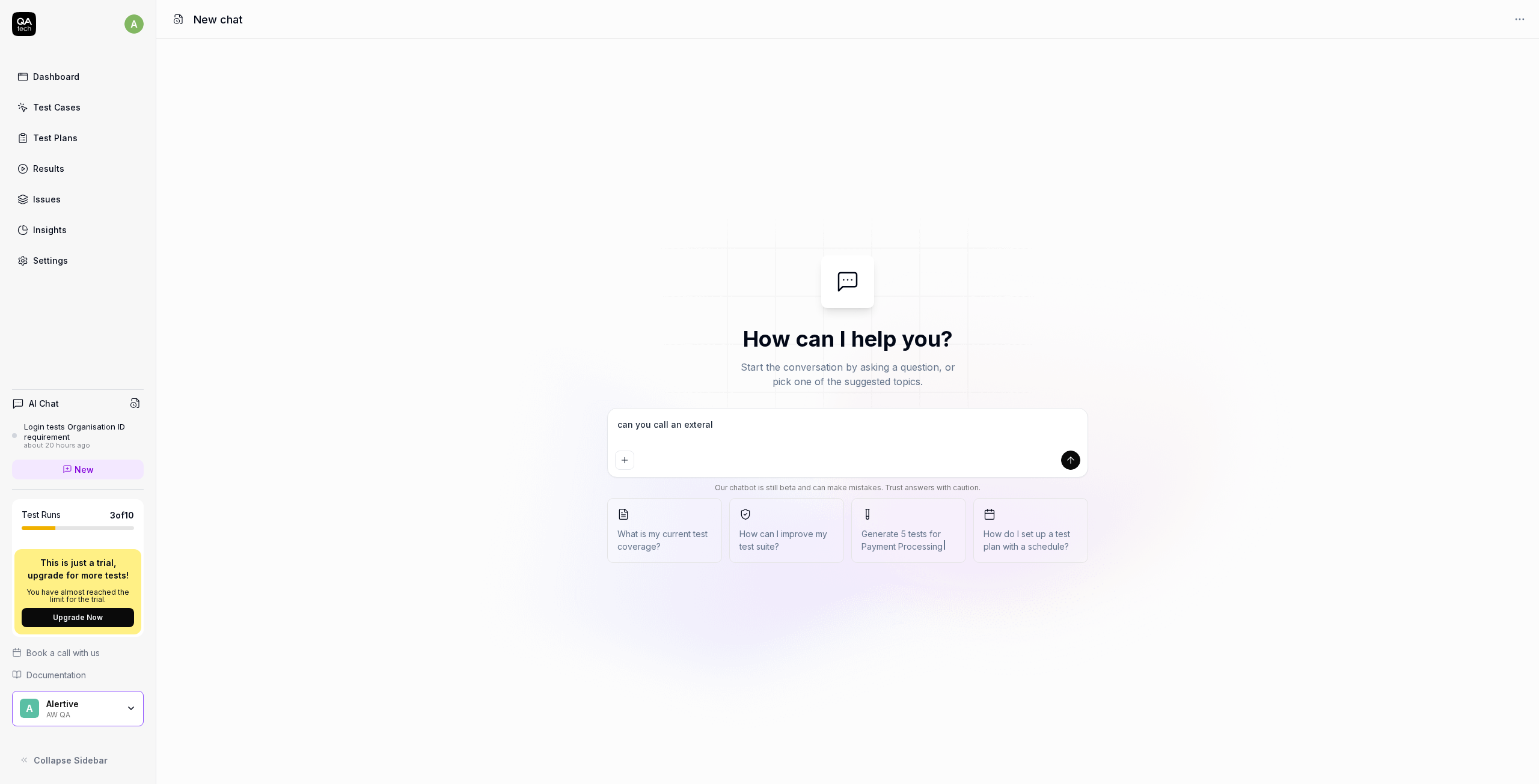
type textarea "can you call an extera"
type textarea "*"
type textarea "can you call an exter"
type textarea "*"
type textarea "can you call an exte"
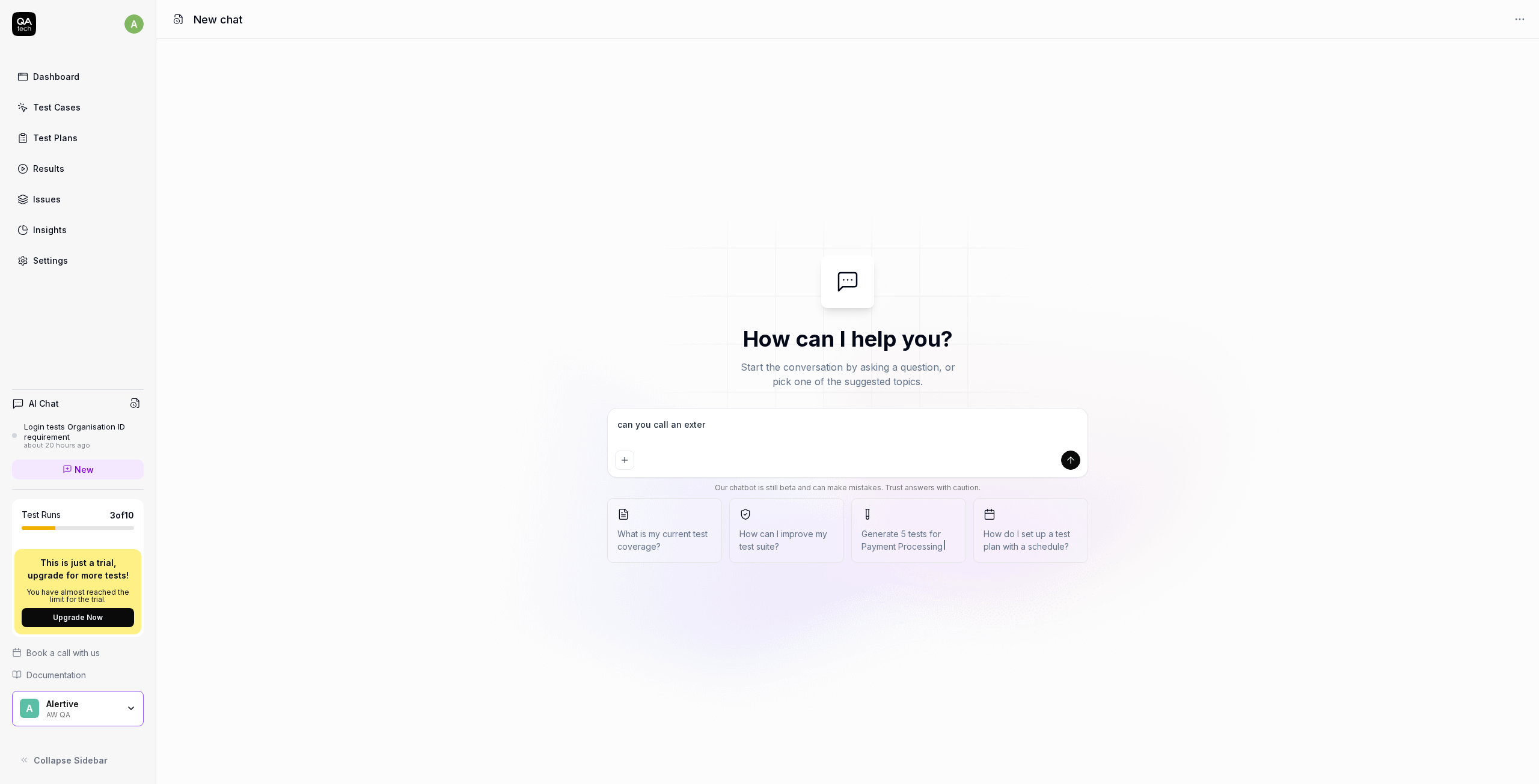
type textarea "*"
type textarea "can you call an ext"
type textarea "*"
type textarea "can you call an exte"
type textarea "*"
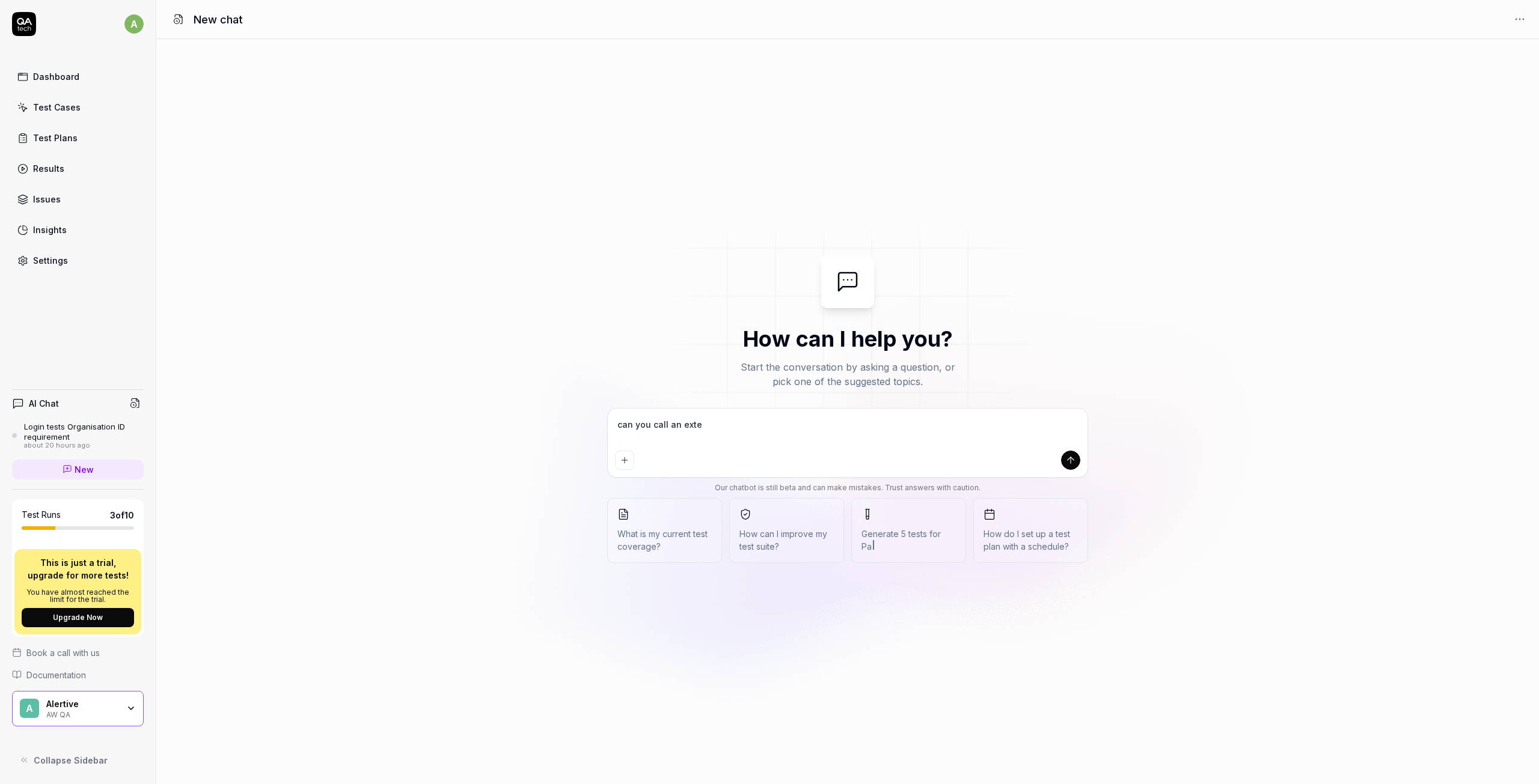
type textarea "can you call an exter"
type textarea "*"
type textarea "can you call an extern"
type textarea "*"
type textarea "can you call an externa"
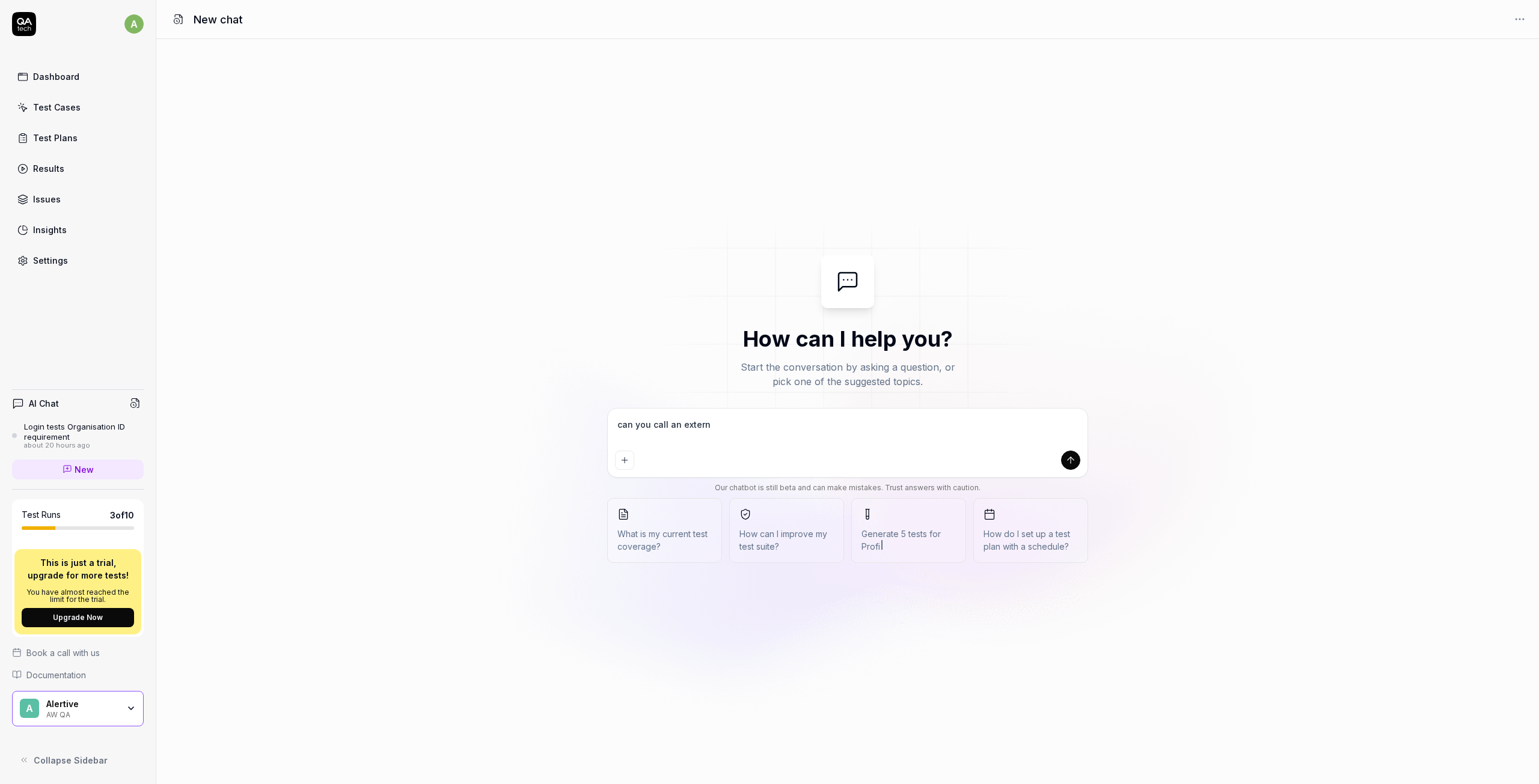
type textarea "*"
type textarea "can you call an external"
type textarea "*"
type textarea "can you call an external"
type textarea "*"
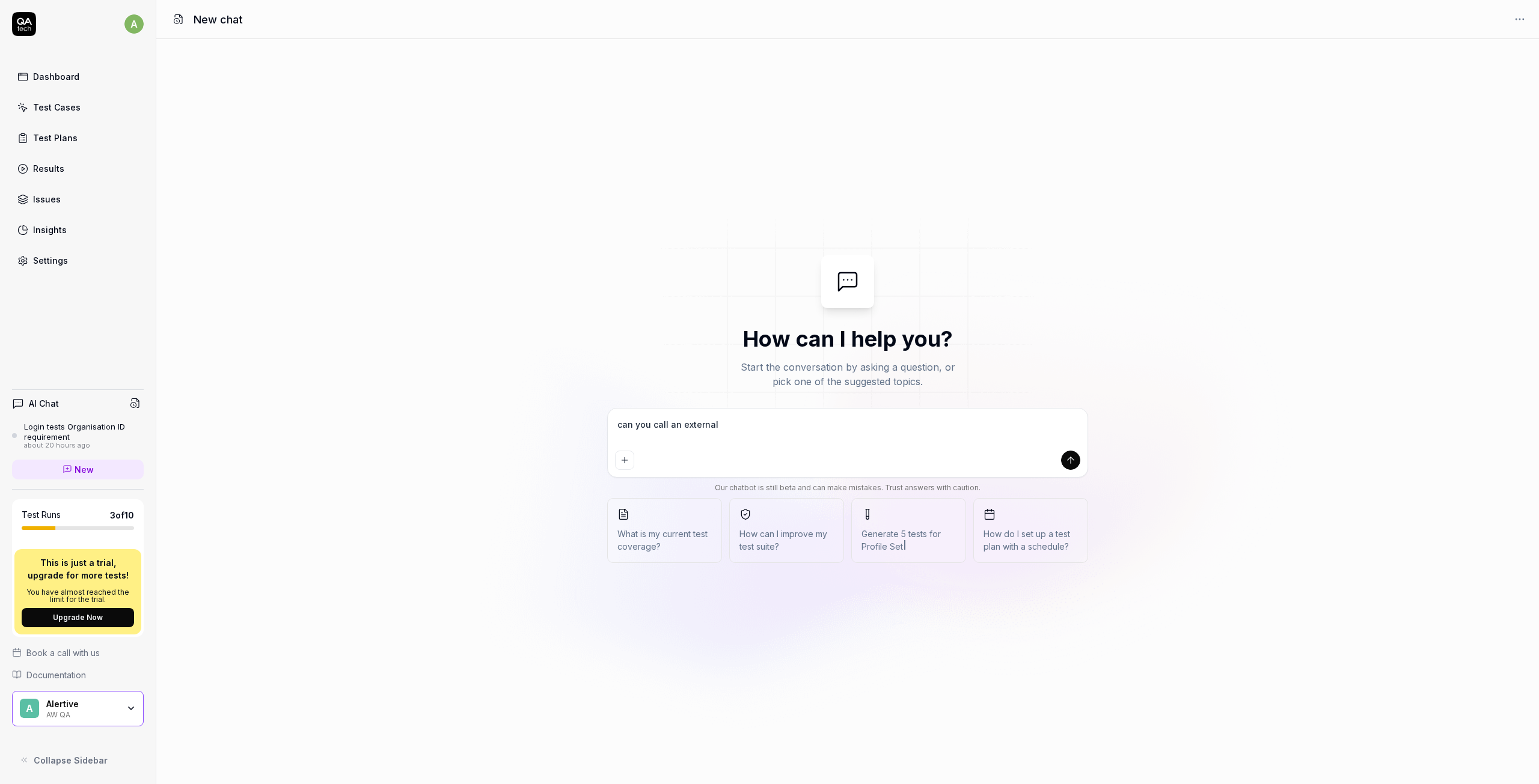
type textarea "can you call an external a"
type textarea "*"
type textarea "can you call an external ap"
type textarea "*"
type textarea "can you call an external api"
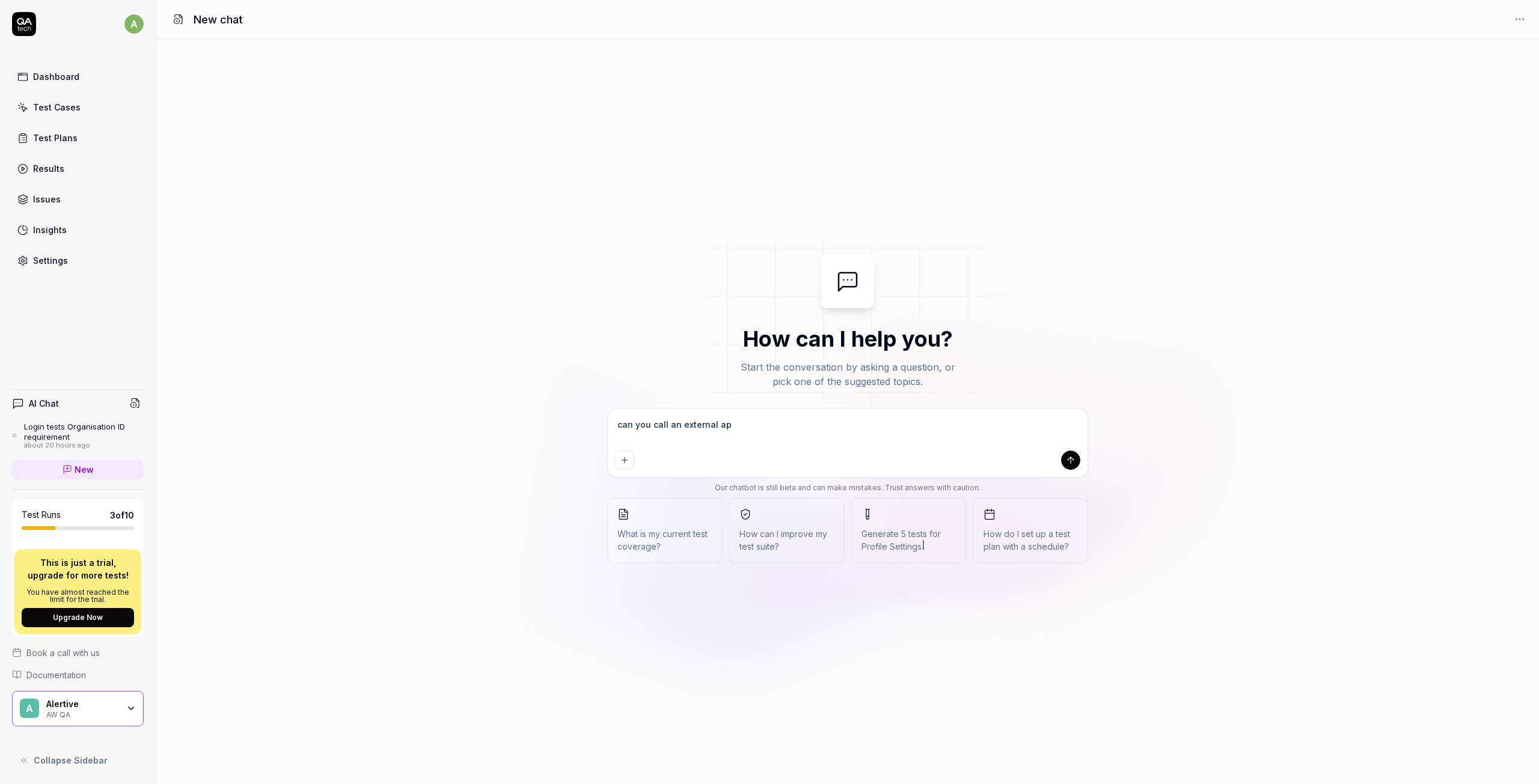
type textarea "*"
type textarea "can you call an external api"
type textarea "*"
type textarea "can you call an external api a"
type textarea "*"
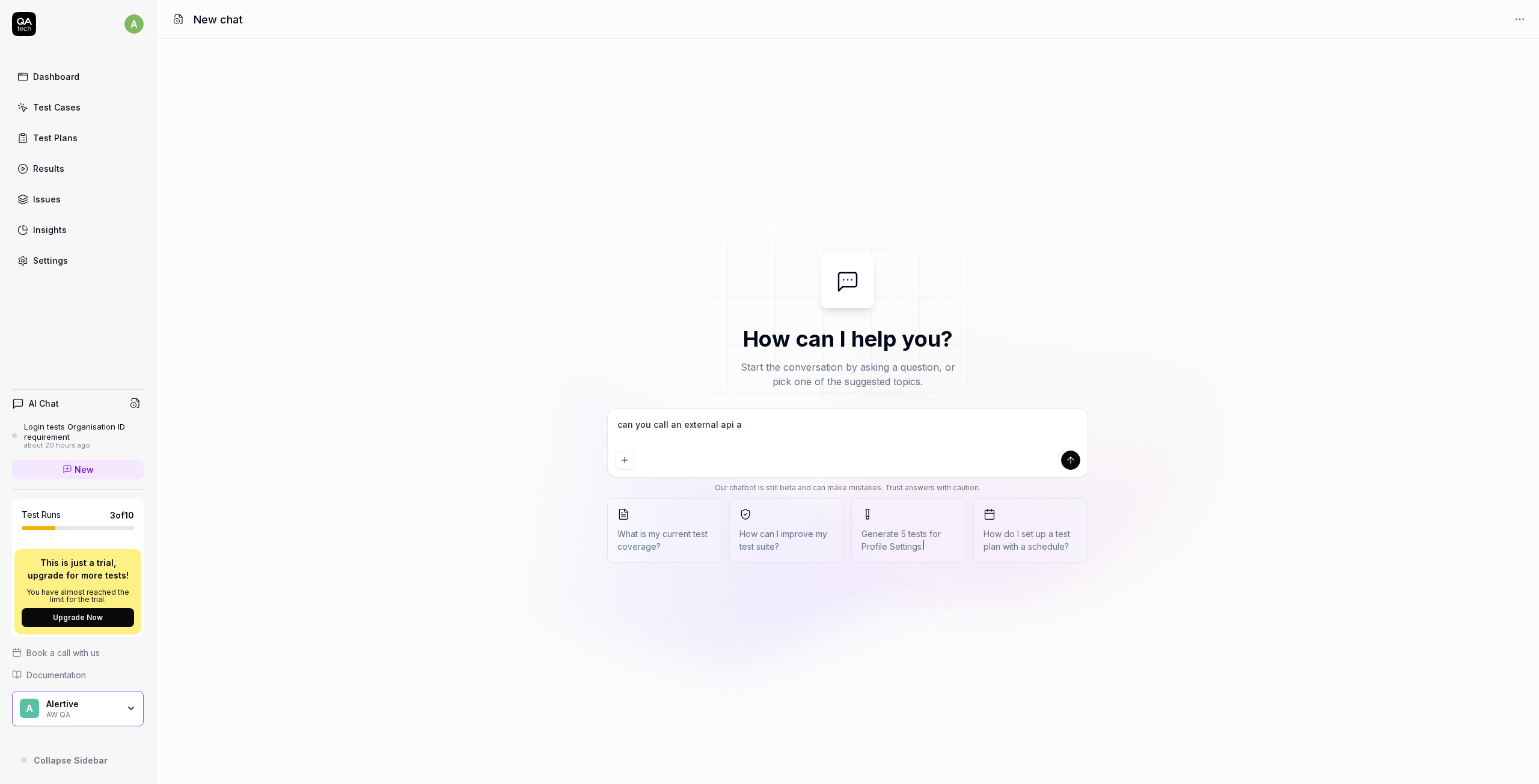
type textarea "can you call an external api as"
type textarea "*"
type textarea "can you call an external api as"
type textarea "*"
type textarea "can you call an external api as p"
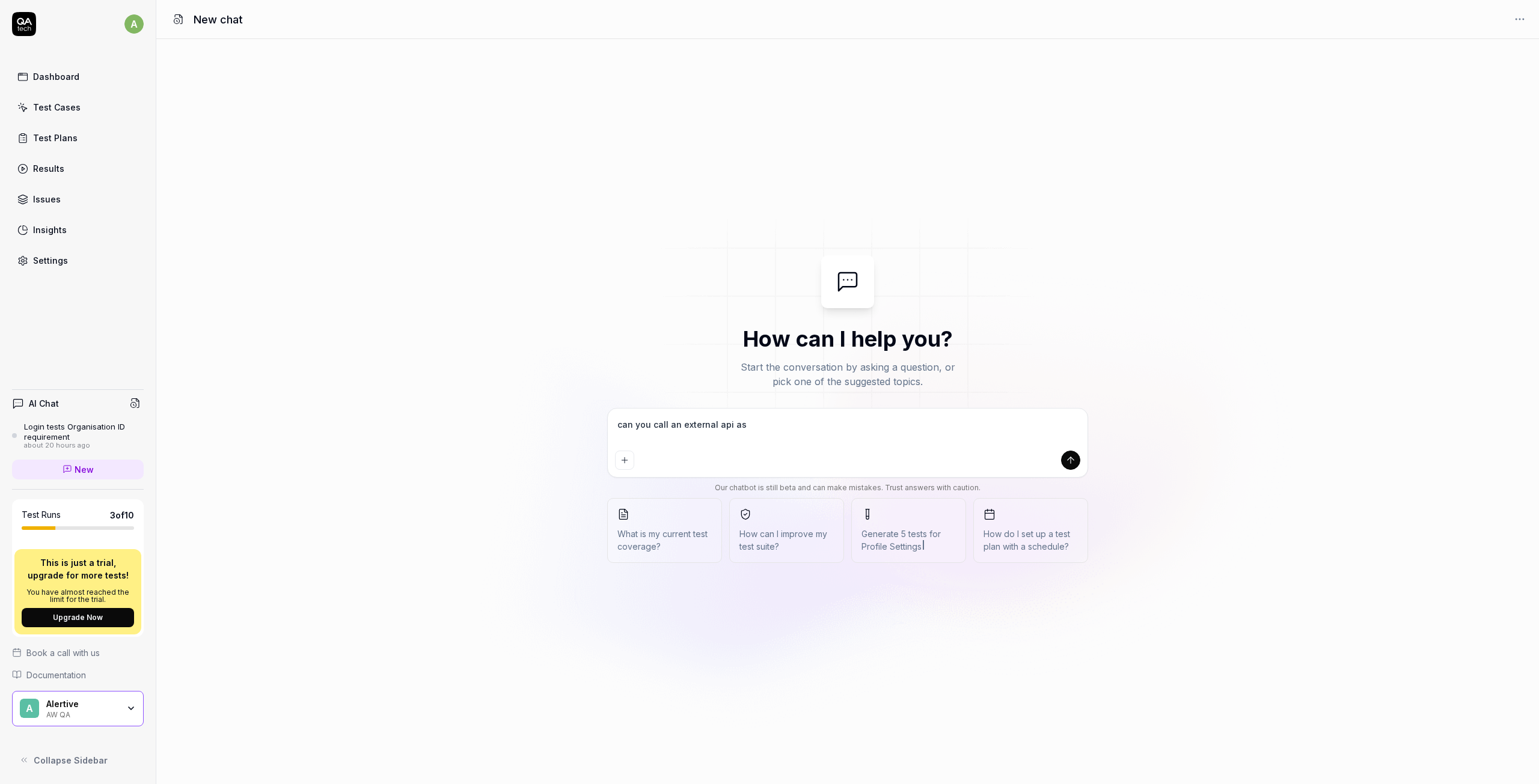
type textarea "*"
type textarea "can you call an external api as pa"
type textarea "*"
type textarea "can you call an external api as par"
type textarea "*"
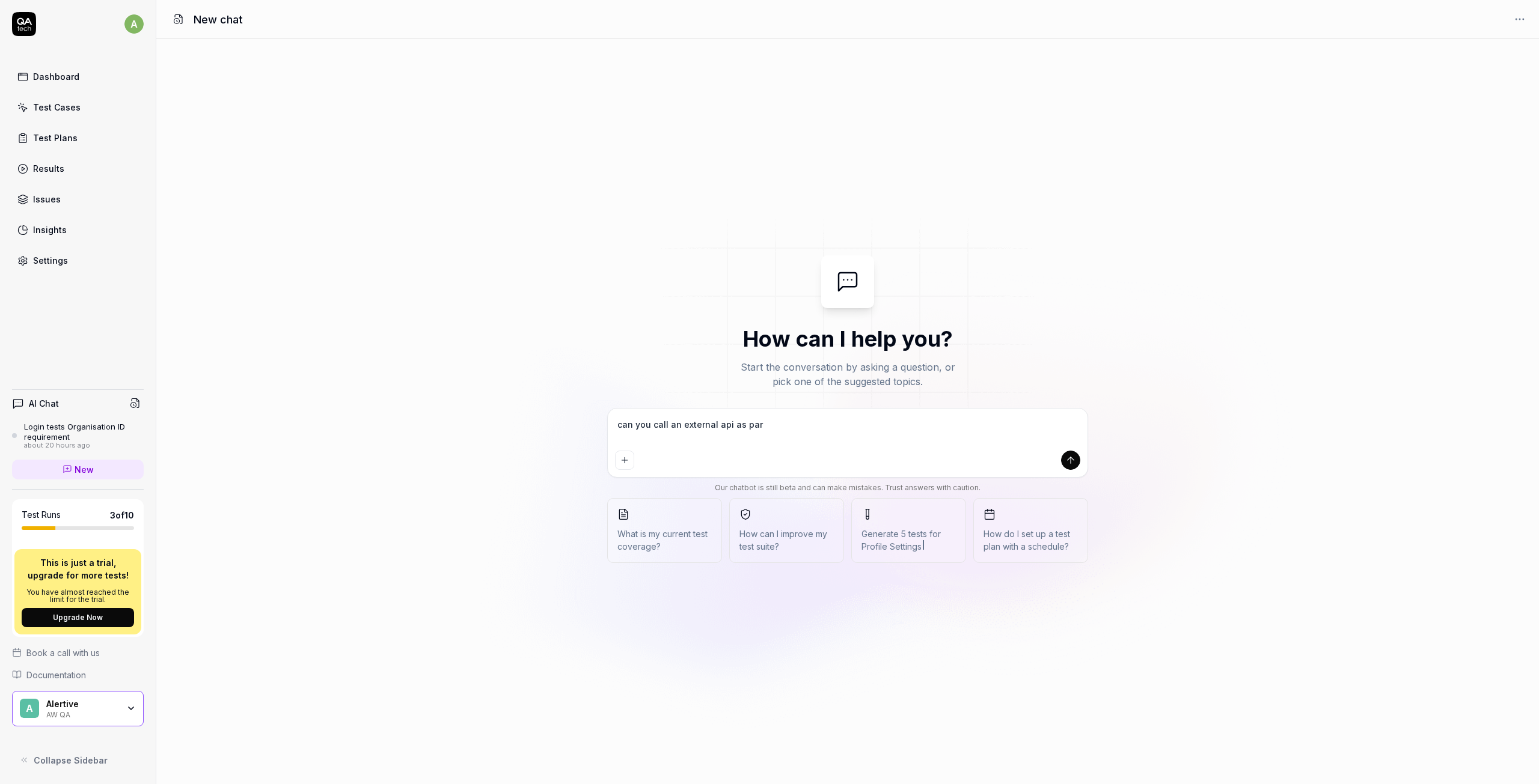
type textarea "can you call an external api as part"
type textarea "*"
type textarea "can you call an external api as part"
type textarea "*"
type textarea "can you call an external api as part o"
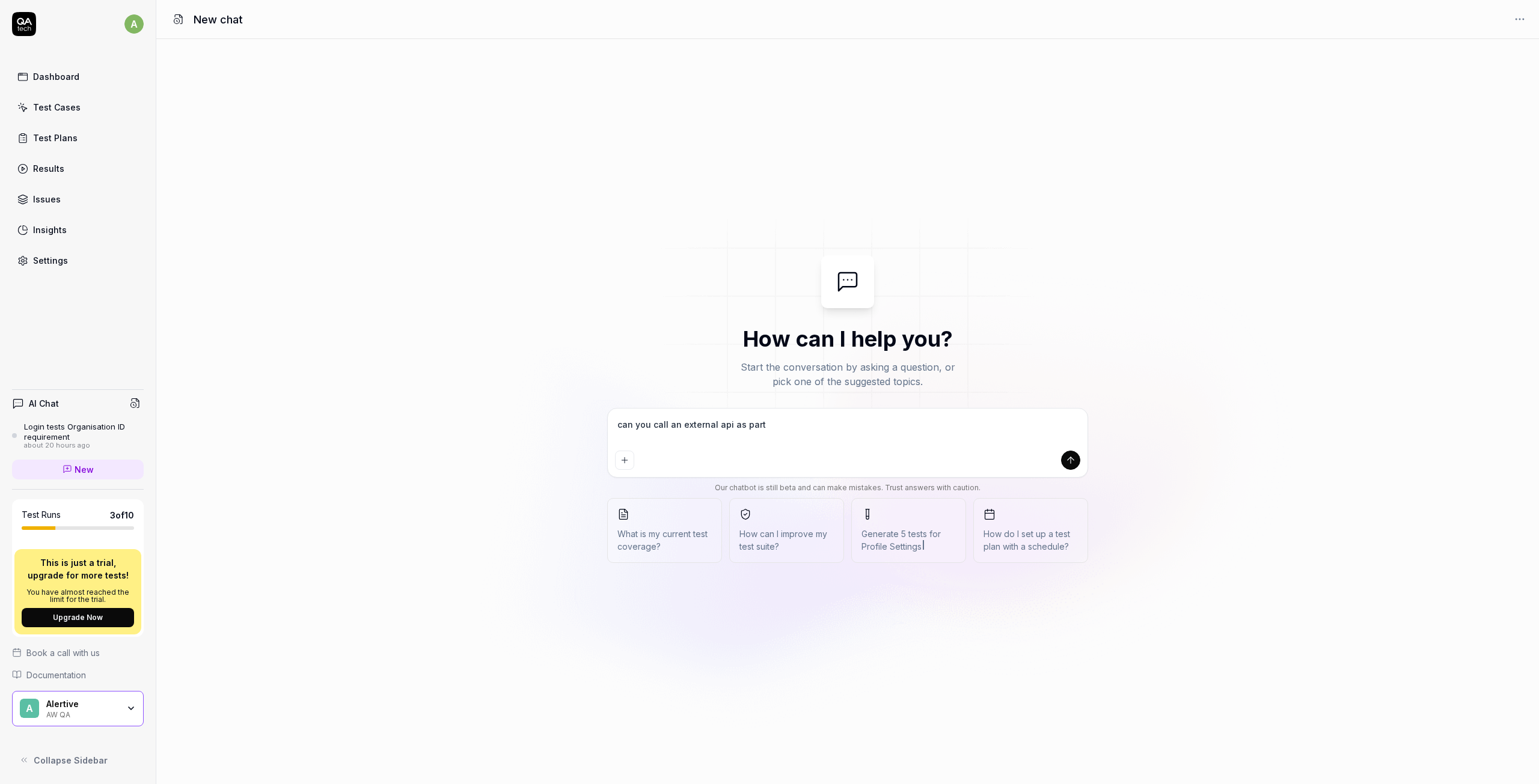
type textarea "*"
type textarea "can you call an external api as part of"
type textarea "*"
type textarea "can you call an external api as part of"
type textarea "*"
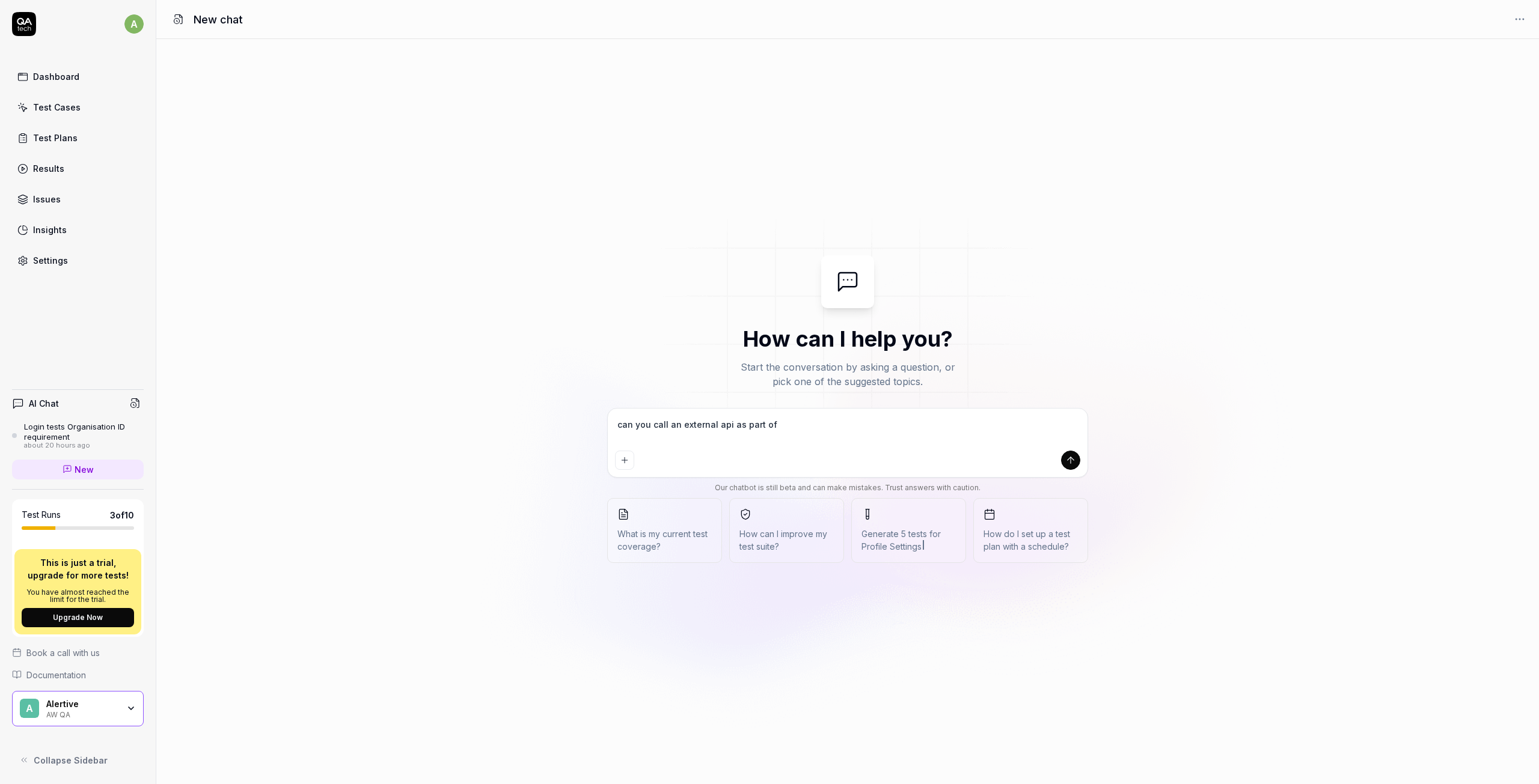
type textarea "can you call an external api as part of t"
type textarea "*"
type textarea "can you call an external api as part of te"
type textarea "*"
type textarea "can you call an external api as part of tes"
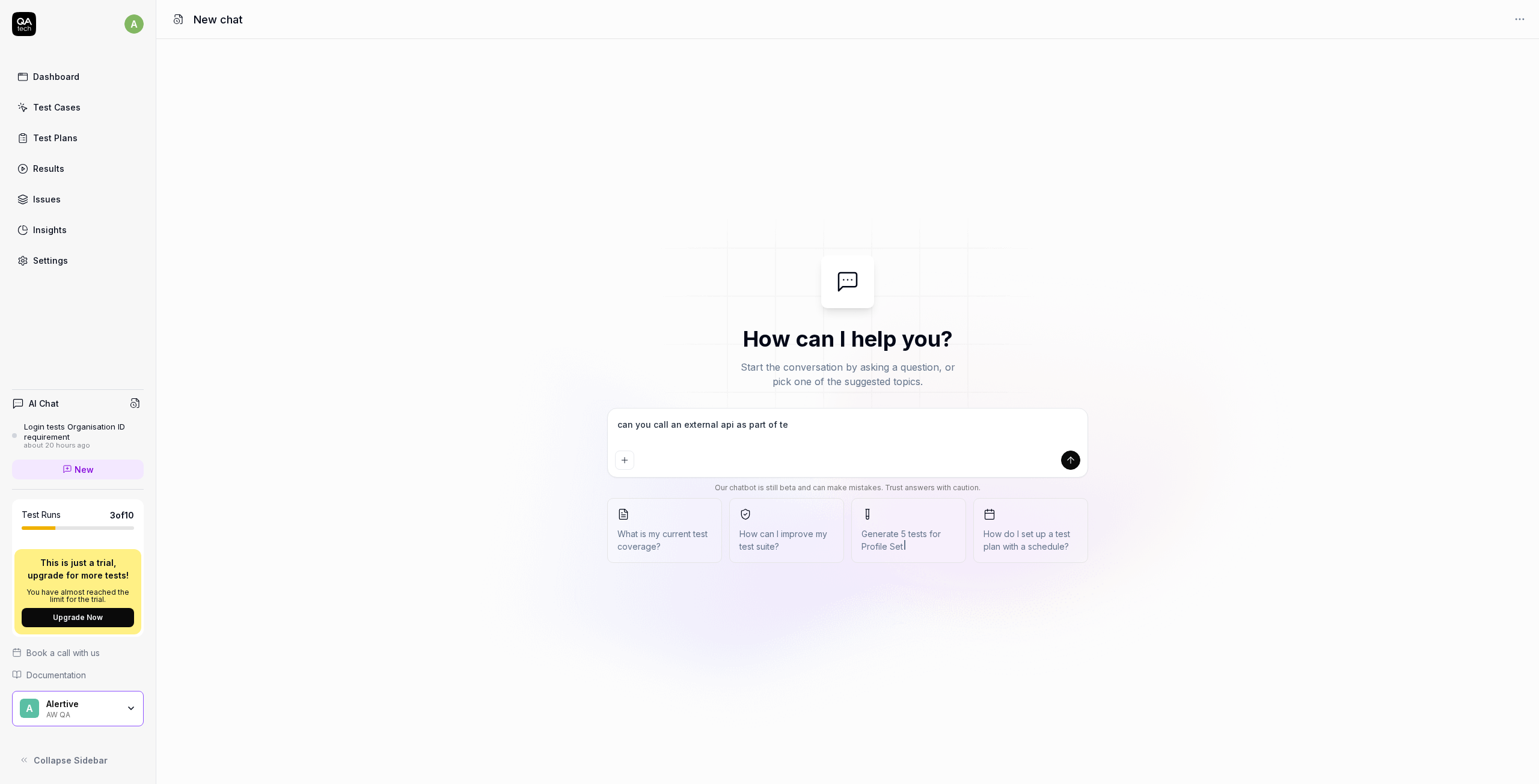
type textarea "*"
type textarea "can you call an external api as part of test"
type textarea "*"
type textarea "can you call an external api as part of testi"
type textarea "*"
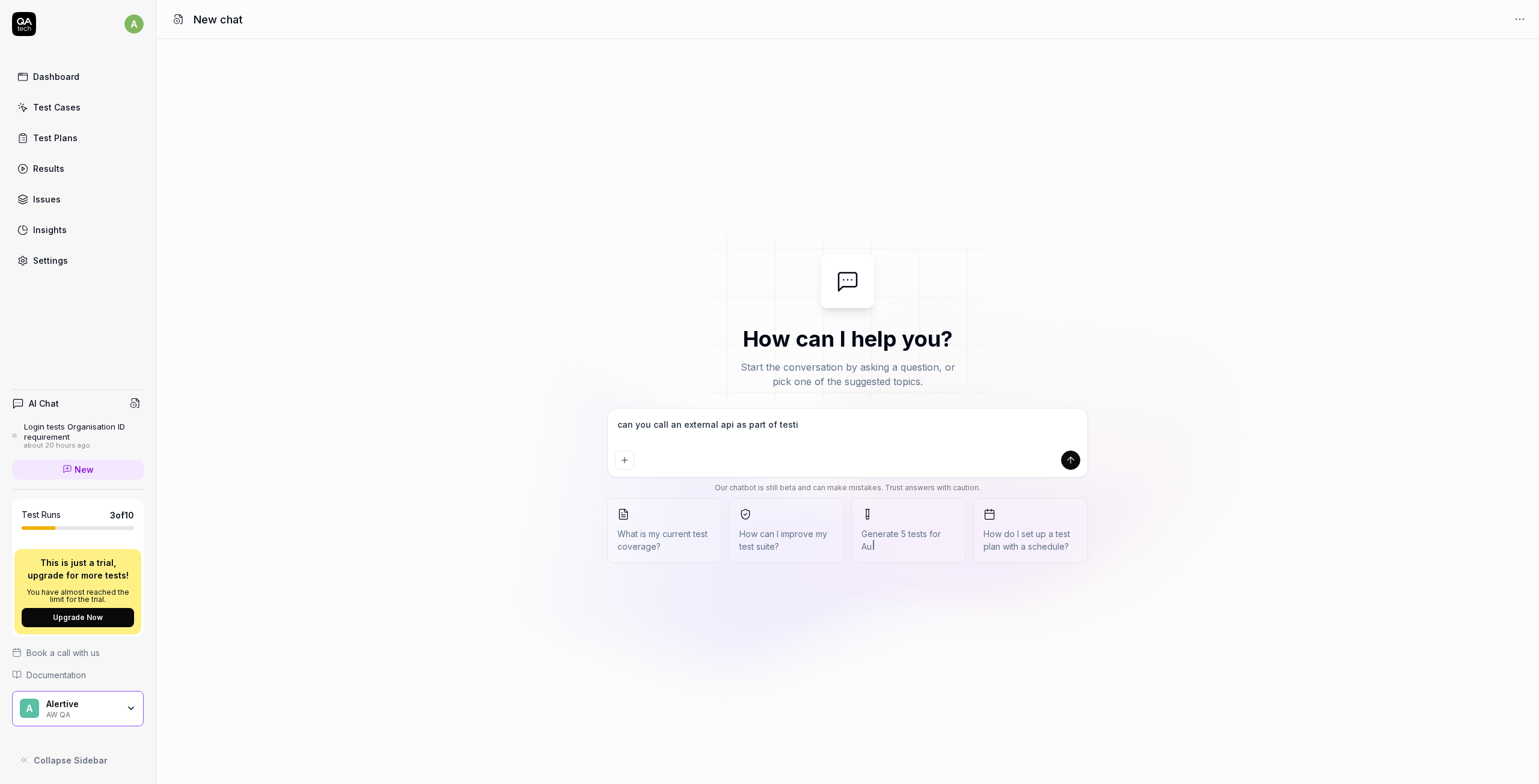
type textarea "can you call an external api as part of testin"
type textarea "*"
type textarea "can you call an external api as part of testing"
type textarea "*"
type textarea "can you call an external api as part of testing?"
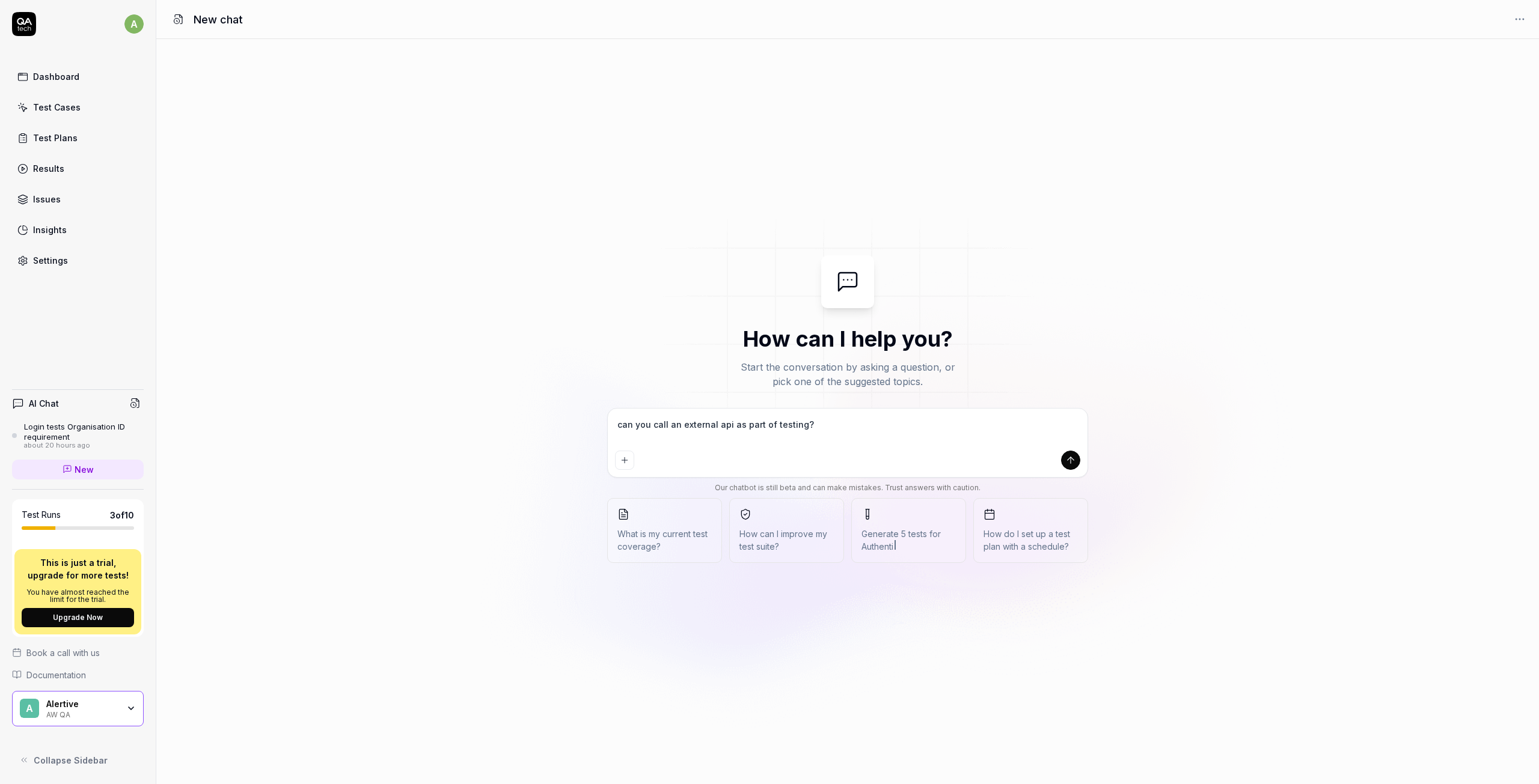
type textarea "*"
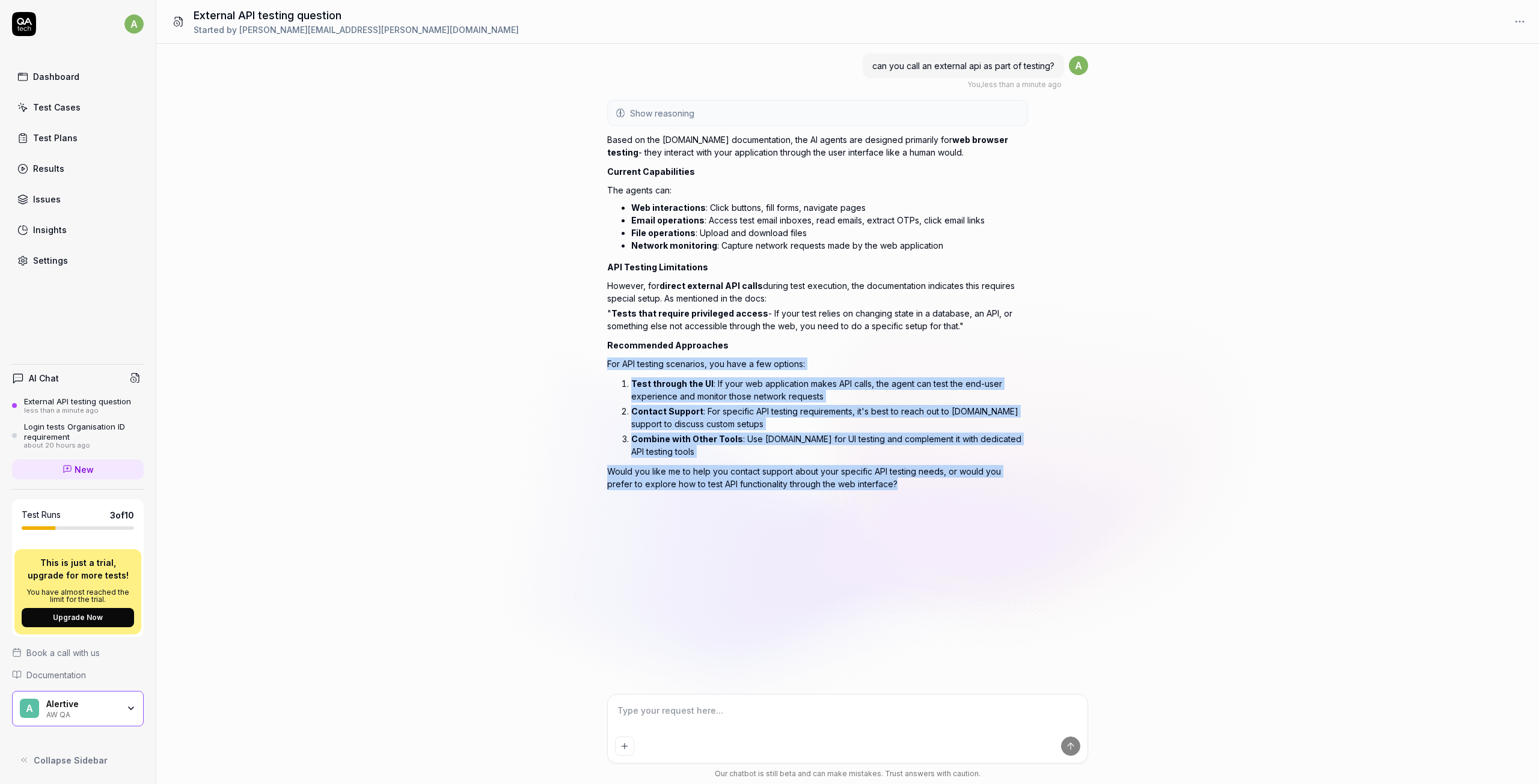
drag, startPoint x: 610, startPoint y: 361, endPoint x: 909, endPoint y: 493, distance: 326.8
click at [909, 493] on div "Show reasoning QA.tech documentation retrieved User asking about API testing ca…" at bounding box center [817, 311] width 421 height 422
copy div "For API testing scenarios, you have a few options: Test through the UI : If you…"
drag, startPoint x: 891, startPoint y: 473, endPoint x: 599, endPoint y: 346, distance: 318.4
click at [599, 346] on div "can you call an external api as part of testing? You , 1 minute ago a Show reas…" at bounding box center [847, 369] width 1383 height 650
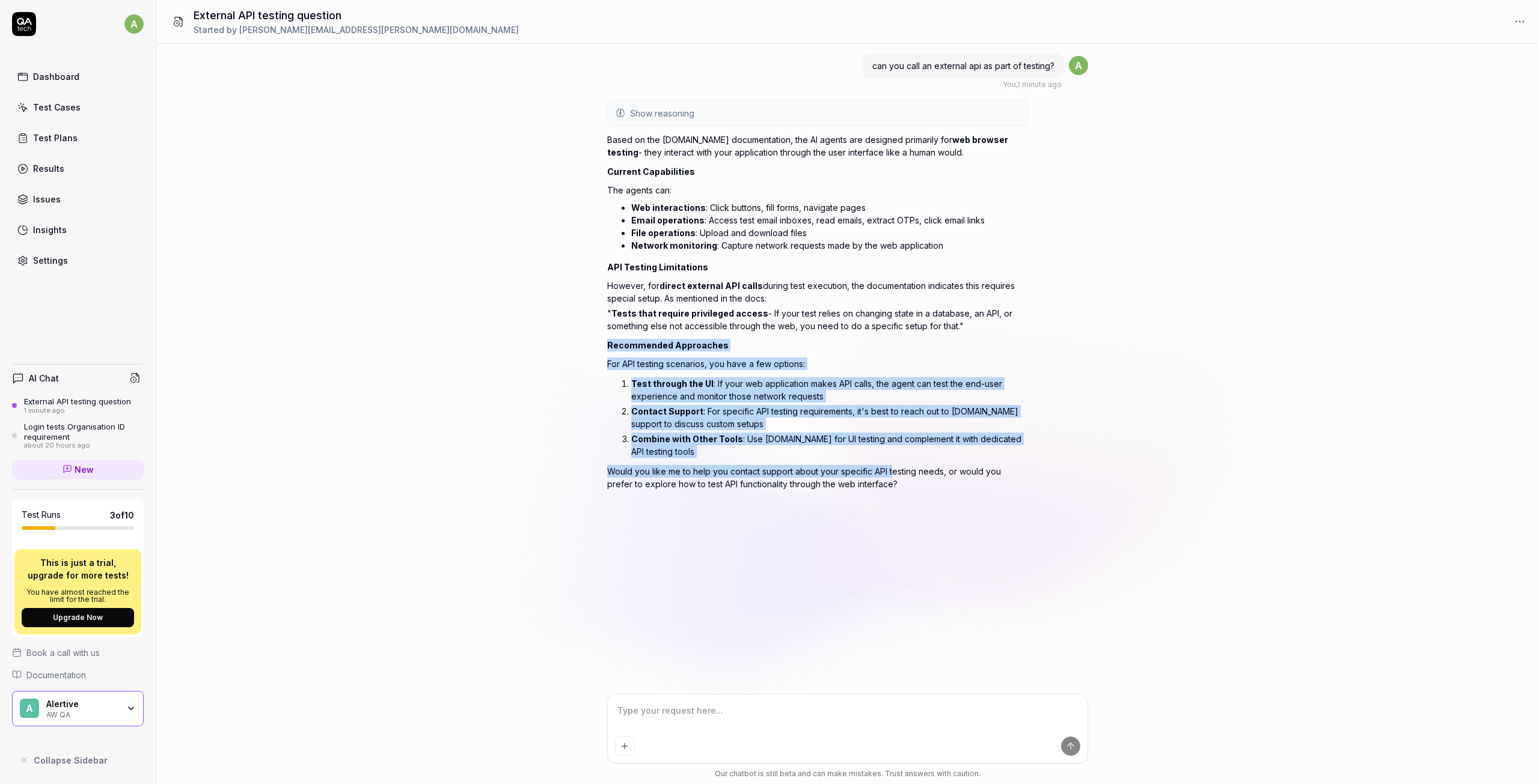
click at [599, 346] on div "can you call an external api as part of testing? You , 1 minute ago a Show reas…" at bounding box center [847, 369] width 1383 height 650
drag, startPoint x: 630, startPoint y: 349, endPoint x: 912, endPoint y: 489, distance: 314.8
click at [912, 489] on div "can you call an external api as part of testing? You , 1 minute ago a Show reas…" at bounding box center [847, 369] width 1383 height 650
copy div "Recommended Approaches For API testing scenarios, you have a few options: Test …"
type textarea "*"
